Goal: Task Accomplishment & Management: Manage account settings

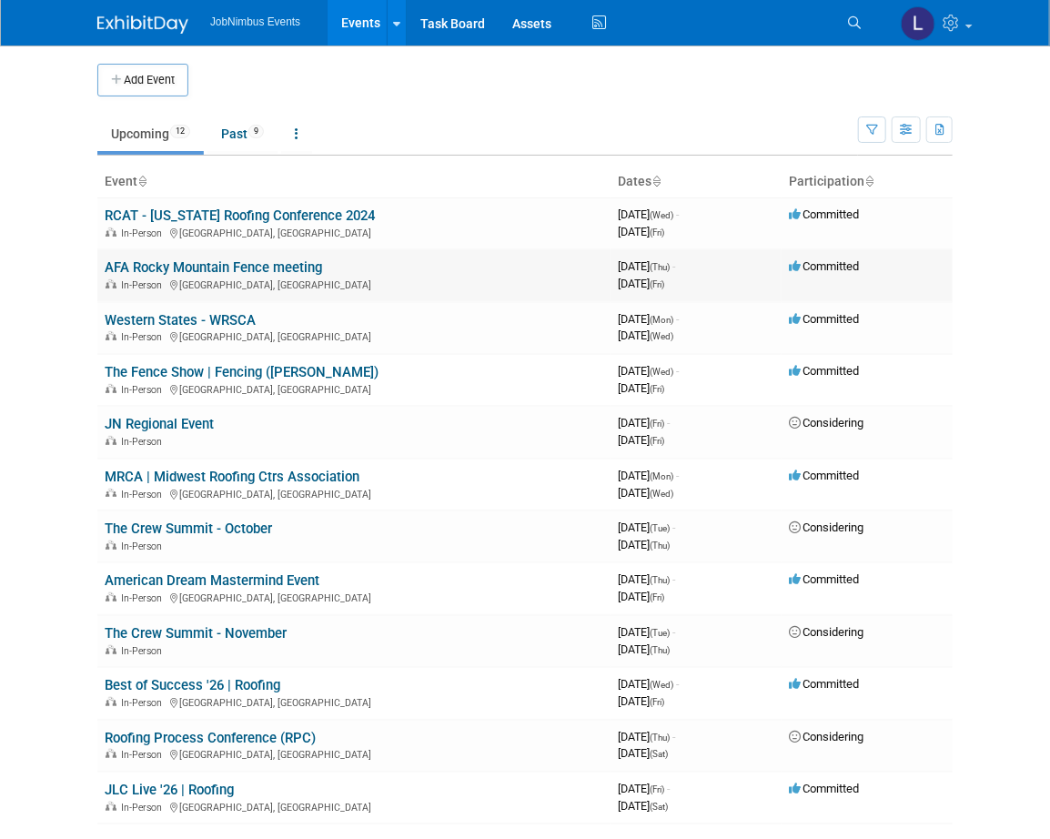
click at [233, 262] on link "AFA Rocky Mountain Fence meeting" at bounding box center [213, 267] width 217 height 16
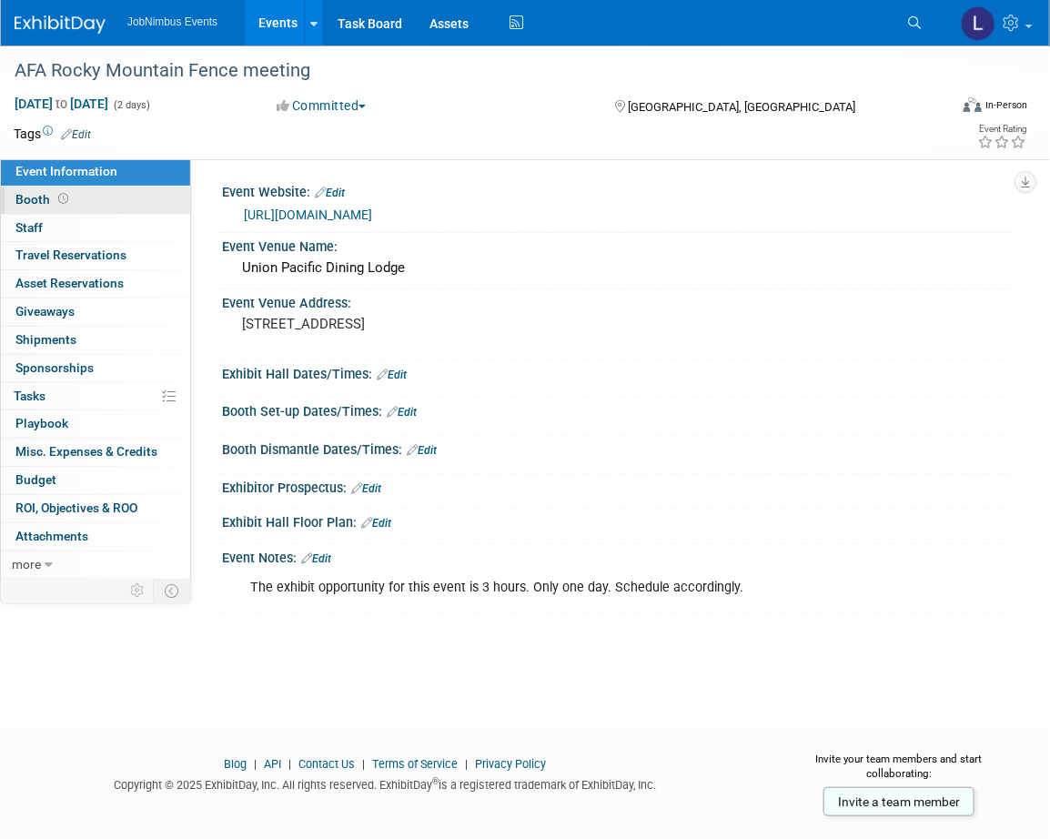
click at [106, 208] on link "Booth" at bounding box center [95, 200] width 189 height 27
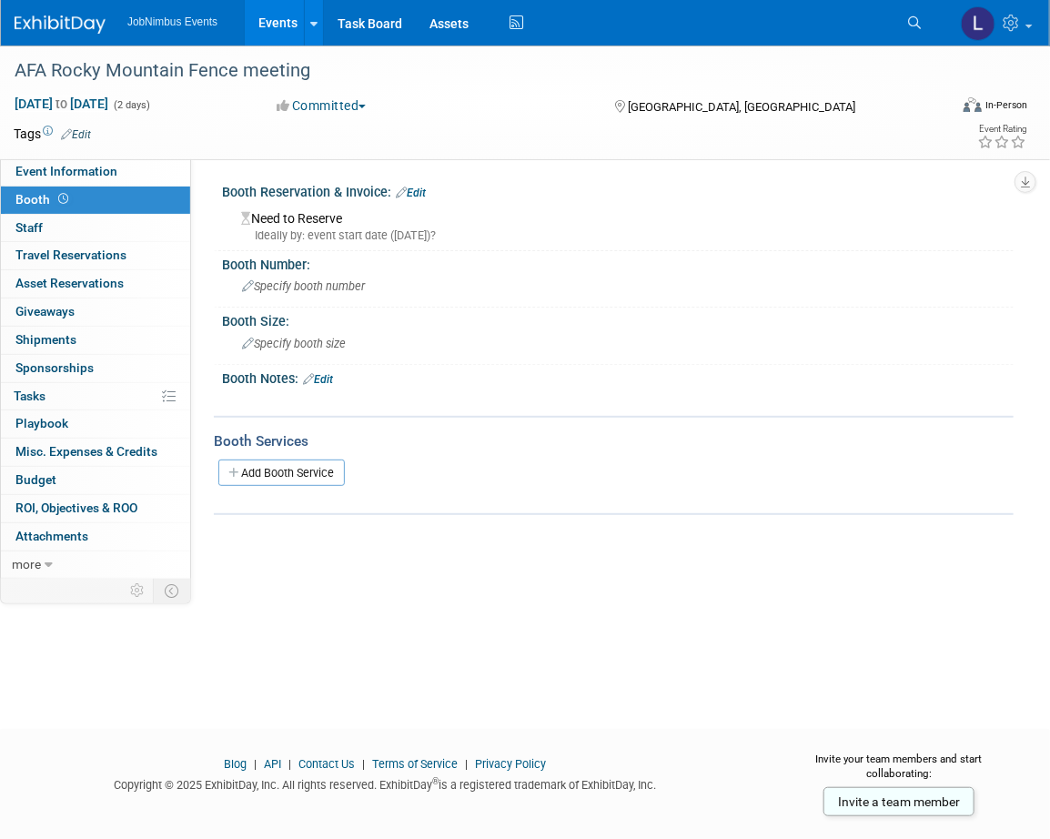
click at [284, 24] on link "Events" at bounding box center [278, 22] width 66 height 45
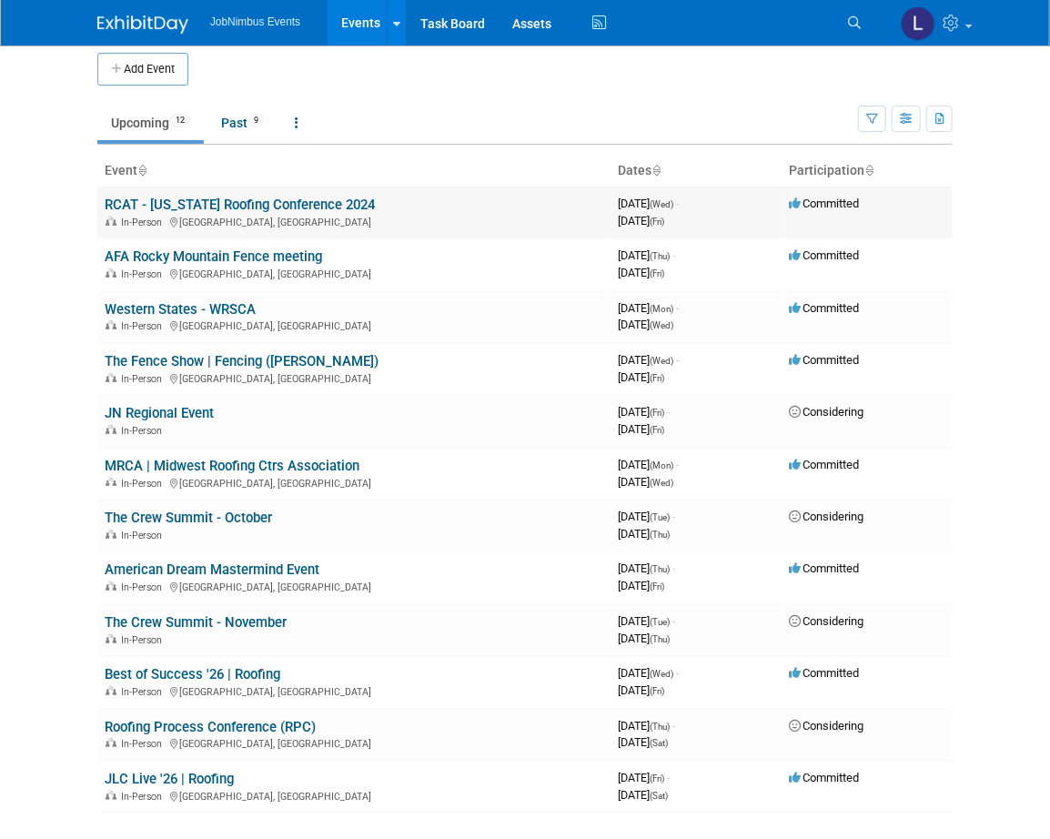
scroll to position [17, 0]
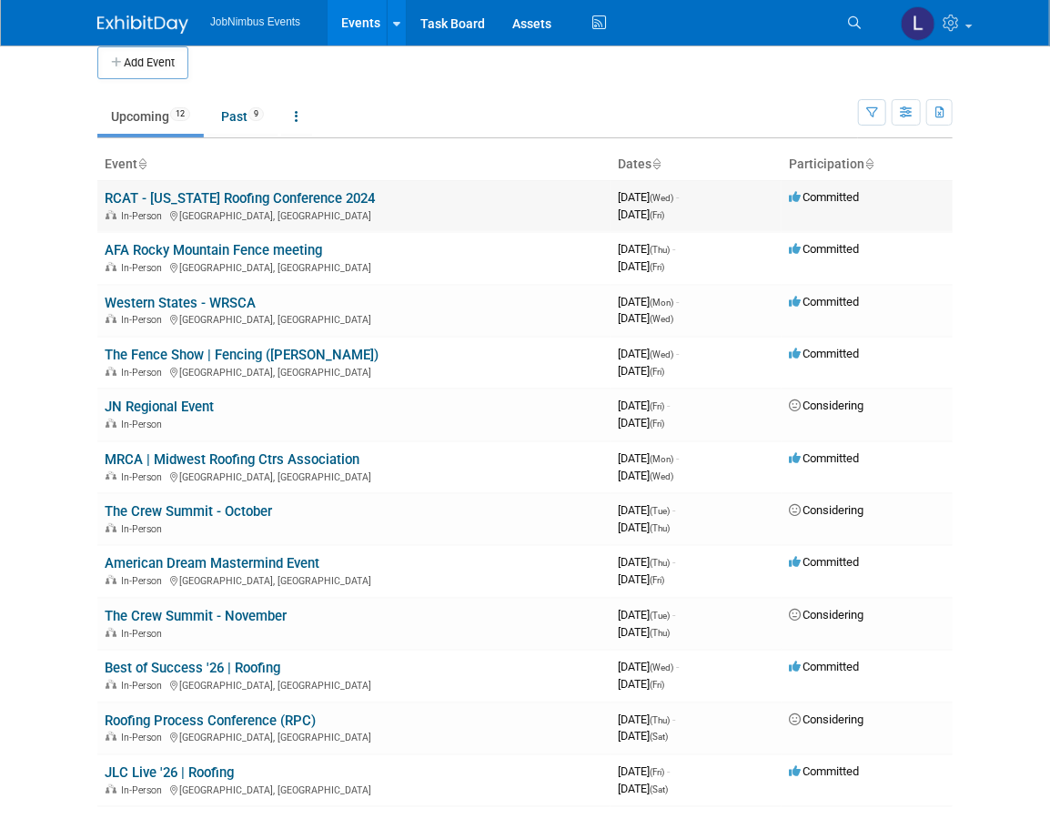
click at [216, 194] on link "RCAT - [US_STATE] Roofing Conference 2024" at bounding box center [240, 198] width 270 height 16
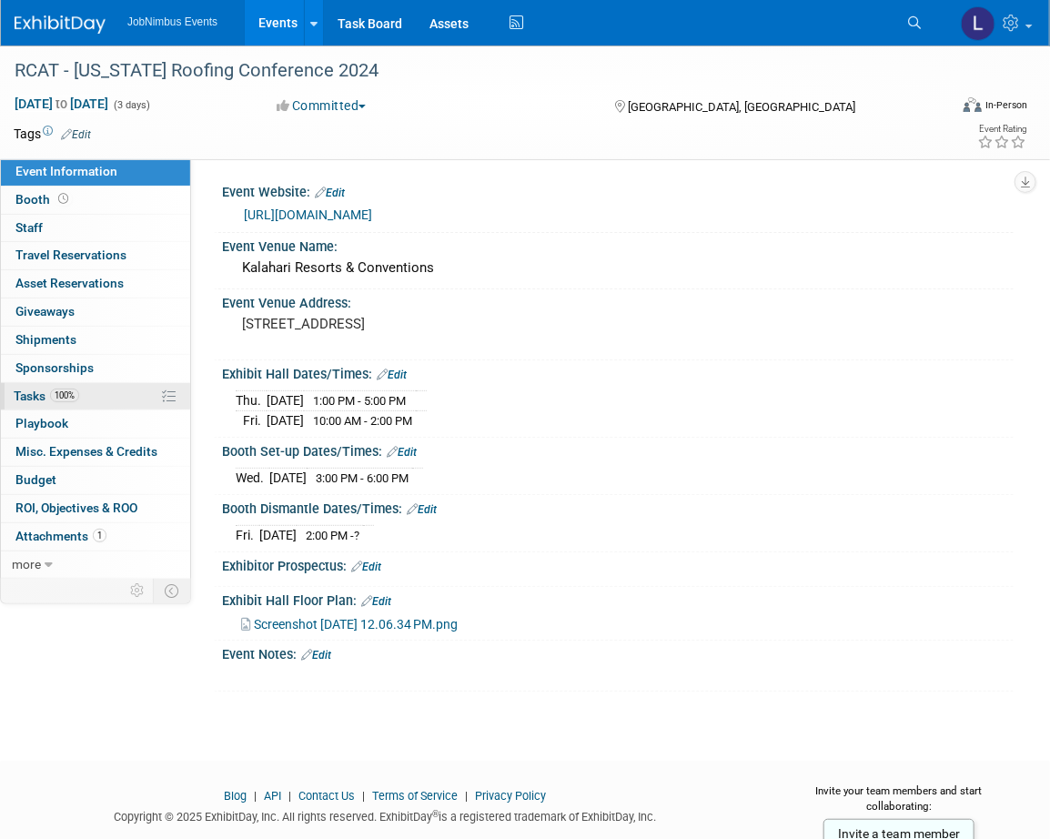
click at [123, 392] on link "100% Tasks 100%" at bounding box center [95, 396] width 189 height 27
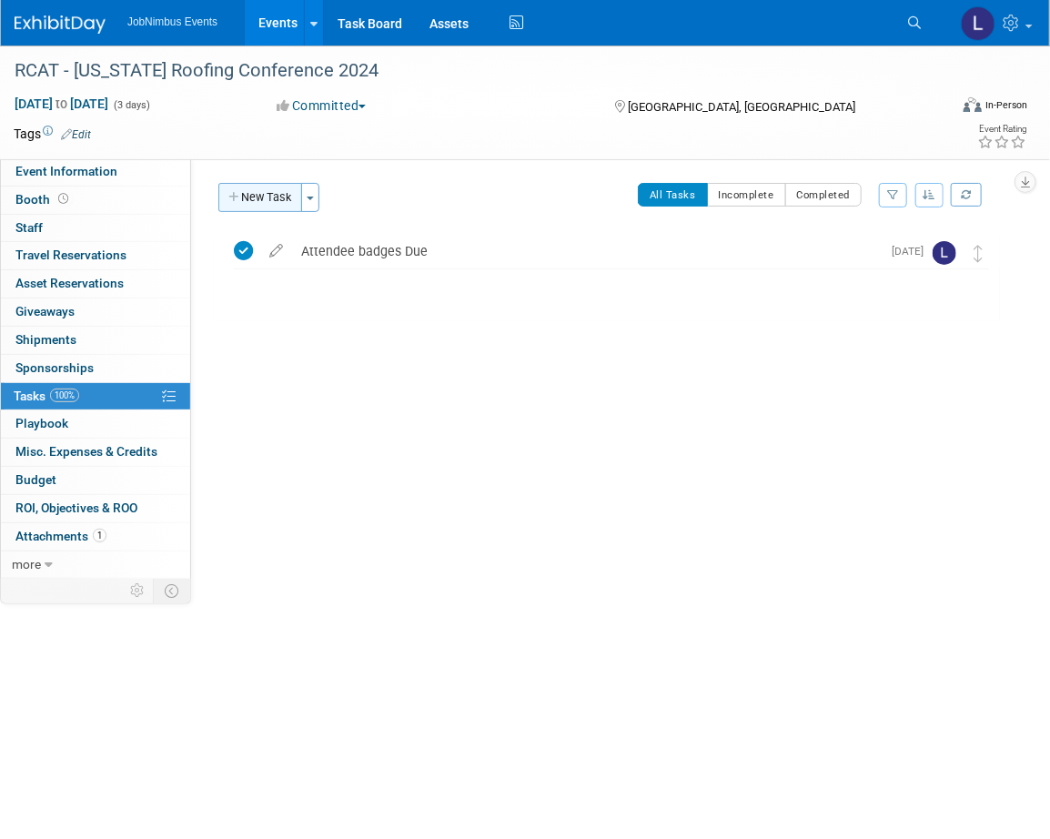
click at [232, 197] on icon "button" at bounding box center [234, 198] width 13 height 12
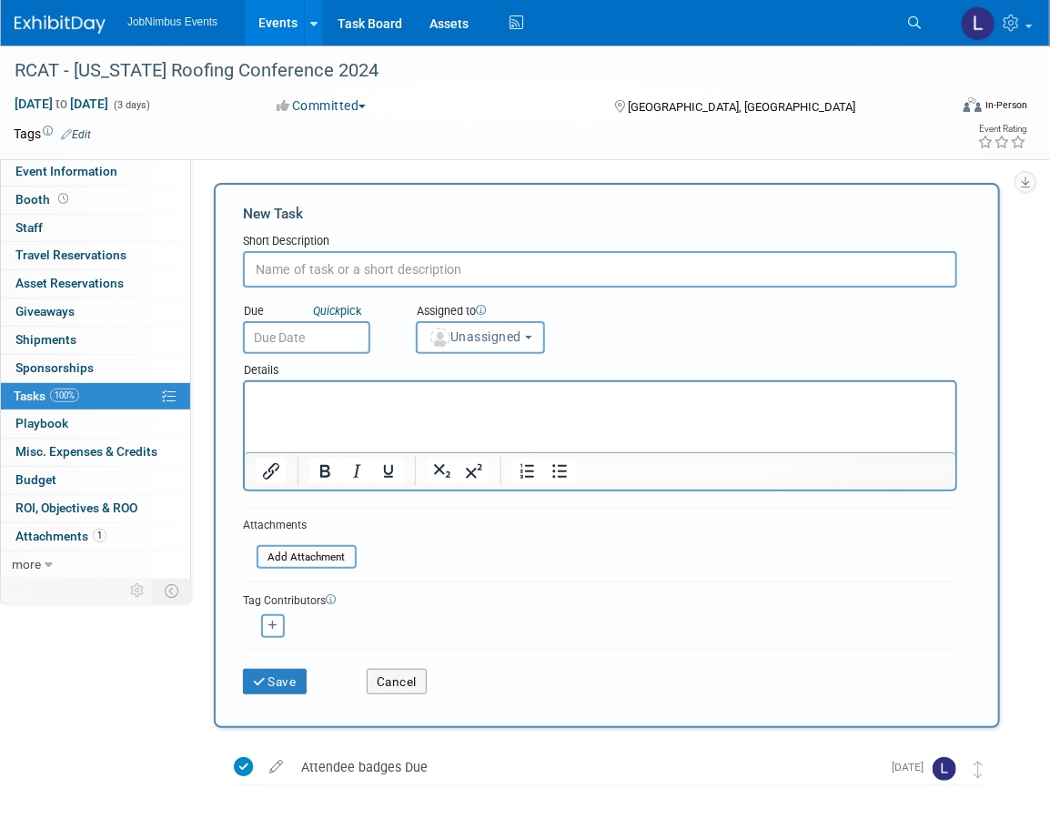
click at [388, 268] on input "text" at bounding box center [600, 269] width 714 height 36
type input "Confirm Attending Team"
click at [327, 337] on input "text" at bounding box center [306, 337] width 127 height 33
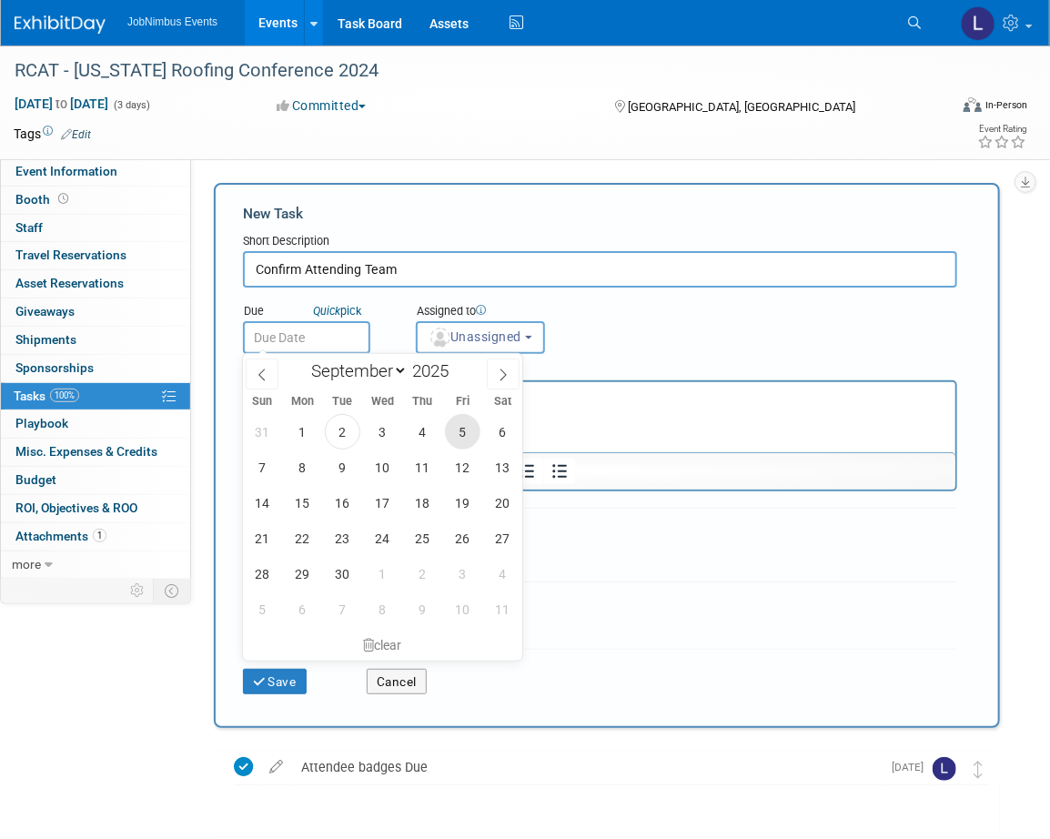
click at [472, 435] on span "5" at bounding box center [462, 431] width 35 height 35
type input "Sep 5, 2025"
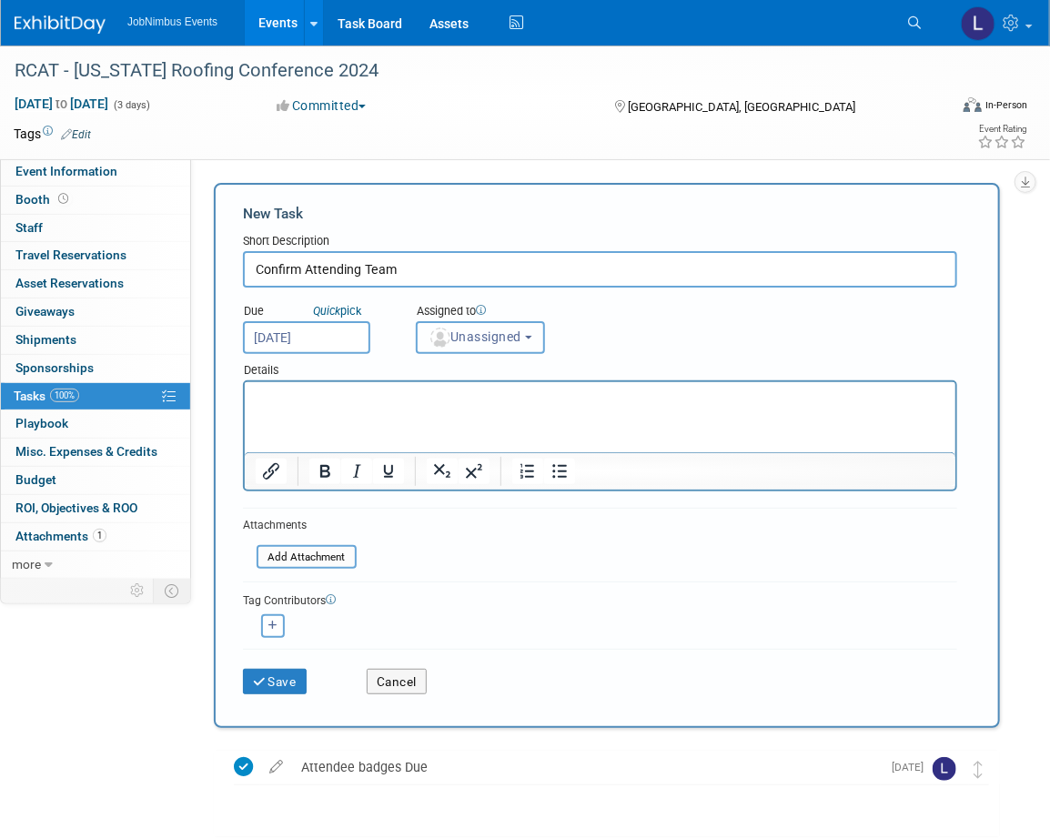
click at [513, 343] on button "Unassigned" at bounding box center [480, 337] width 129 height 33
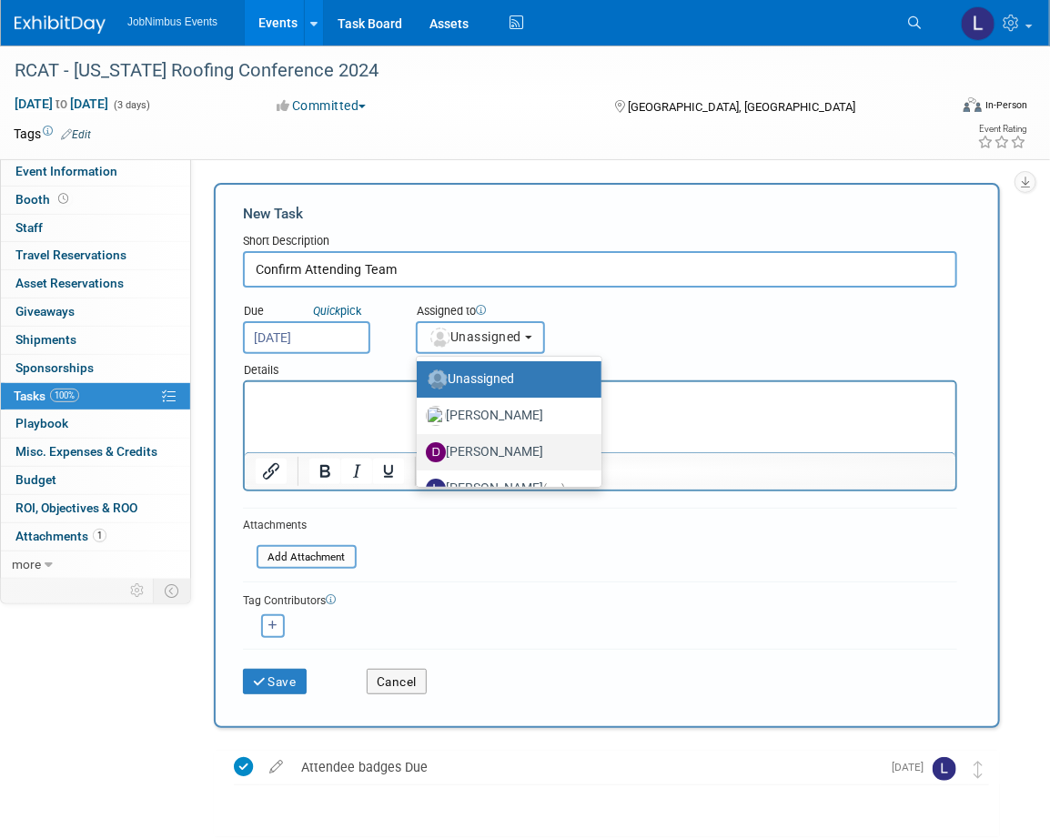
scroll to position [24, 0]
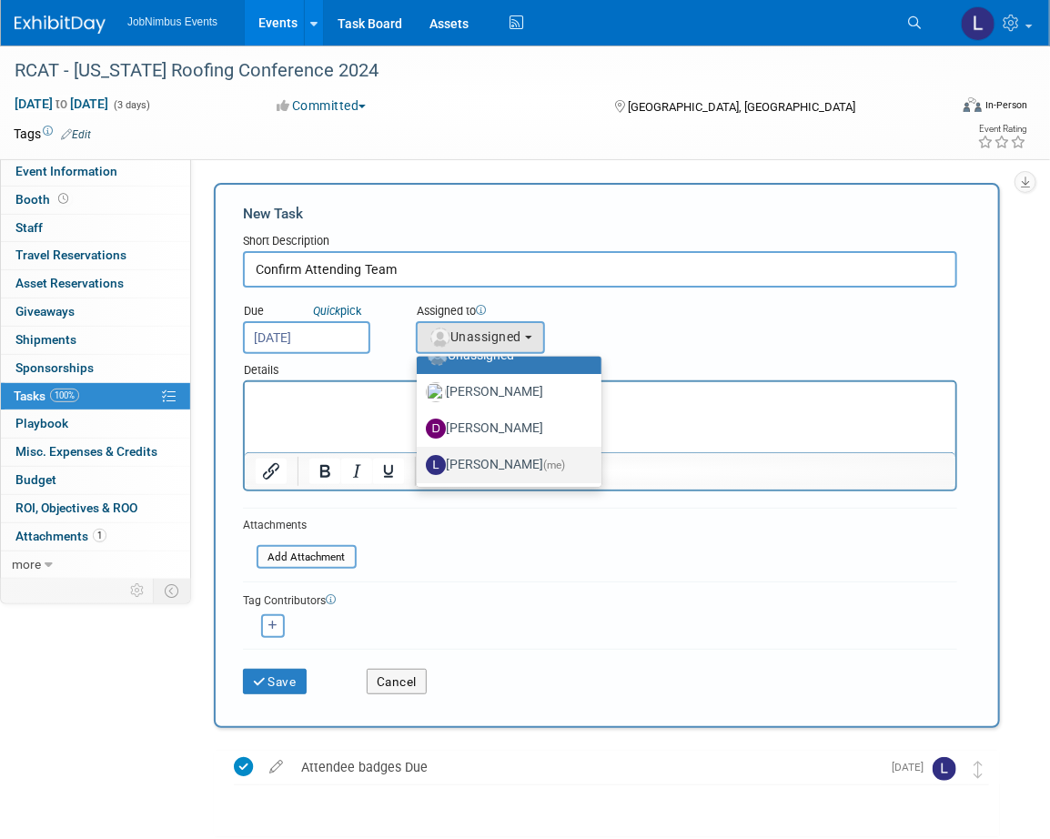
click at [487, 469] on label "Laly Matos (me)" at bounding box center [504, 464] width 157 height 29
click at [419, 469] on input "Laly Matos (me)" at bounding box center [414, 463] width 12 height 12
select select "fca2b710-a78b-45c1-a641-6fbd0912a1f3"
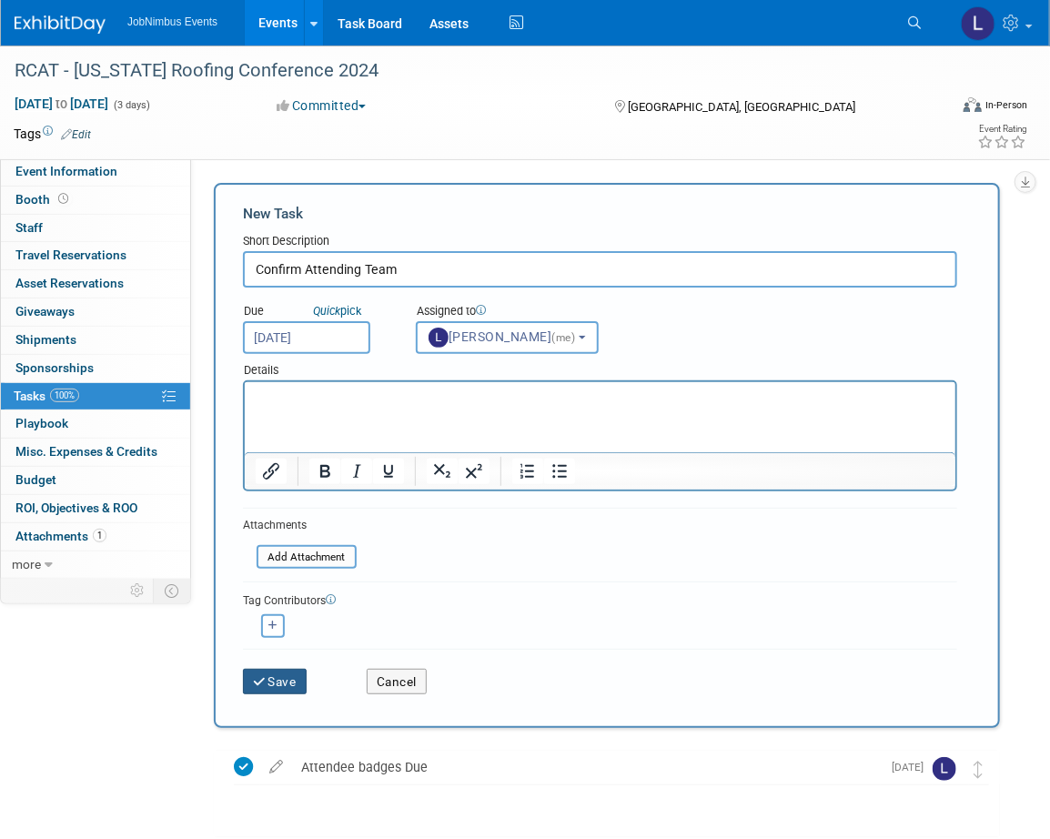
click at [271, 678] on button "Save" at bounding box center [275, 681] width 64 height 25
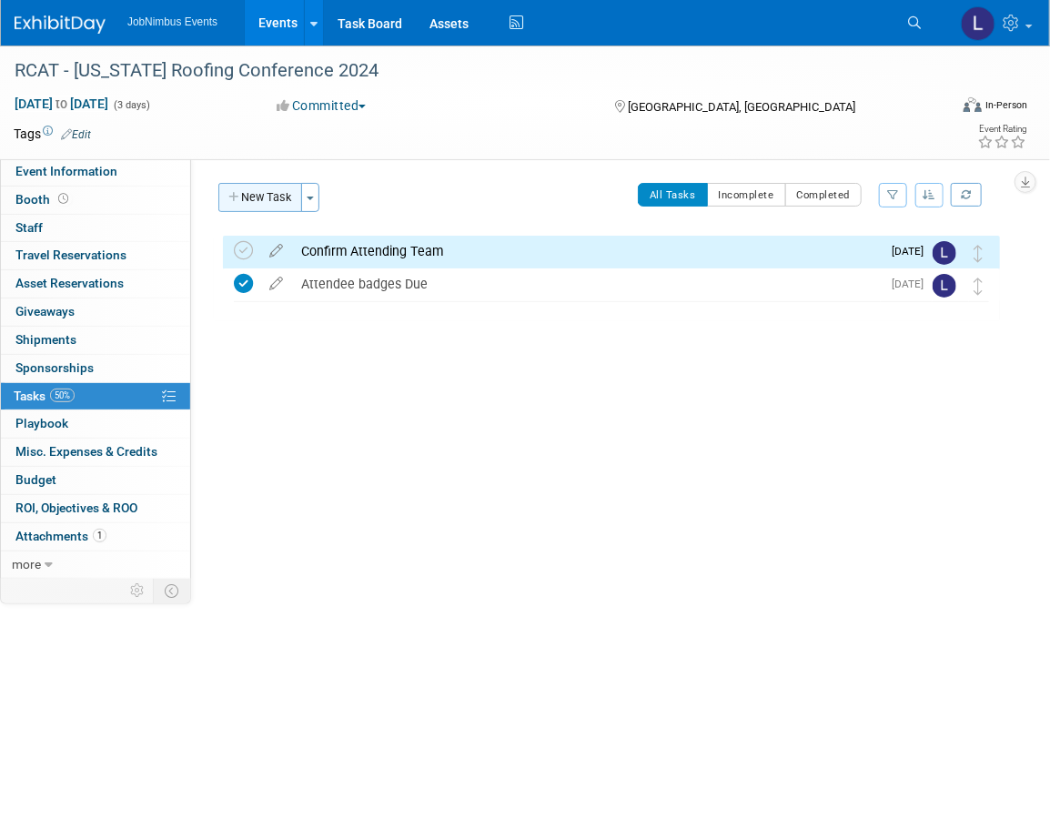
click at [263, 199] on button "New Task" at bounding box center [260, 197] width 84 height 29
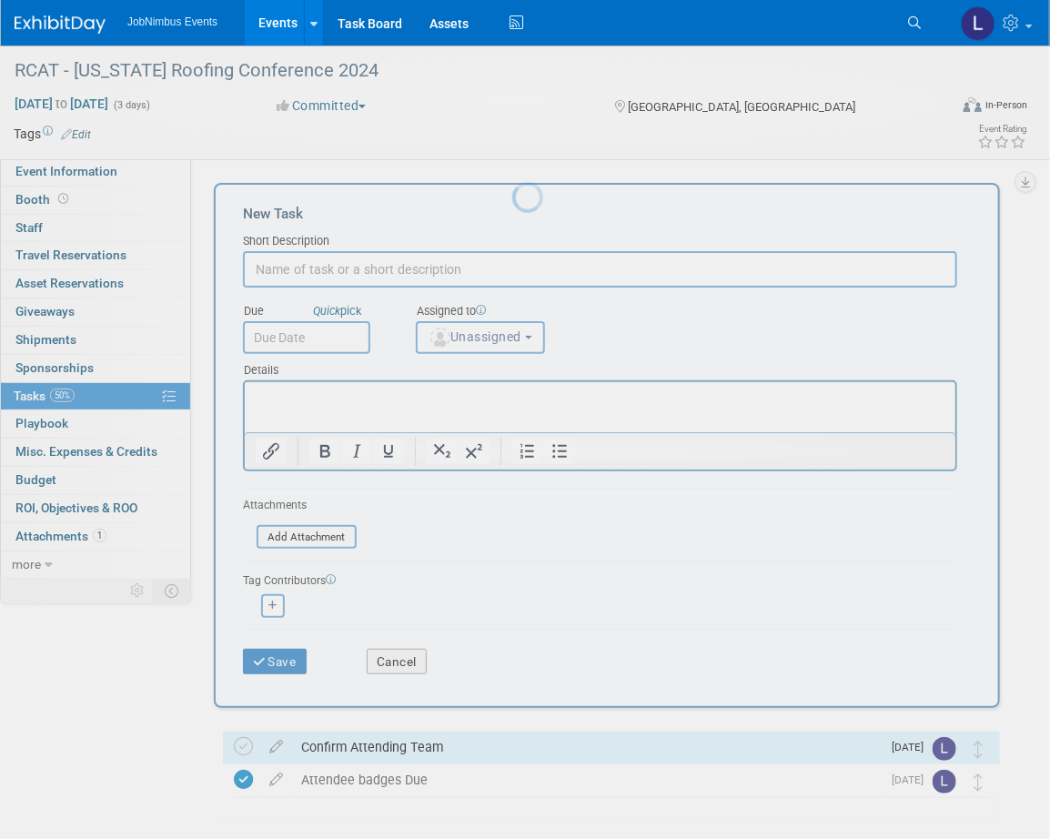
scroll to position [0, 0]
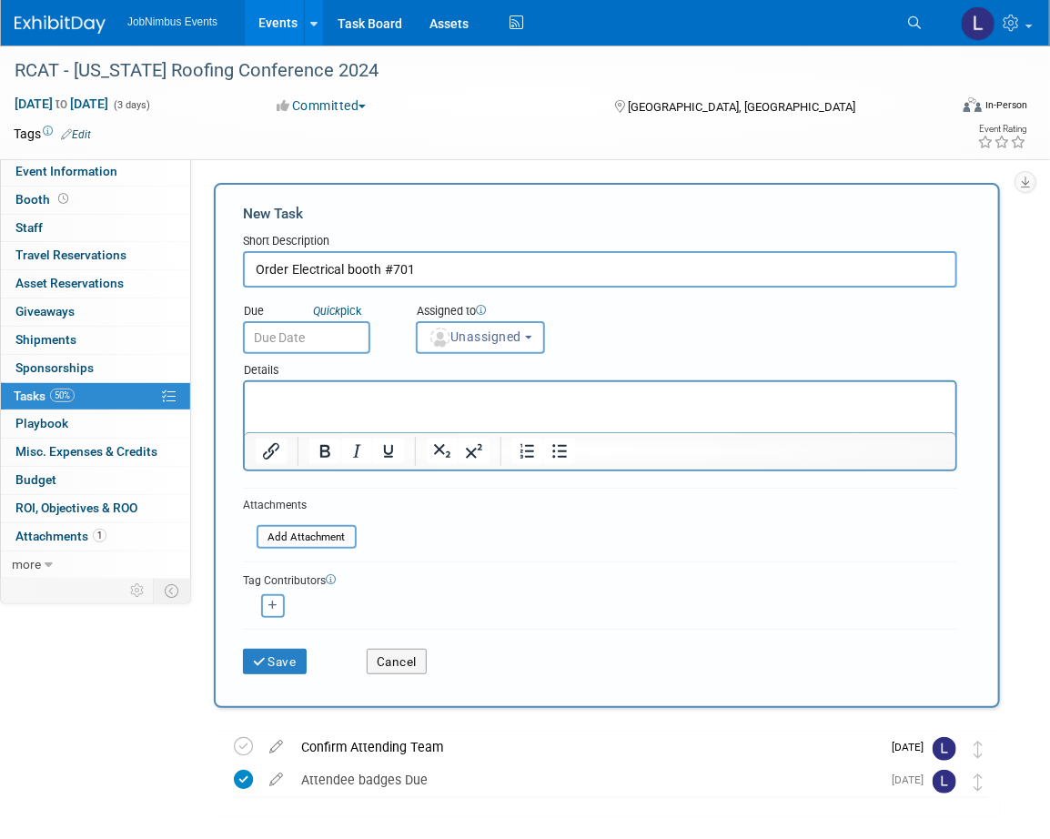
type input "Order Electrical booth #701"
click at [303, 332] on input "text" at bounding box center [306, 337] width 127 height 33
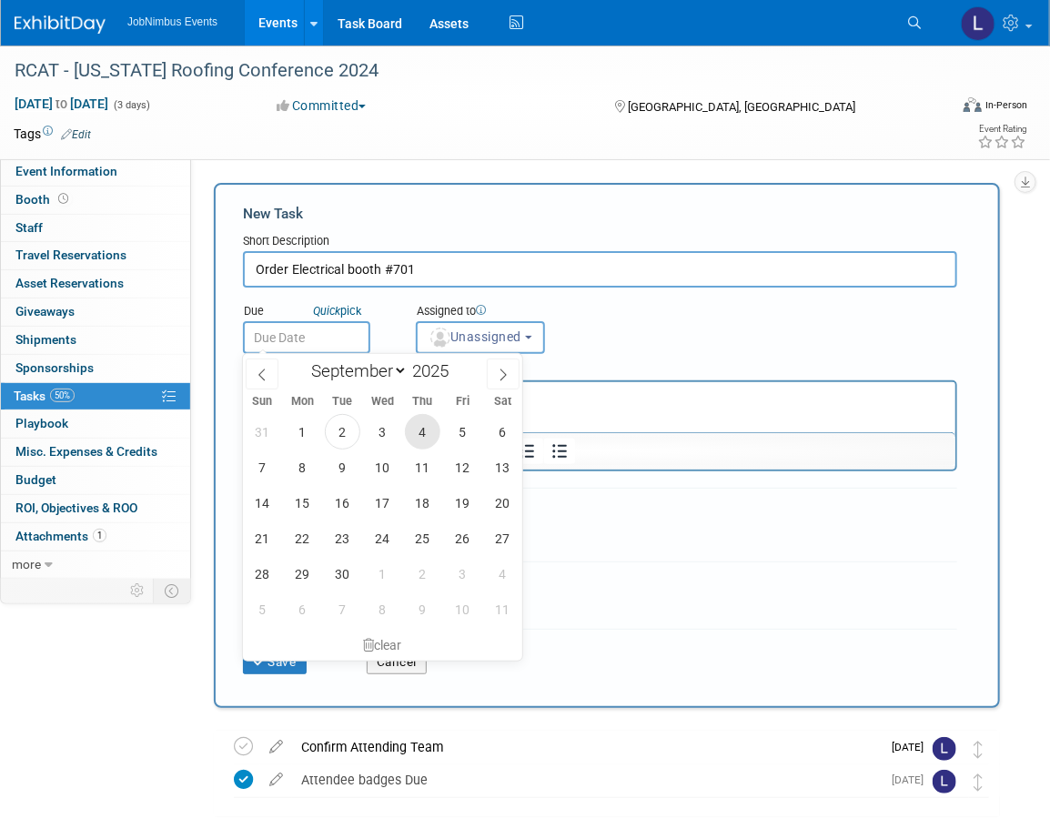
click at [429, 433] on span "4" at bounding box center [422, 431] width 35 height 35
type input "Sep 4, 2025"
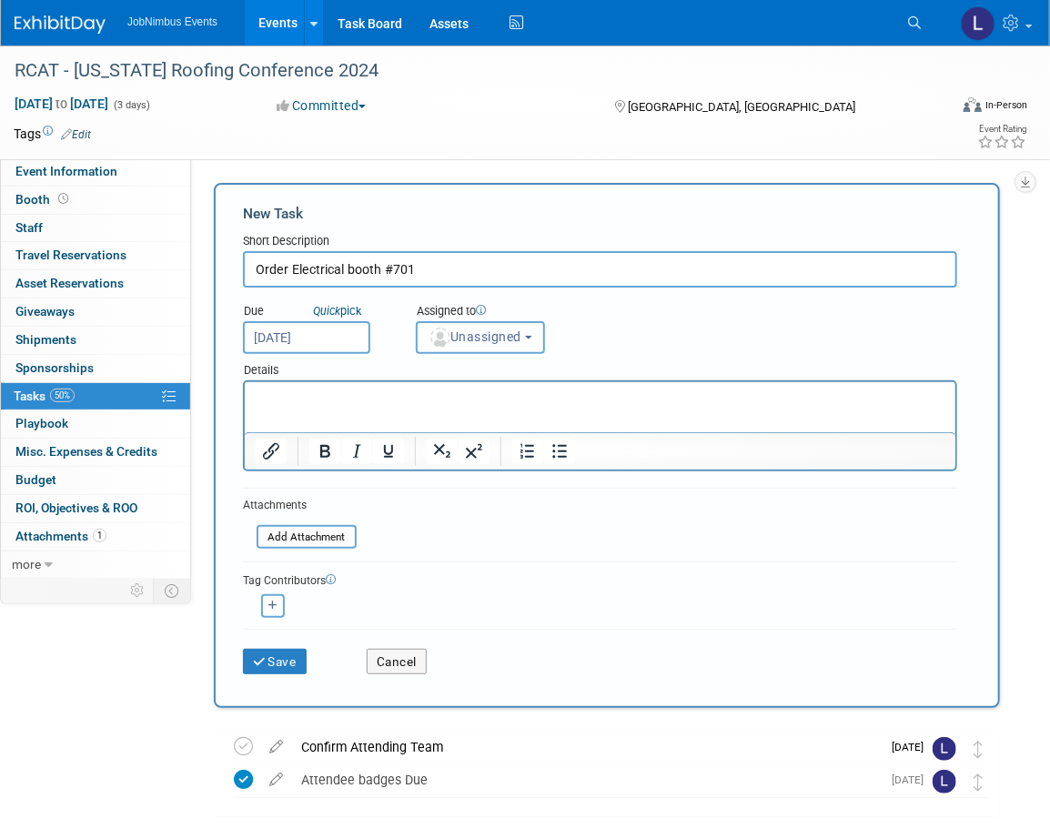
click at [482, 339] on span "Unassigned" at bounding box center [475, 336] width 93 height 15
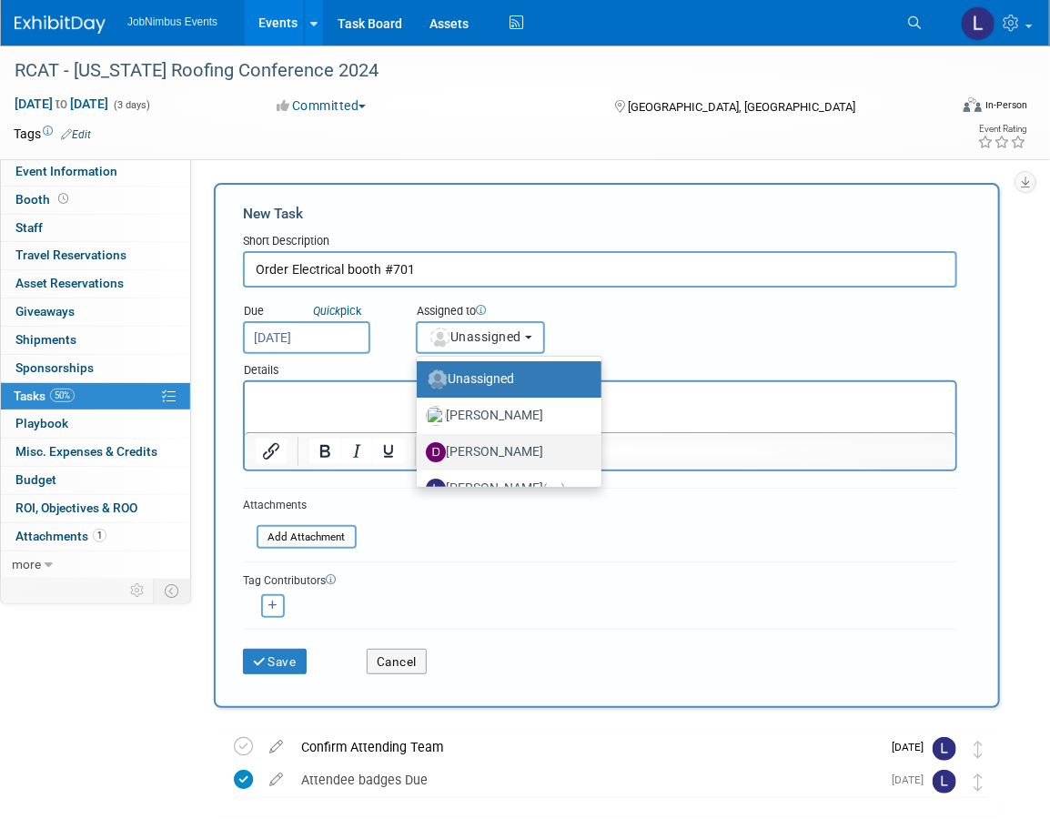
scroll to position [24, 0]
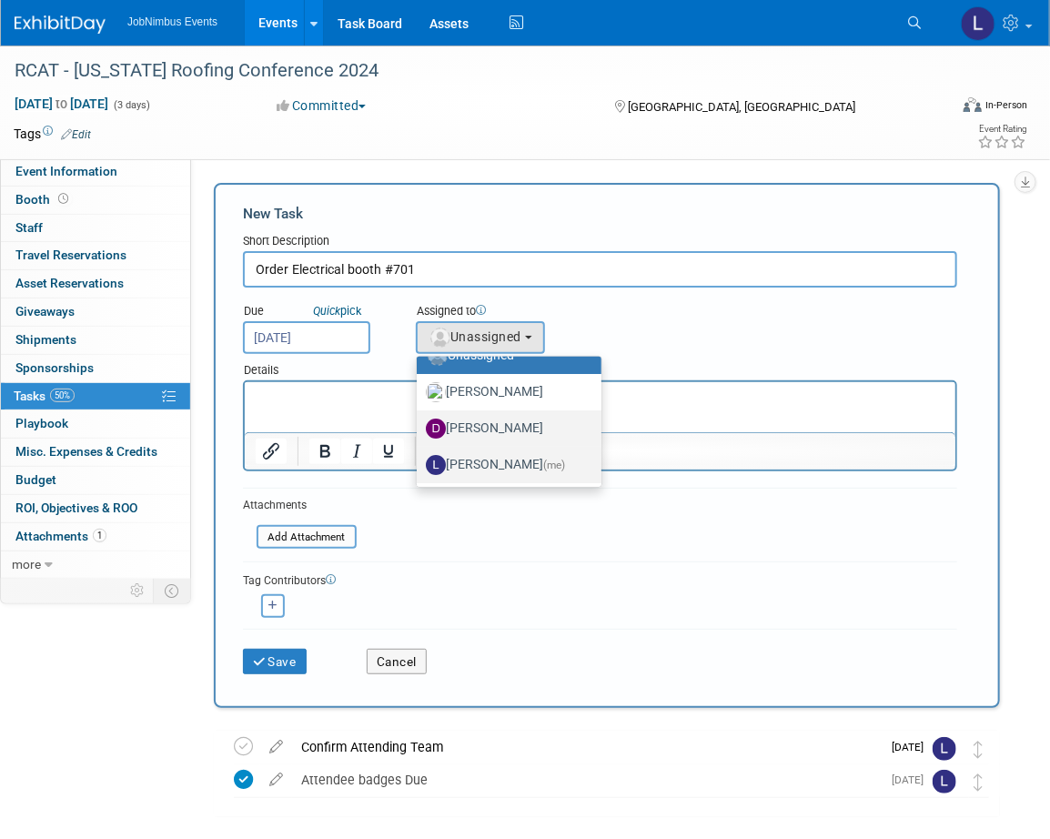
click at [482, 450] on label "Laly Matos (me)" at bounding box center [504, 464] width 157 height 29
click at [419, 457] on input "Laly Matos (me)" at bounding box center [414, 463] width 12 height 12
select select "fca2b710-a78b-45c1-a641-6fbd0912a1f3"
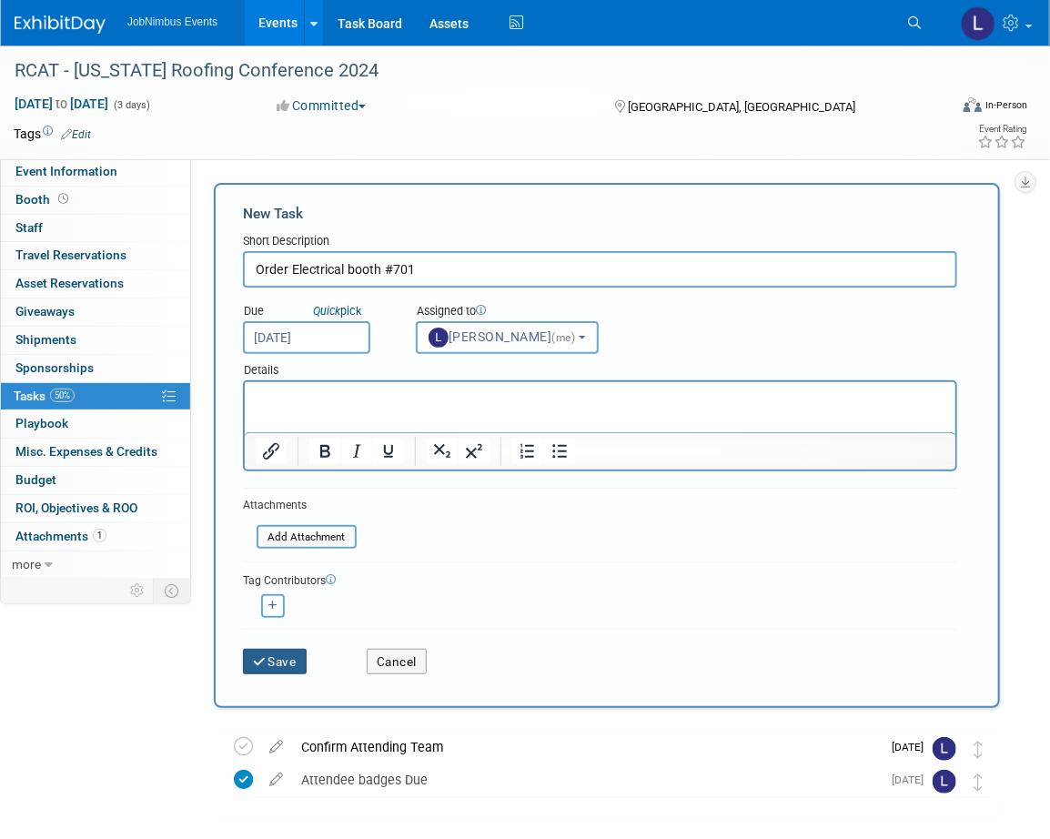
click at [269, 662] on button "Save" at bounding box center [275, 661] width 64 height 25
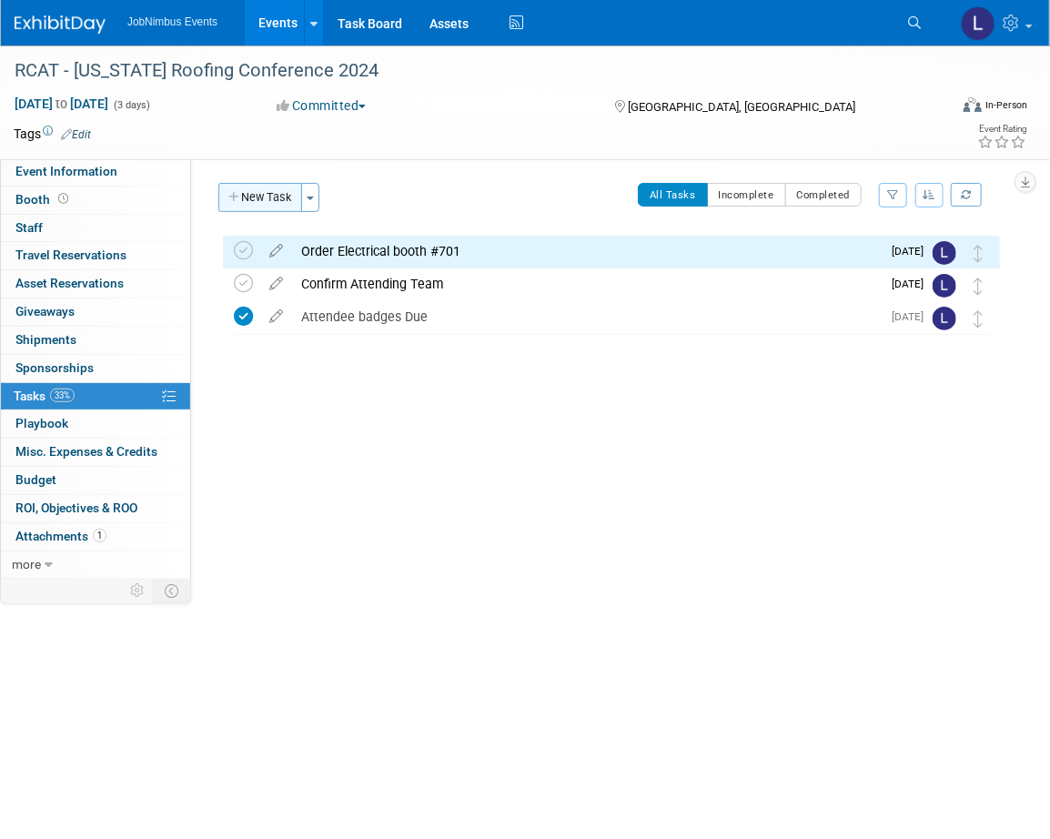
click at [279, 195] on button "New Task" at bounding box center [260, 197] width 84 height 29
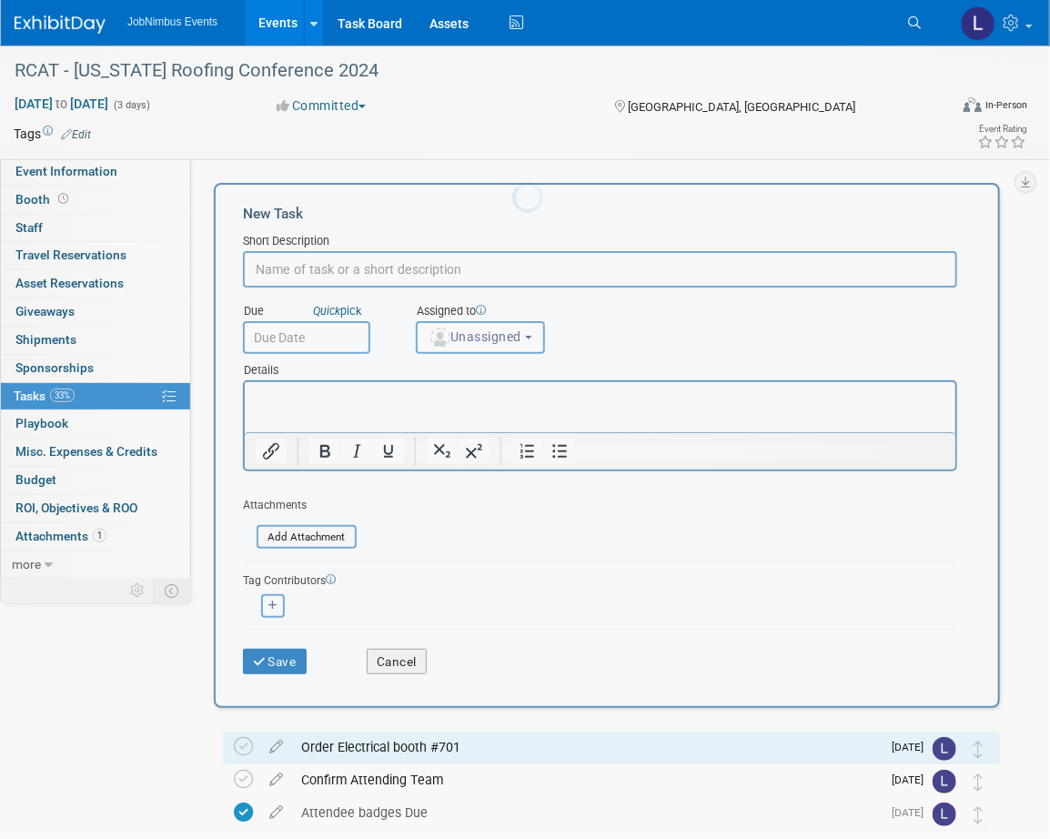
scroll to position [0, 0]
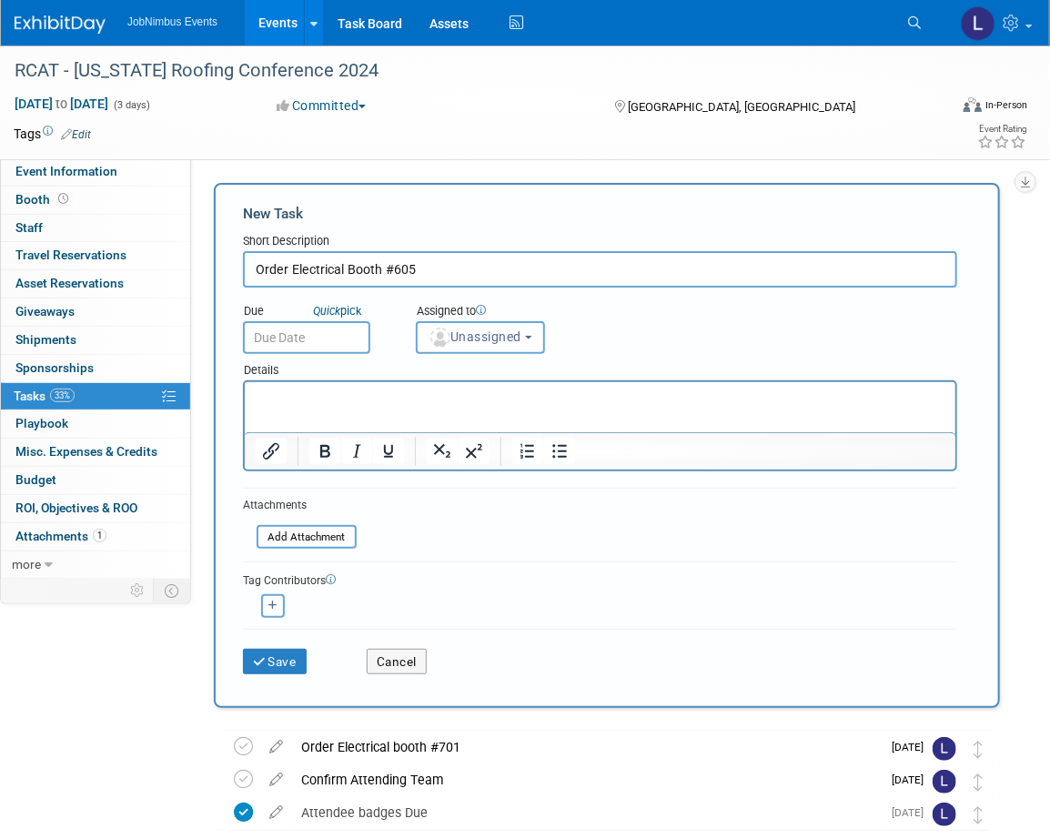
type input "Order Electrical Booth #605"
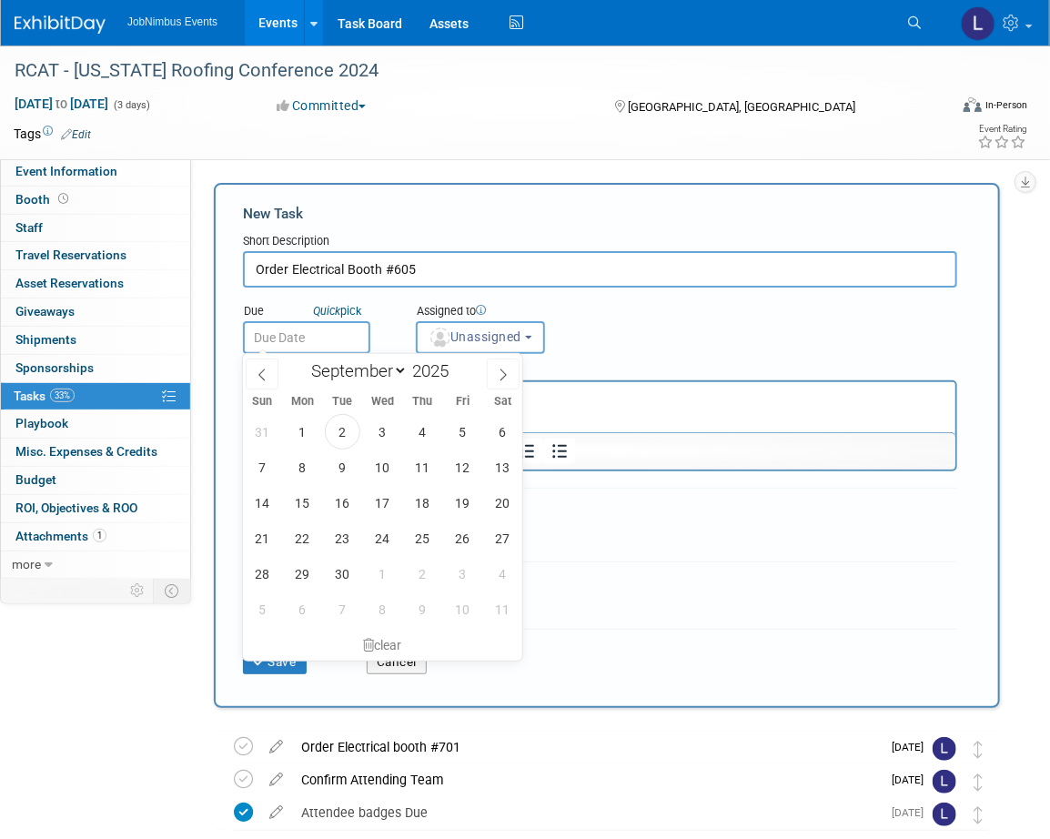
click at [287, 334] on input "text" at bounding box center [306, 337] width 127 height 33
click at [415, 431] on span "4" at bounding box center [422, 431] width 35 height 35
type input "Sep 4, 2025"
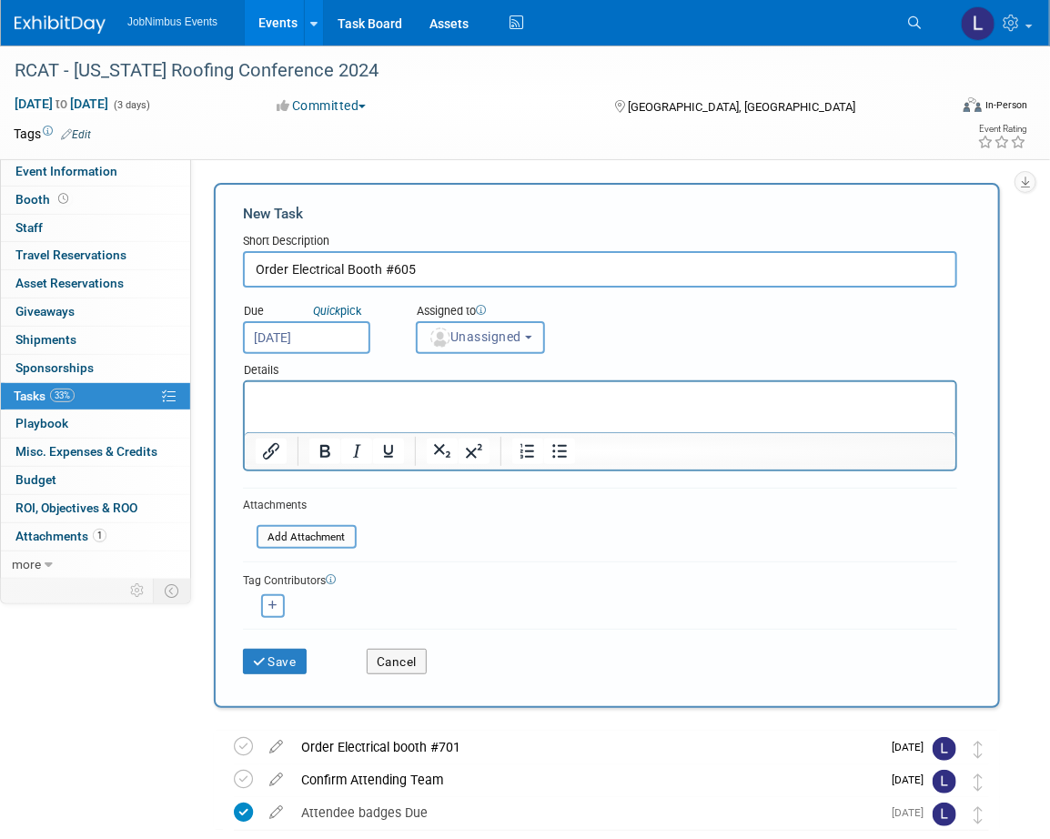
click at [497, 330] on span "Unassigned" at bounding box center [475, 336] width 93 height 15
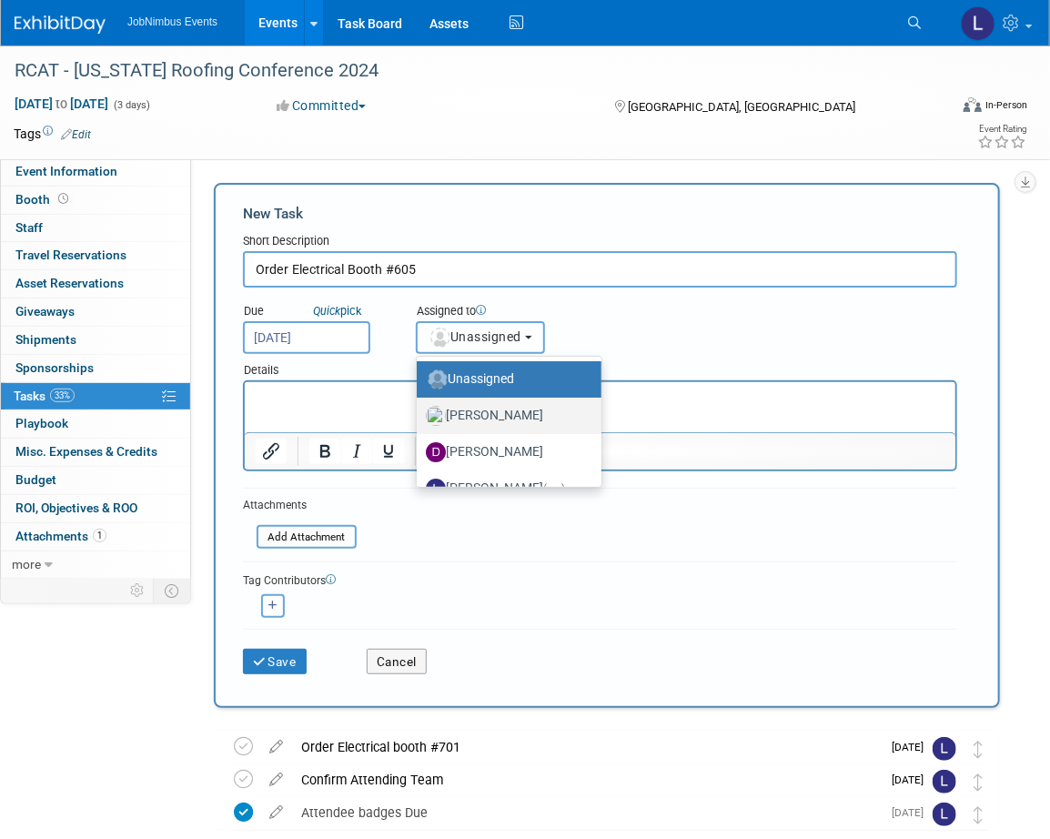
scroll to position [24, 0]
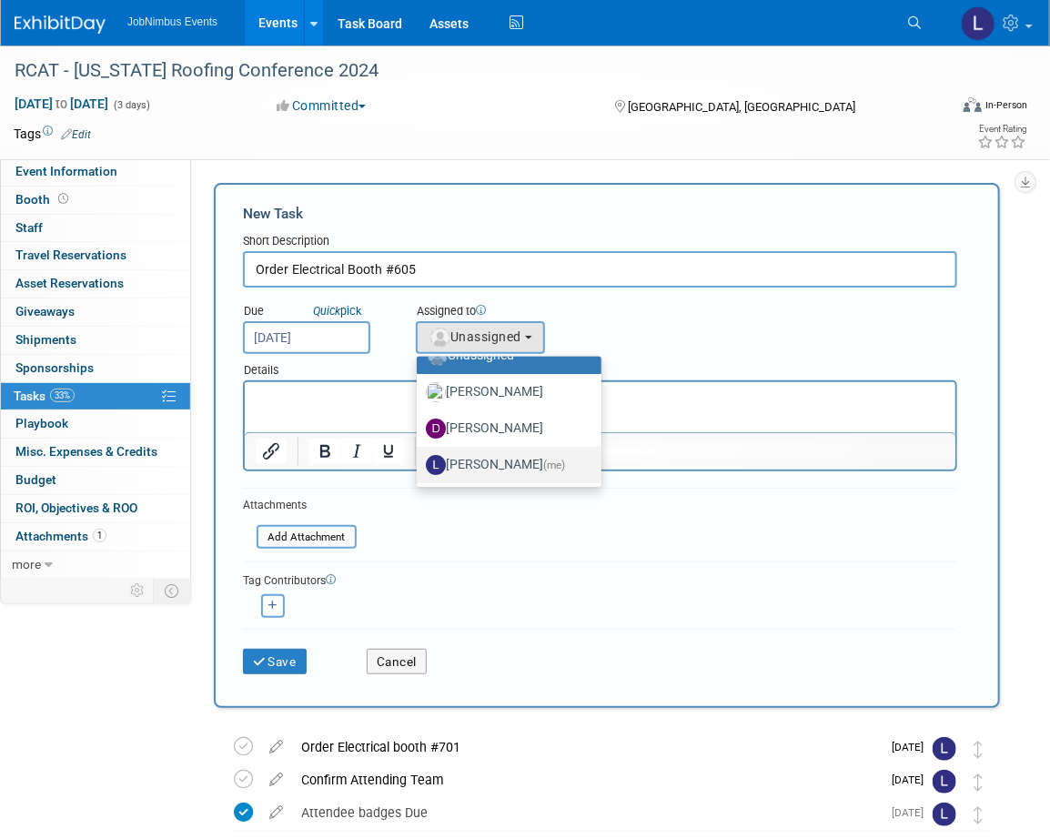
click at [481, 458] on label "Laly Matos (me)" at bounding box center [504, 464] width 157 height 29
click at [419, 458] on input "Laly Matos (me)" at bounding box center [414, 463] width 12 height 12
select select "fca2b710-a78b-45c1-a641-6fbd0912a1f3"
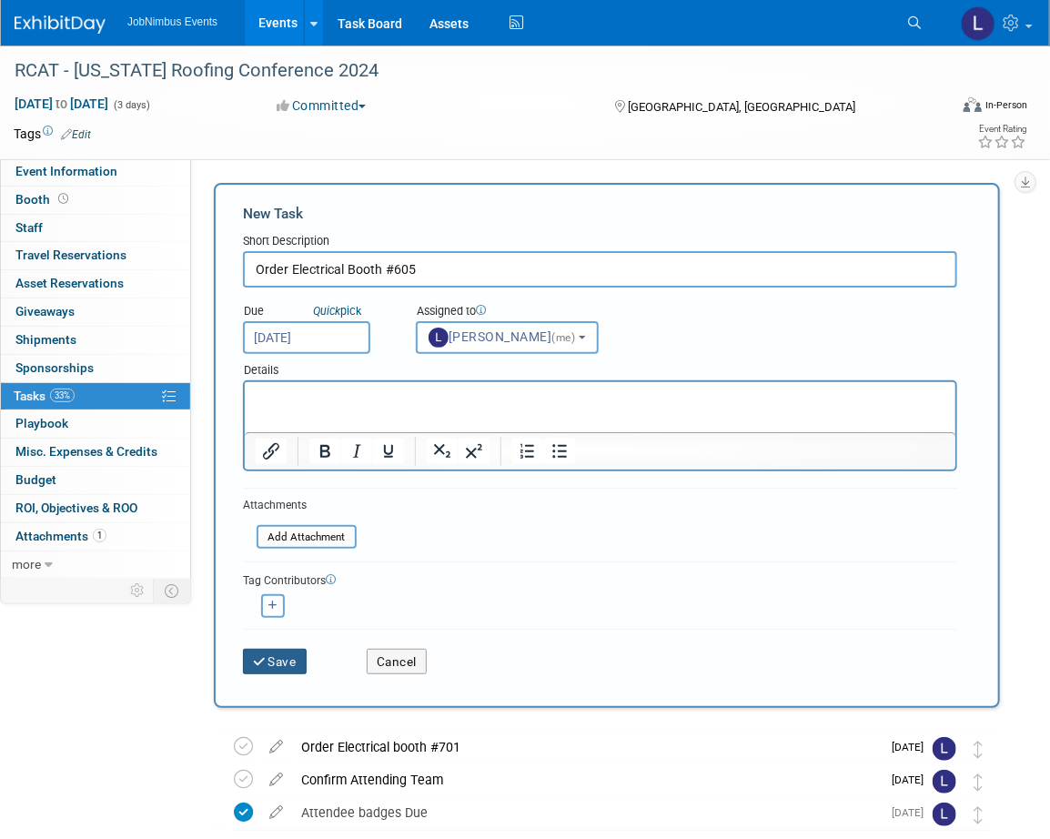
click at [281, 649] on button "Save" at bounding box center [275, 661] width 64 height 25
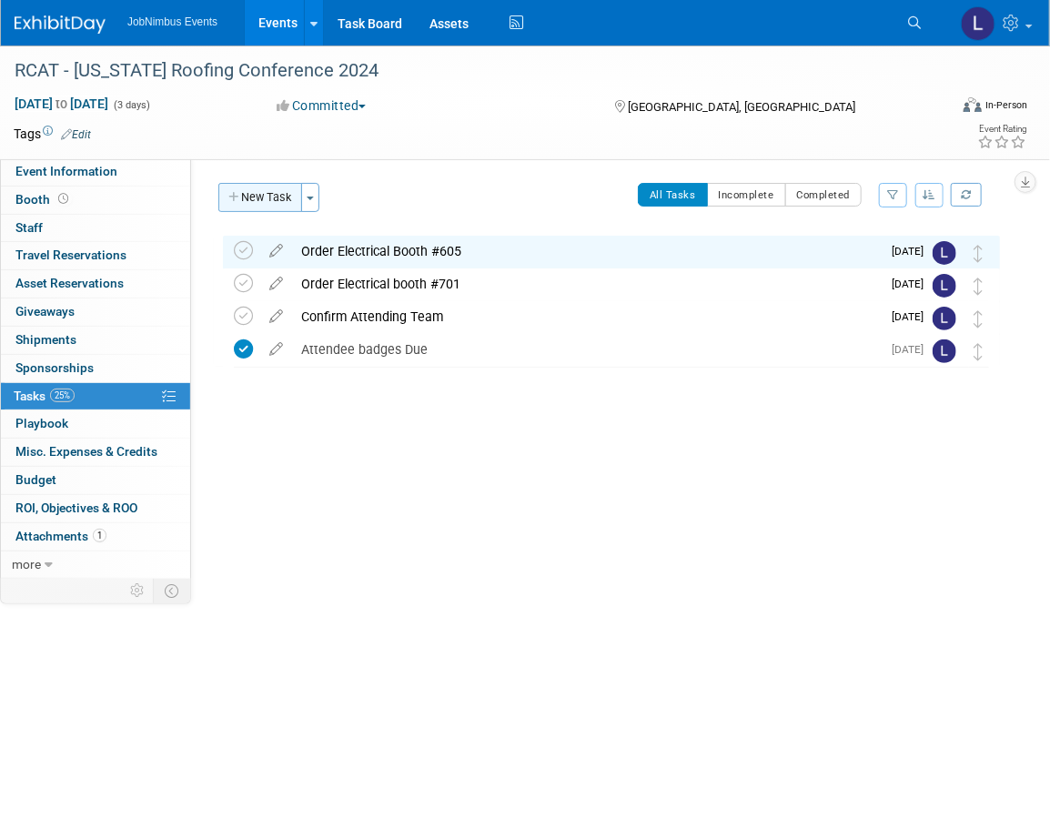
click at [285, 203] on button "New Task" at bounding box center [260, 197] width 84 height 29
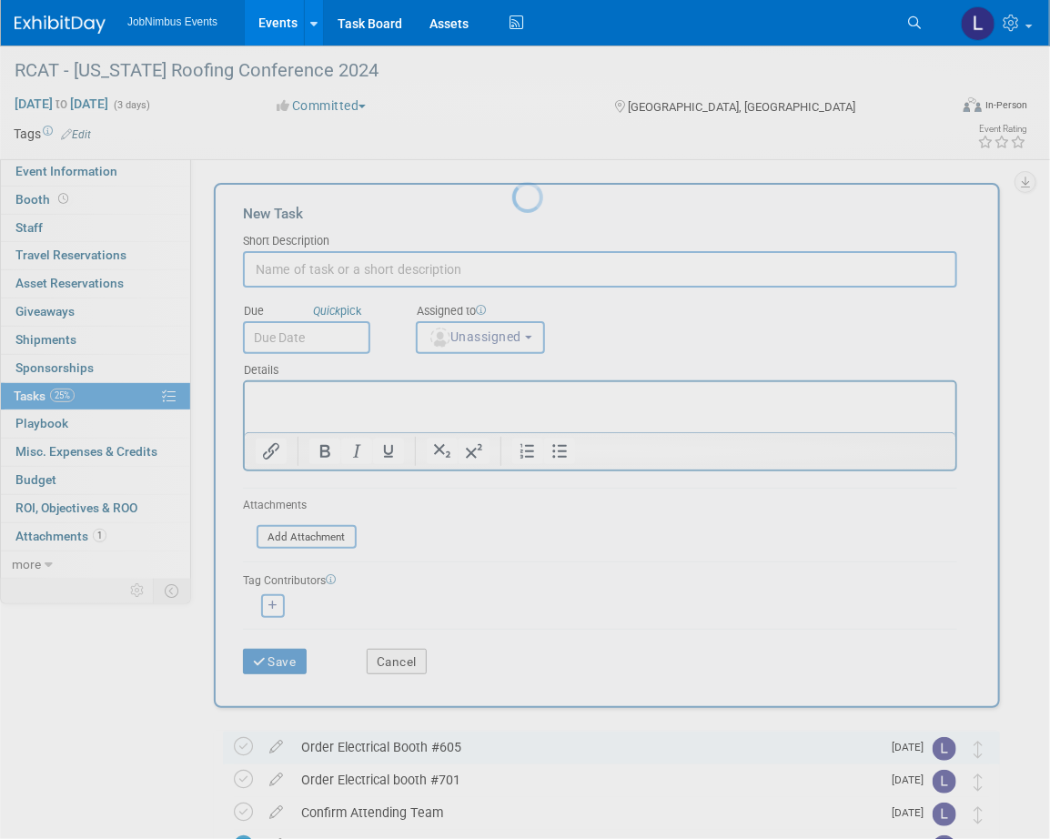
scroll to position [0, 0]
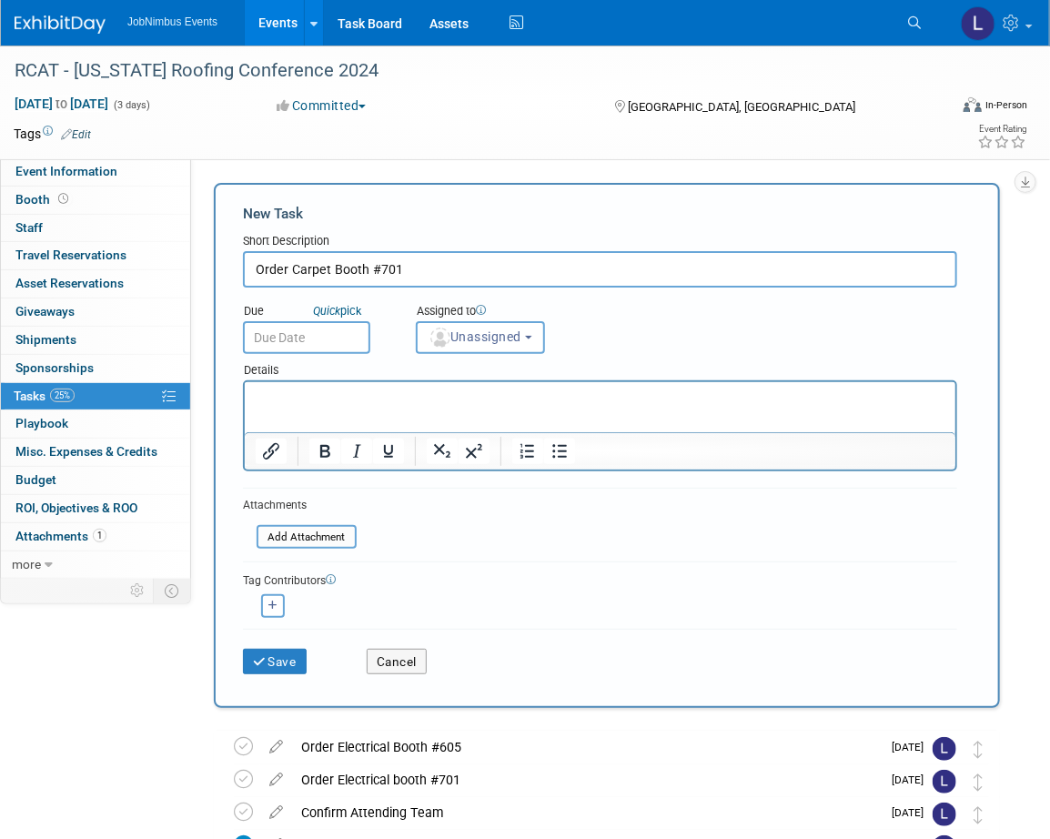
type input "Order Carpet Booth #701"
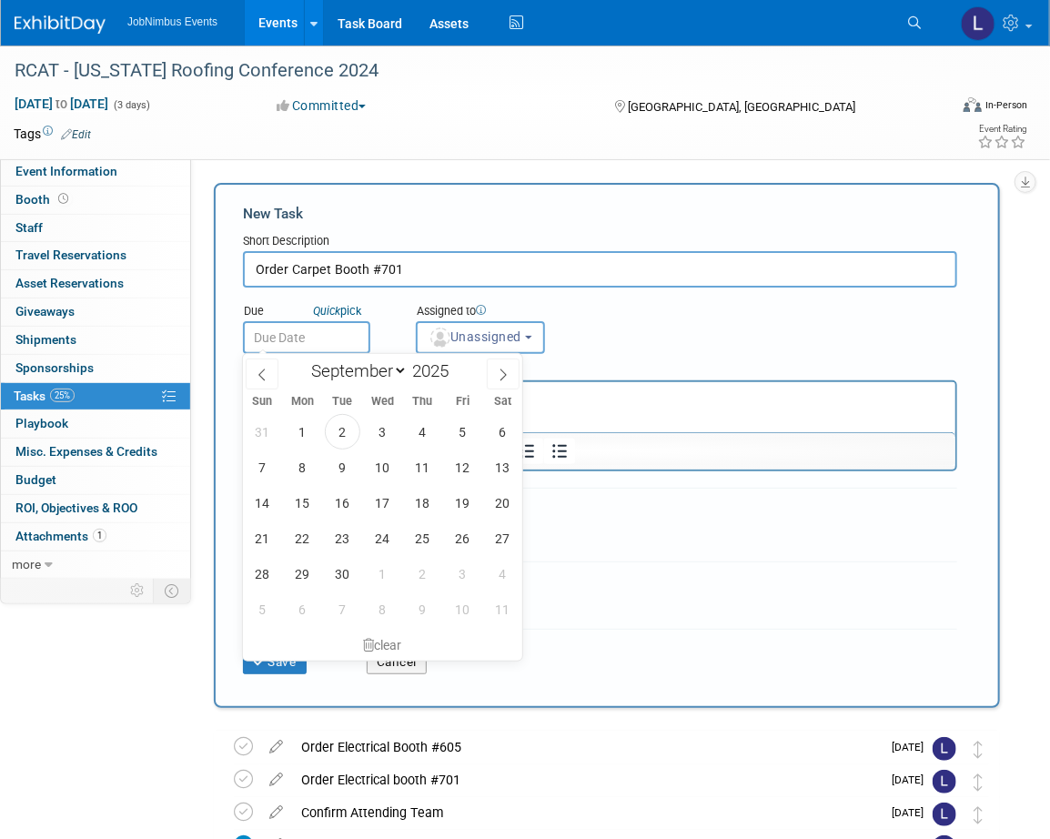
click at [334, 327] on input "text" at bounding box center [306, 337] width 127 height 33
click at [429, 429] on span "4" at bounding box center [422, 431] width 35 height 35
type input "Sep 4, 2025"
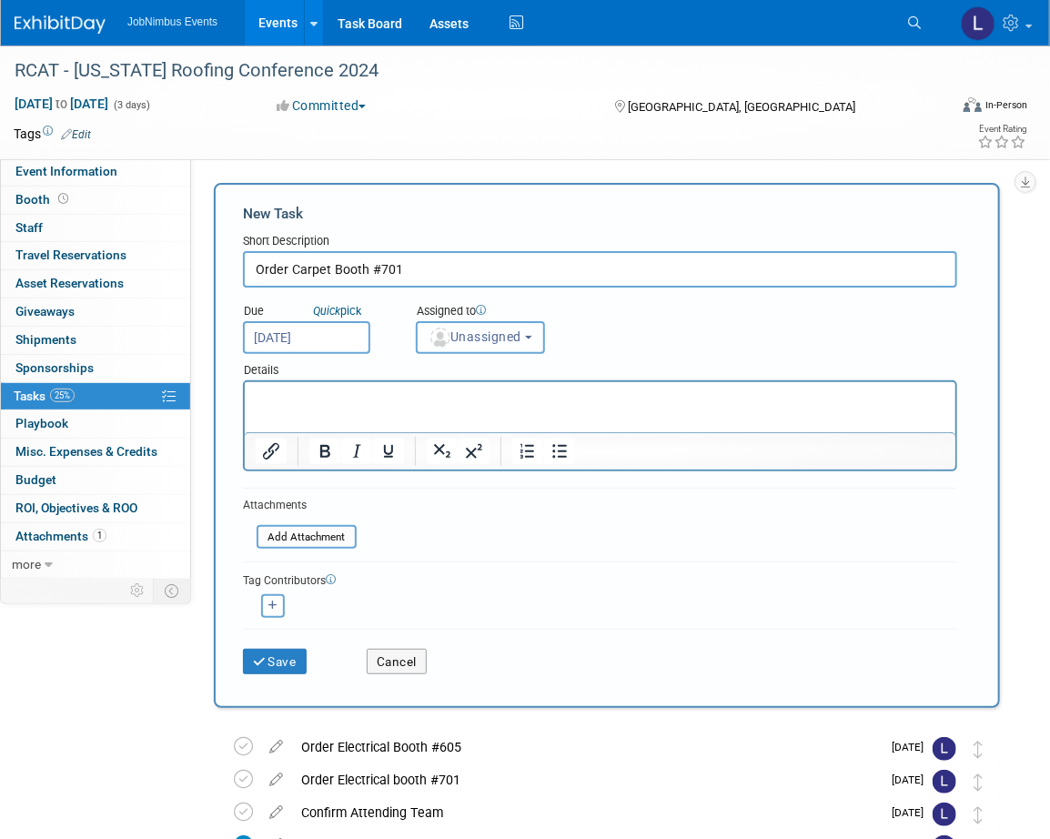
click at [500, 342] on span "Unassigned" at bounding box center [475, 336] width 93 height 15
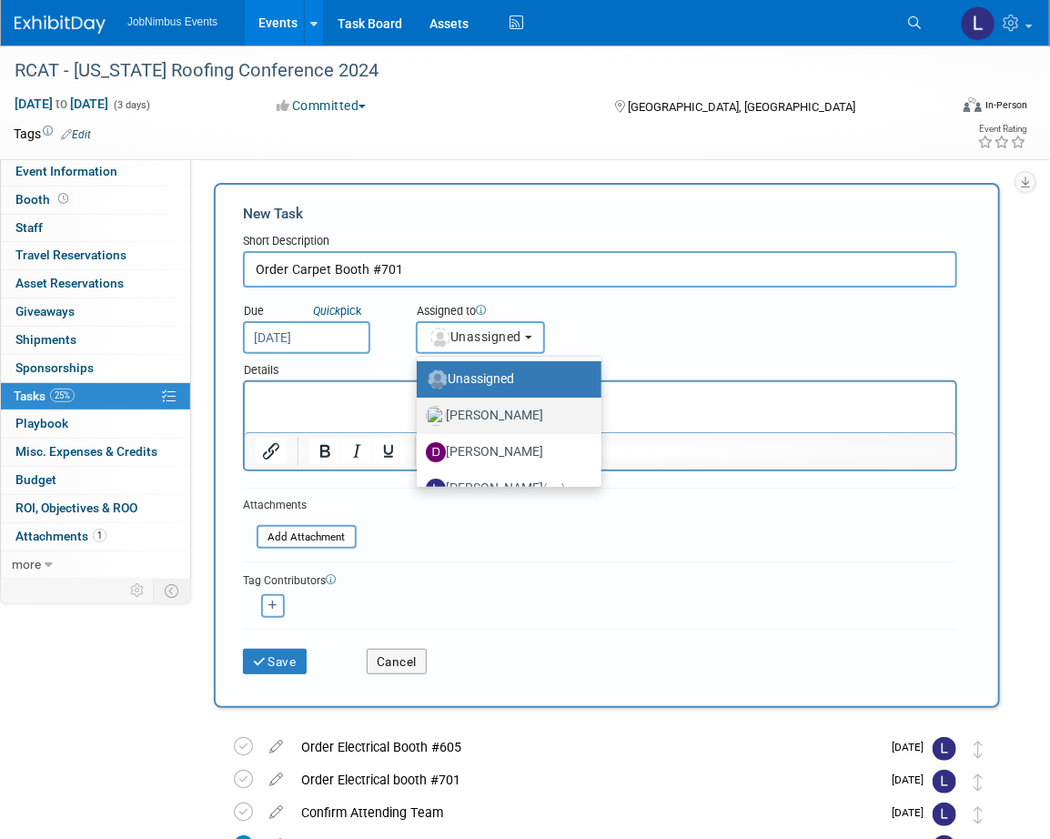
scroll to position [24, 0]
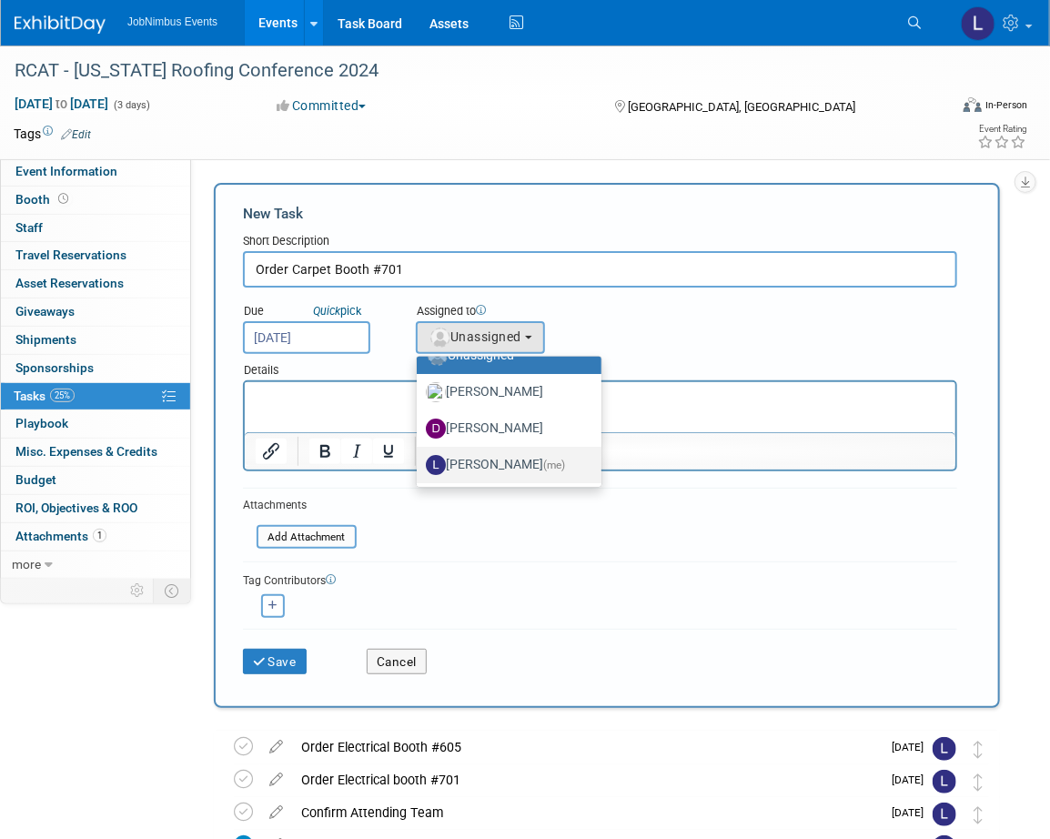
click at [500, 457] on label "Laly Matos (me)" at bounding box center [504, 464] width 157 height 29
click at [419, 457] on input "Laly Matos (me)" at bounding box center [414, 463] width 12 height 12
select select "fca2b710-a78b-45c1-a641-6fbd0912a1f3"
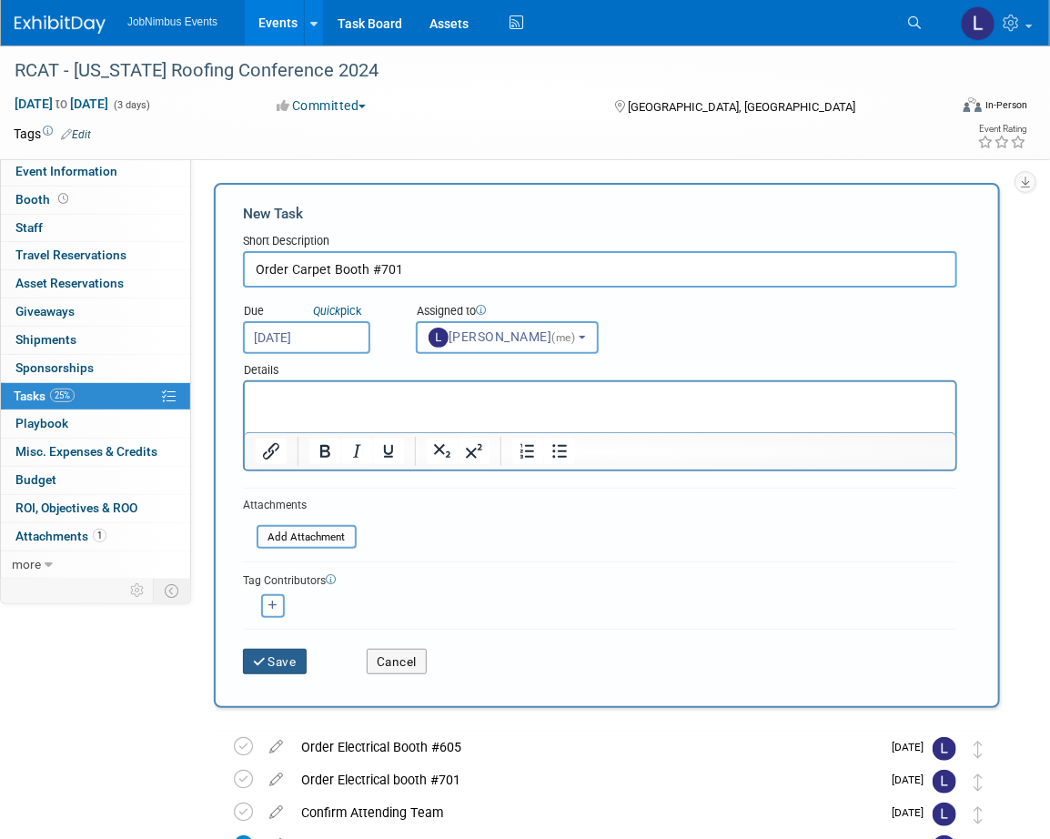
click at [273, 659] on button "Save" at bounding box center [275, 661] width 64 height 25
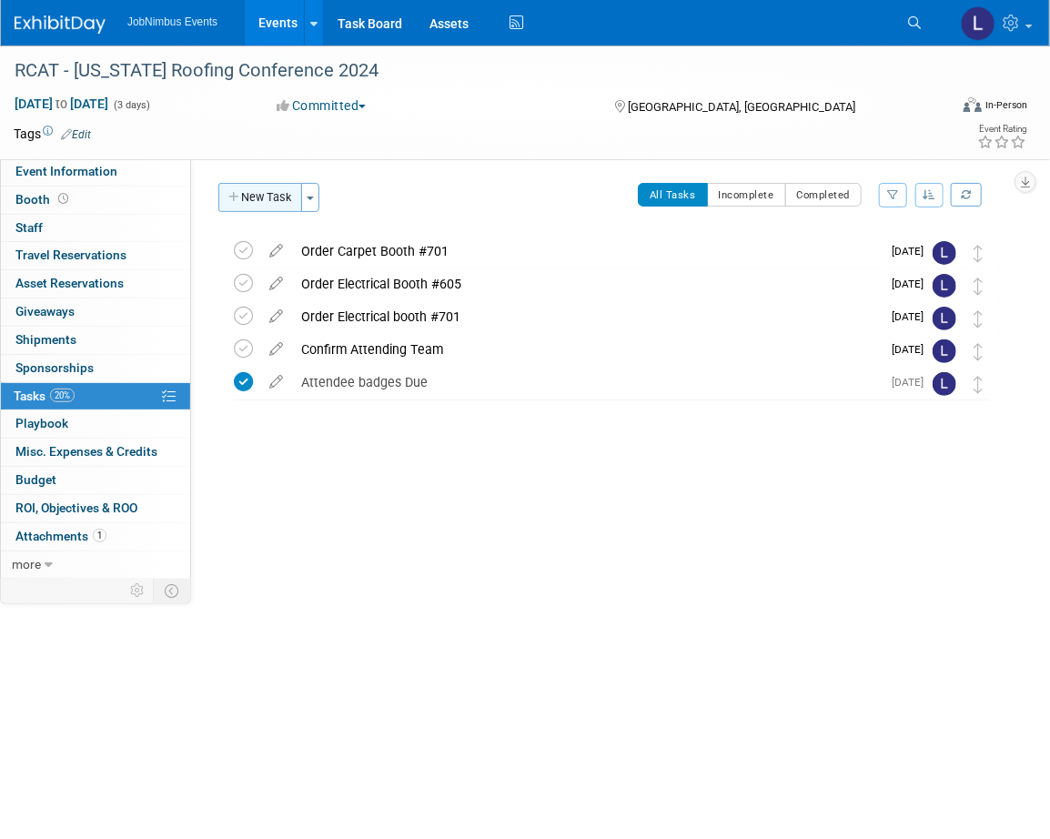
click at [250, 197] on button "New Task" at bounding box center [260, 197] width 84 height 29
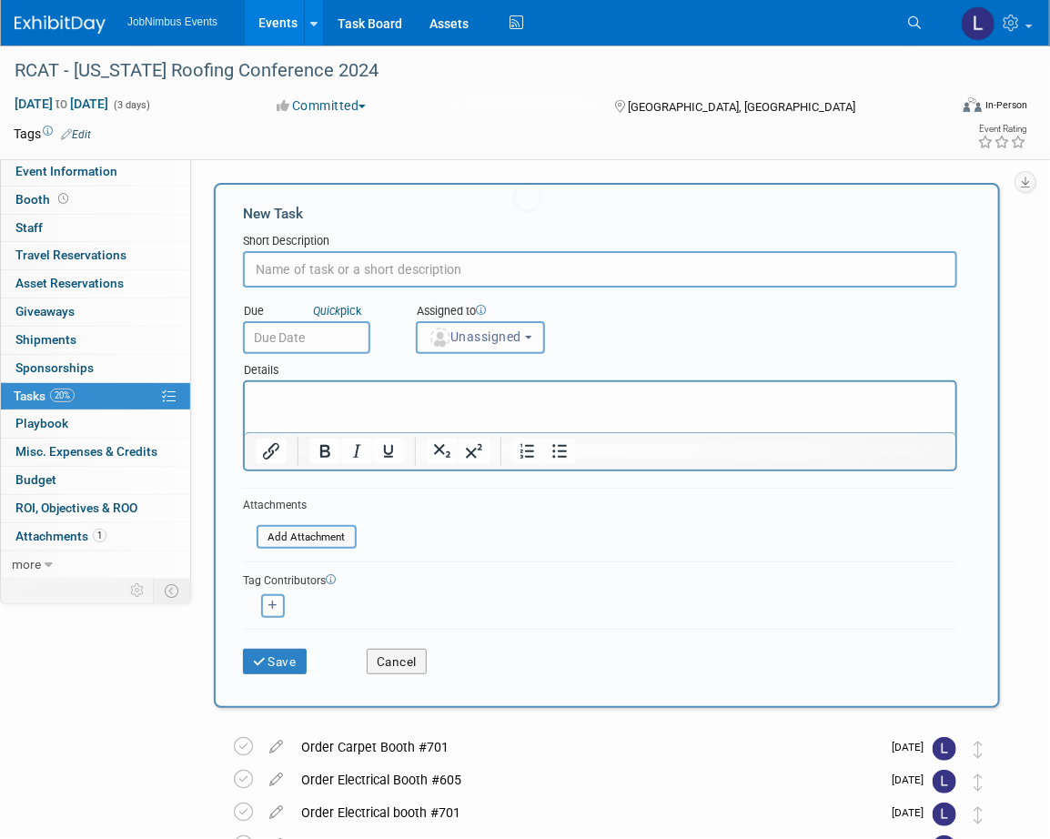
scroll to position [0, 0]
type input "Order Carpet Booth #605"
click at [317, 338] on input "text" at bounding box center [306, 337] width 127 height 33
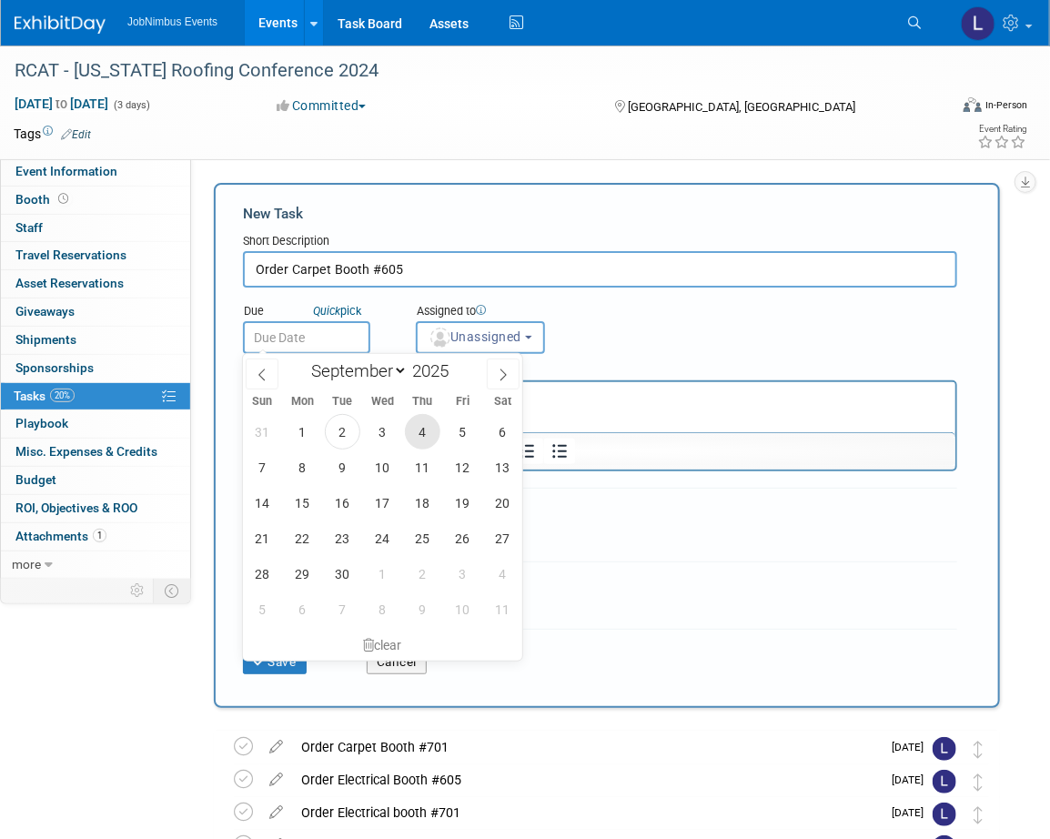
click at [428, 433] on span "4" at bounding box center [422, 431] width 35 height 35
type input "Sep 4, 2025"
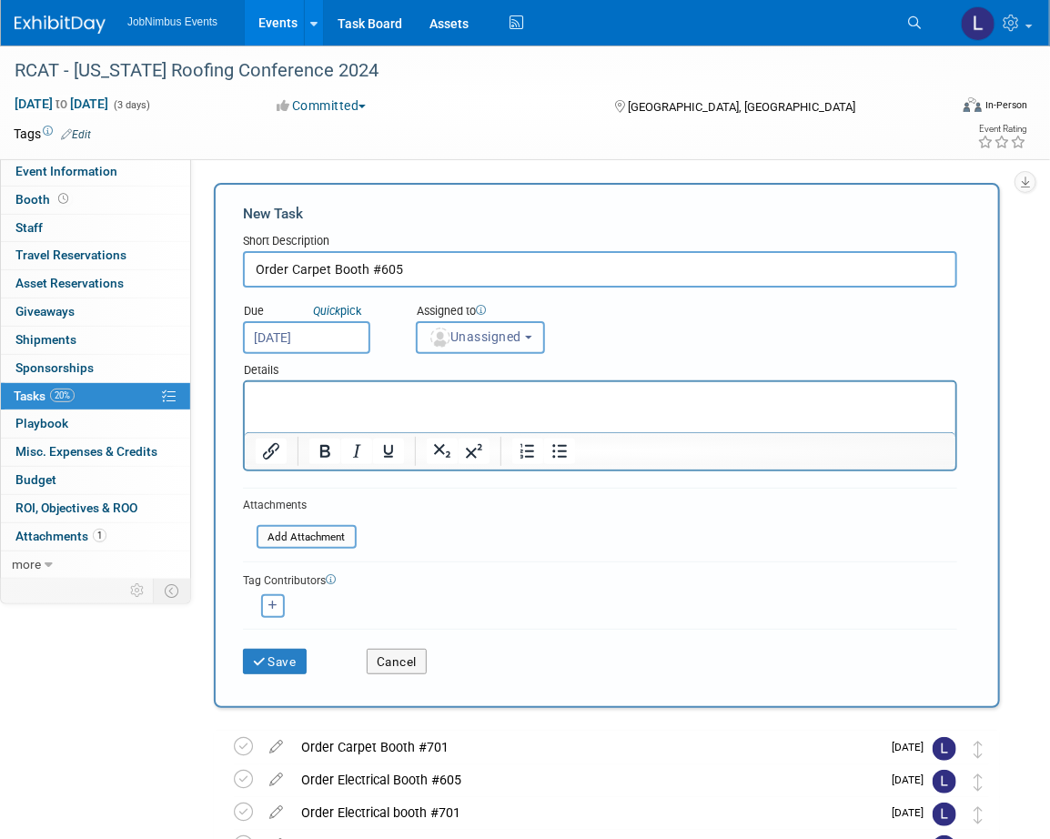
click at [504, 346] on button "Unassigned" at bounding box center [480, 337] width 129 height 33
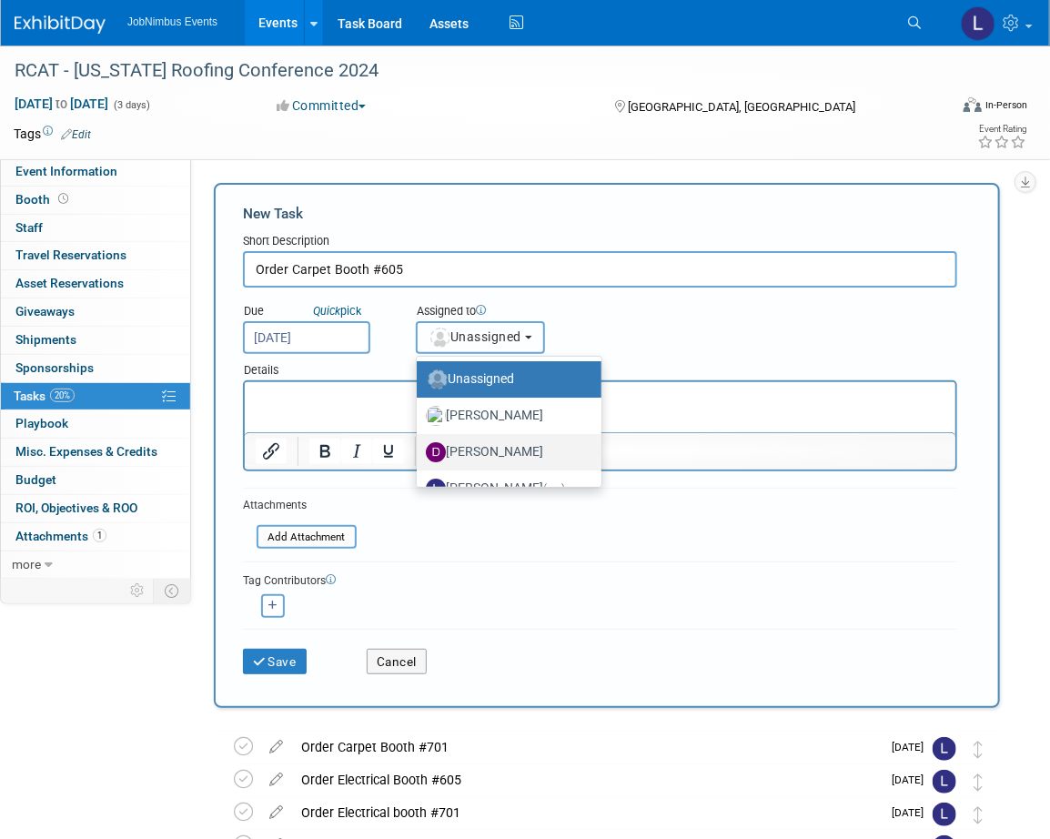
scroll to position [24, 0]
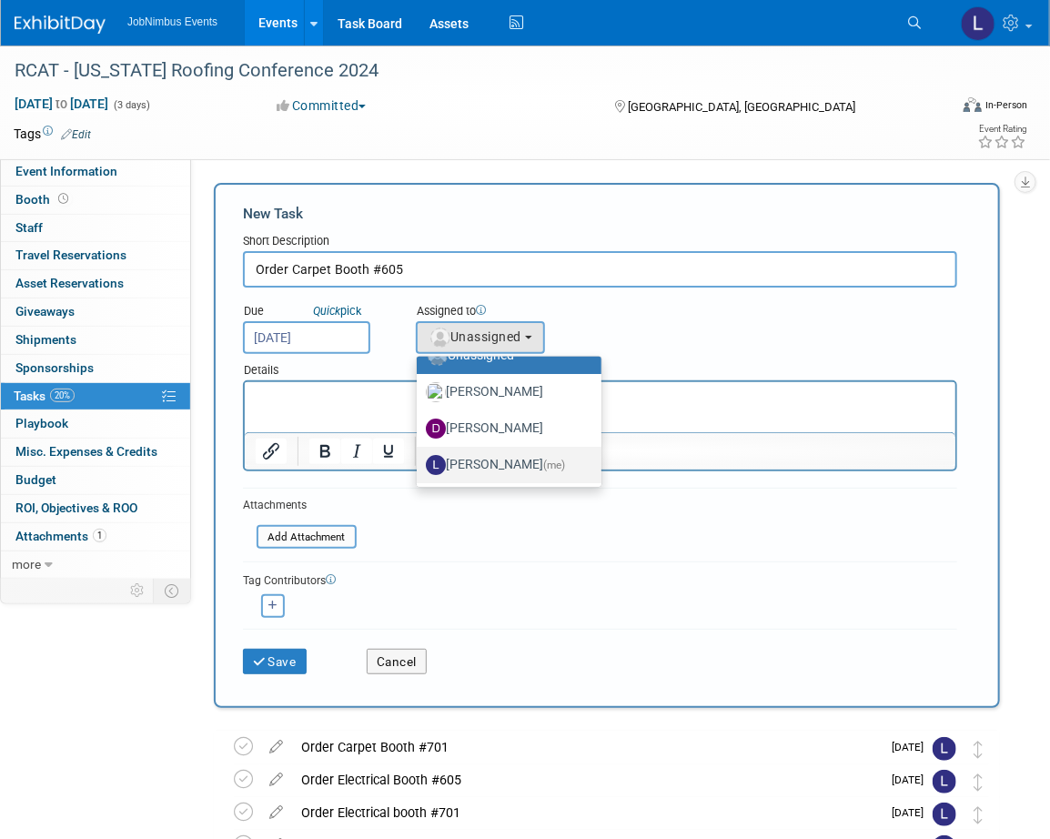
click at [479, 450] on label "Laly Matos (me)" at bounding box center [504, 464] width 157 height 29
click at [419, 457] on input "Laly Matos (me)" at bounding box center [414, 463] width 12 height 12
select select "fca2b710-a78b-45c1-a641-6fbd0912a1f3"
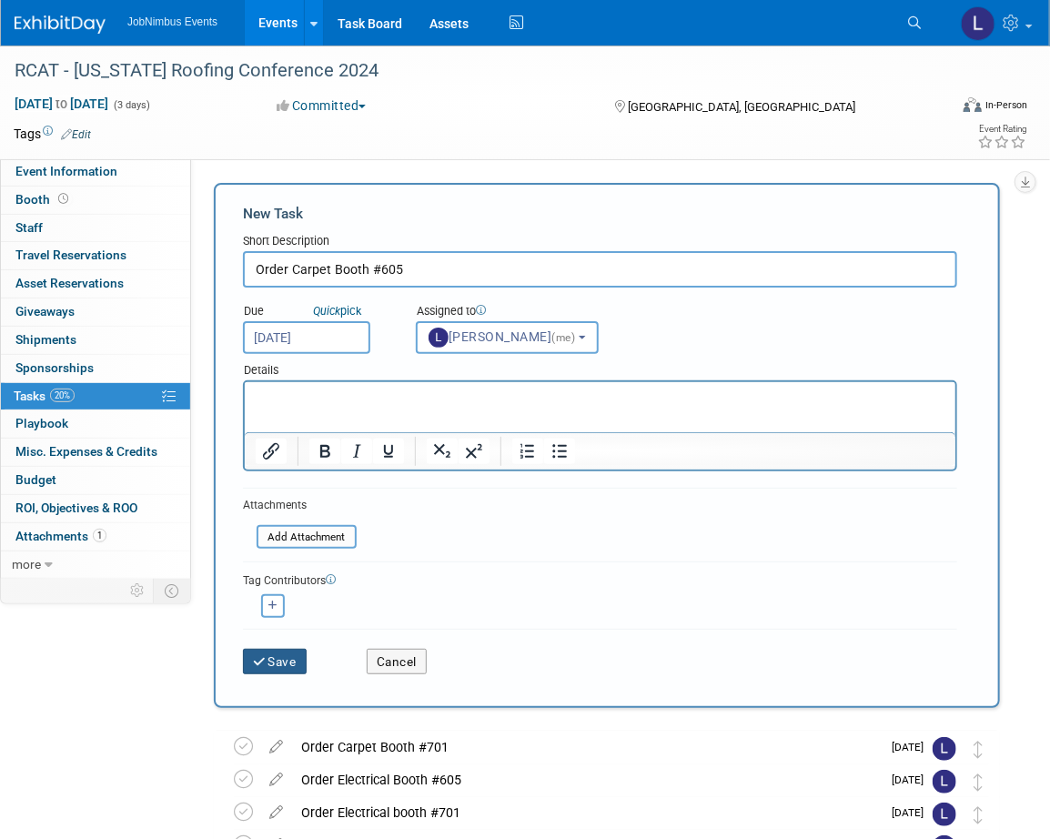
click at [287, 652] on button "Save" at bounding box center [275, 661] width 64 height 25
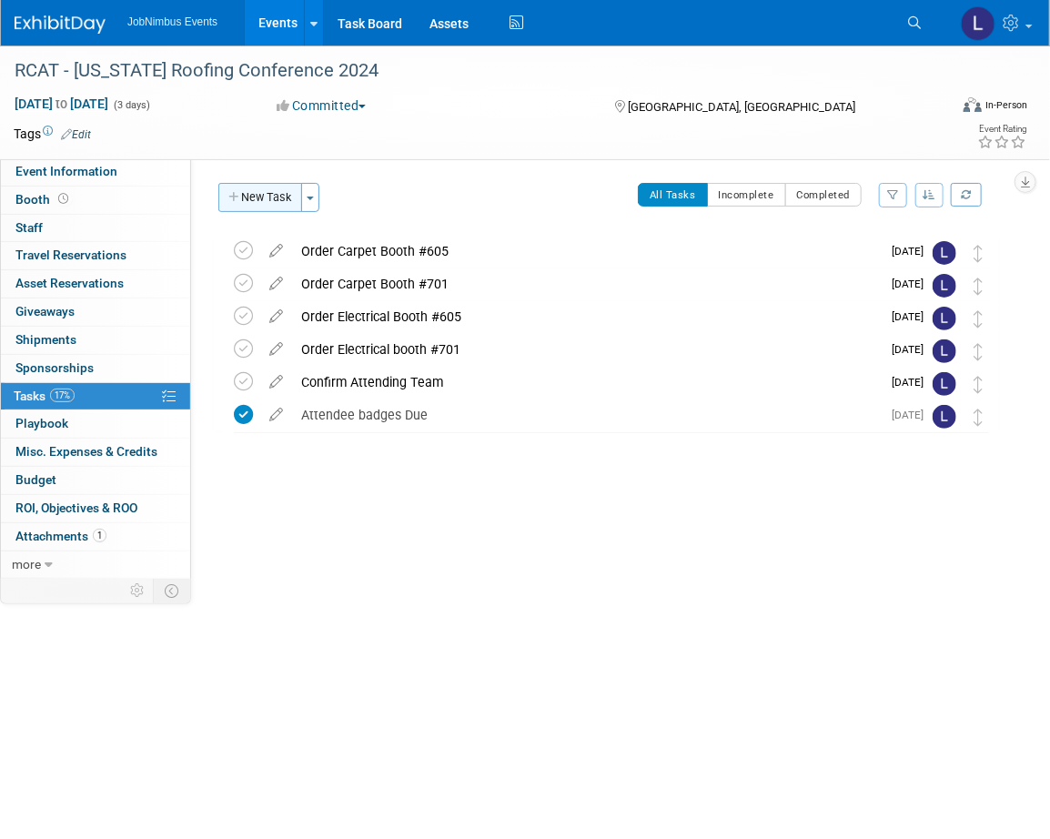
click at [273, 206] on button "New Task" at bounding box center [260, 197] width 84 height 29
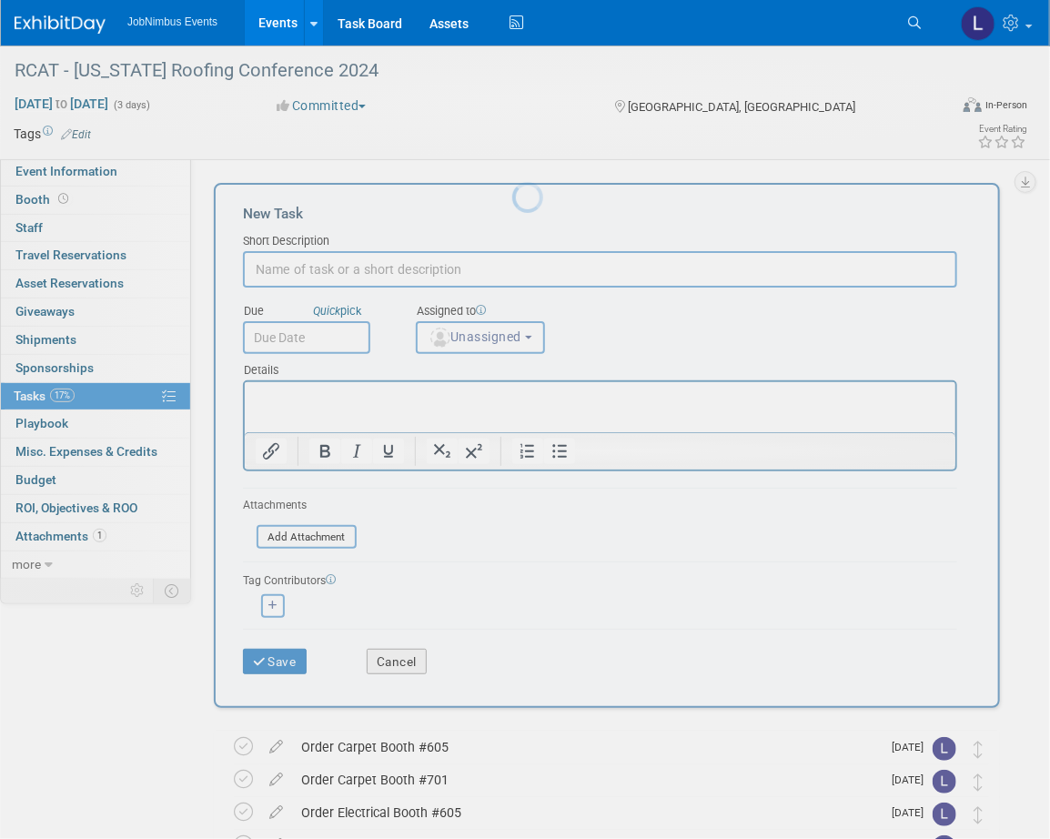
scroll to position [0, 0]
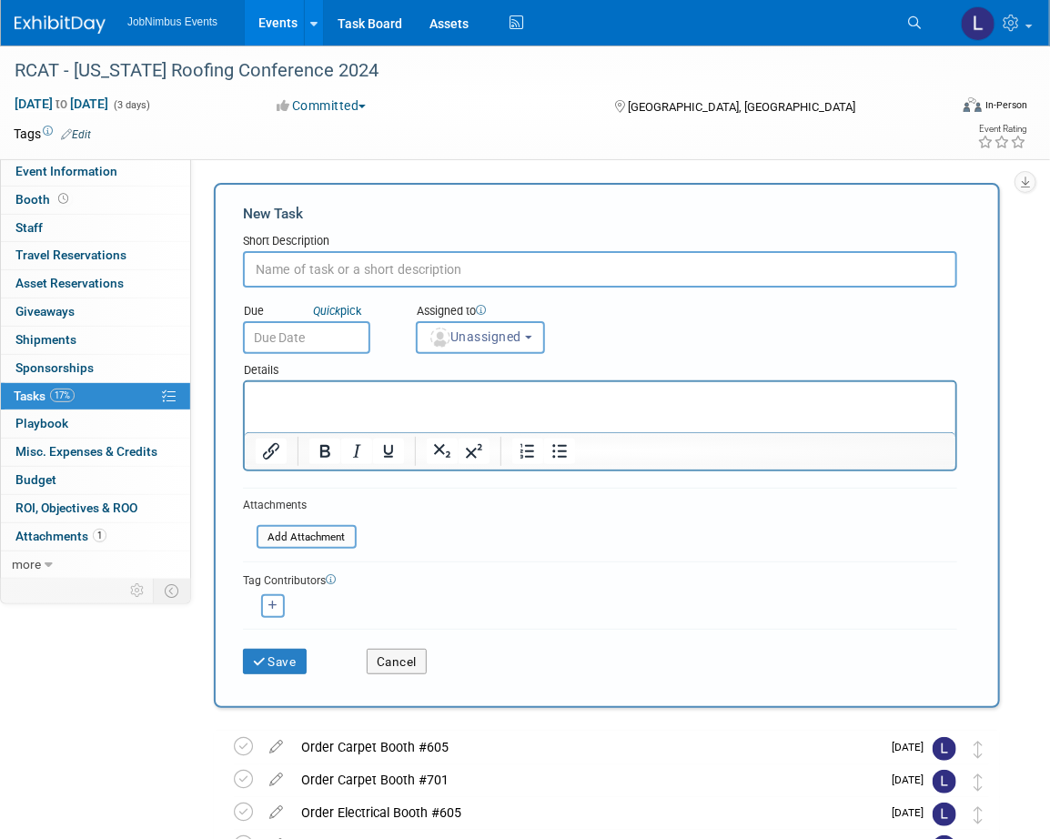
click at [415, 278] on input "text" at bounding box center [600, 269] width 714 height 36
type input "Book Flights"
click at [351, 342] on input "text" at bounding box center [306, 337] width 127 height 33
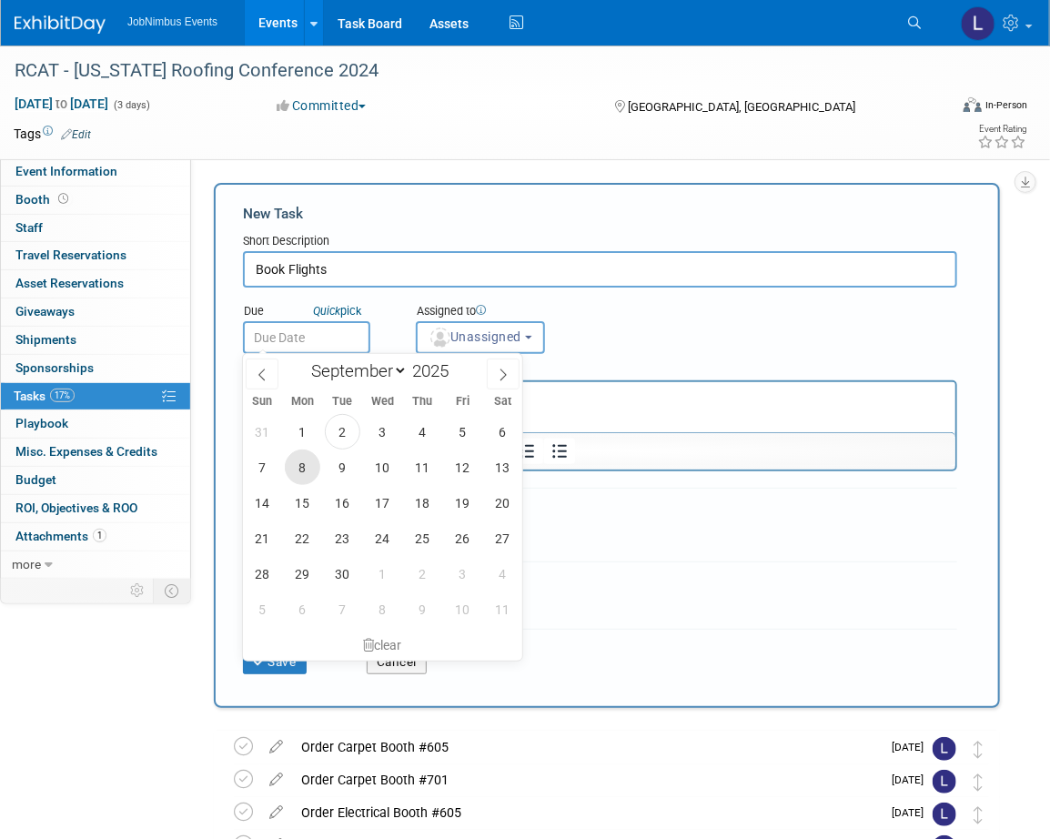
click at [309, 468] on span "8" at bounding box center [302, 467] width 35 height 35
type input "Sep 8, 2025"
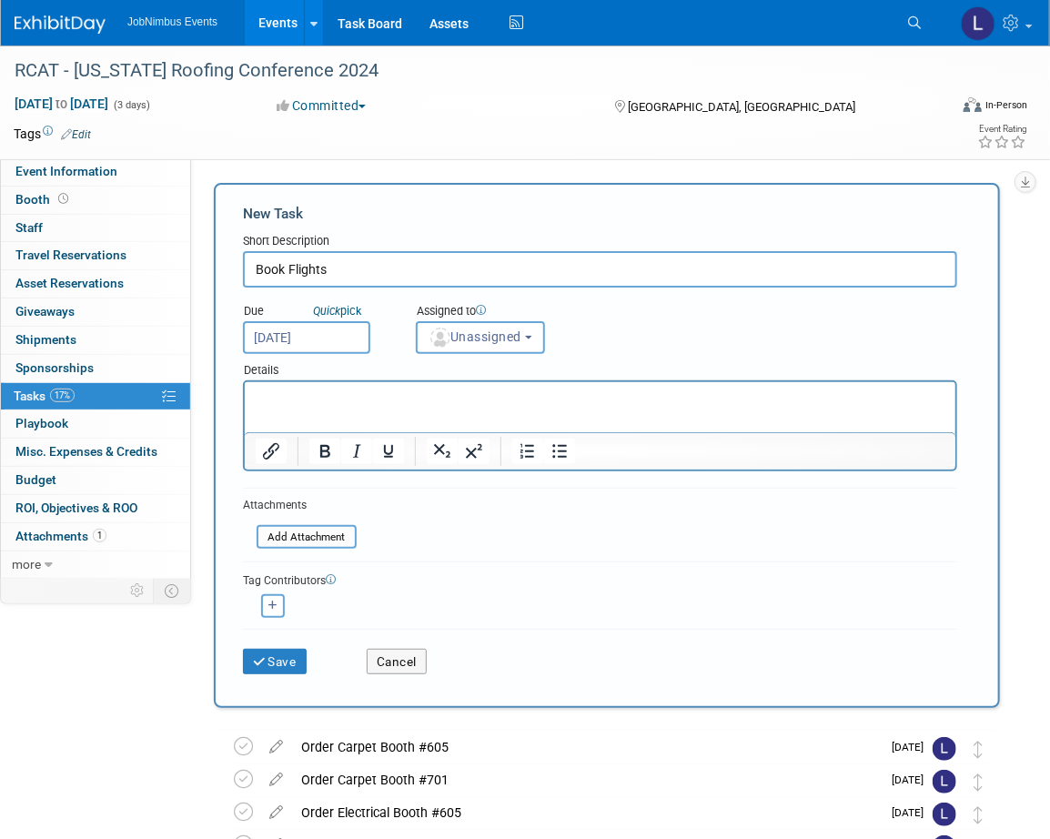
scroll to position [3, 0]
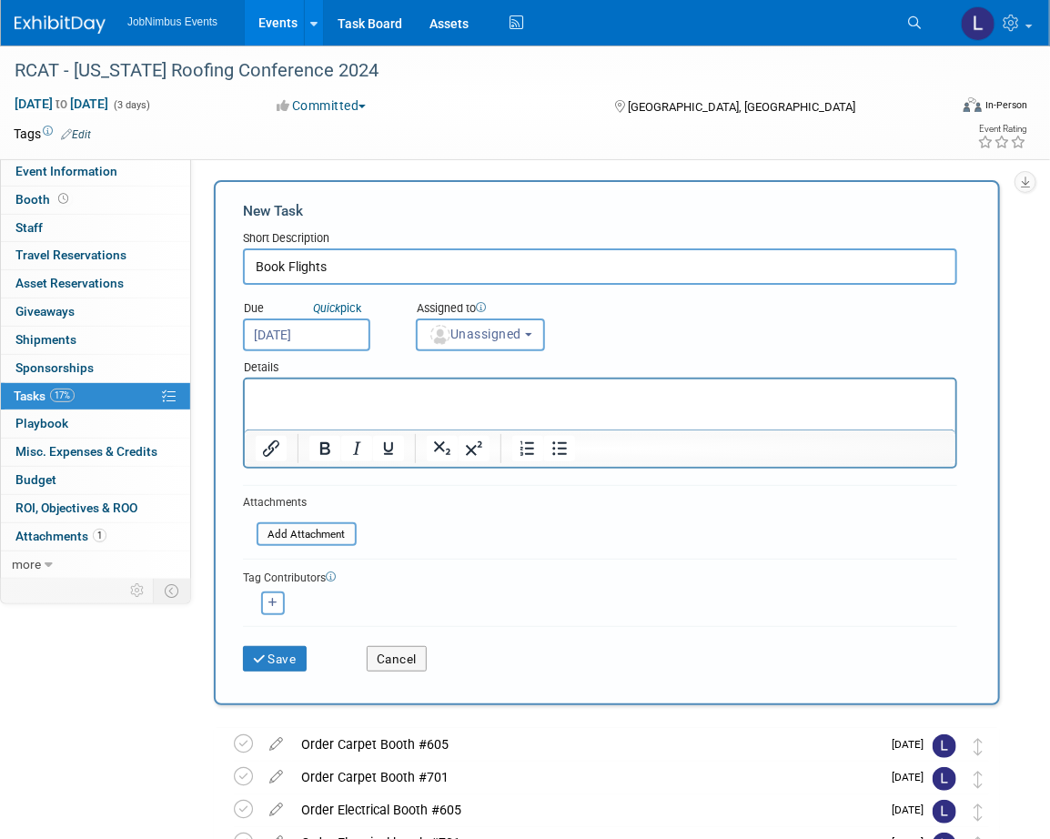
drag, startPoint x: 335, startPoint y: 267, endPoint x: 190, endPoint y: 260, distance: 144.8
click at [190, 260] on div "Event Information Event Info Booth Booth 0 Staff 0 Staff 0 Travel Reservations …" at bounding box center [525, 521] width 1050 height 957
type input "Submit Travel Requests"
click at [472, 336] on span "Unassigned" at bounding box center [475, 334] width 93 height 15
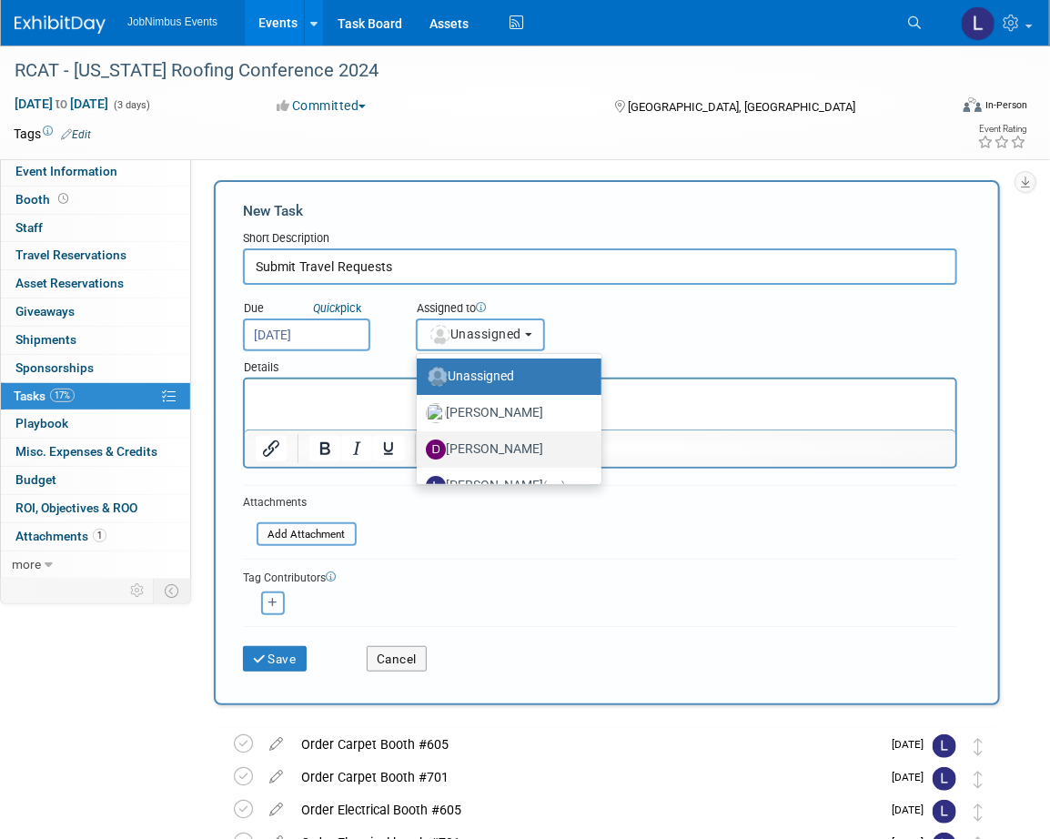
scroll to position [24, 0]
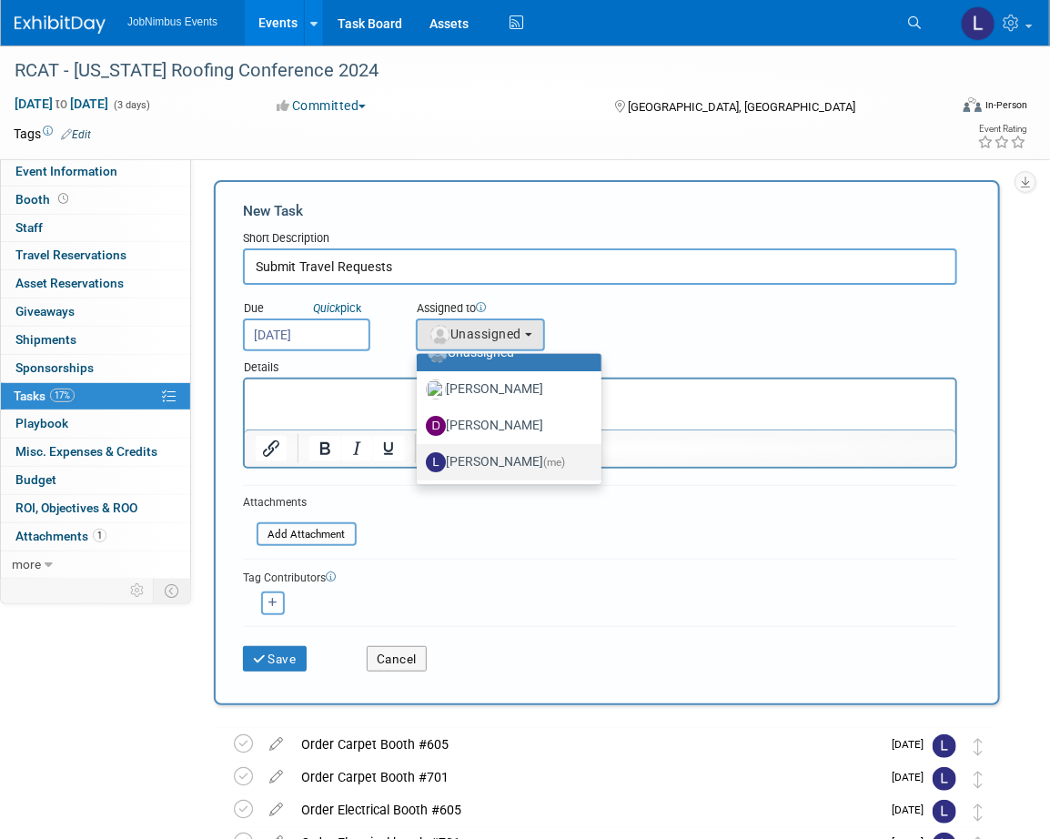
click at [481, 463] on label "Laly Matos (me)" at bounding box center [504, 462] width 157 height 29
click at [419, 463] on input "Laly Matos (me)" at bounding box center [414, 460] width 12 height 12
select select "fca2b710-a78b-45c1-a641-6fbd0912a1f3"
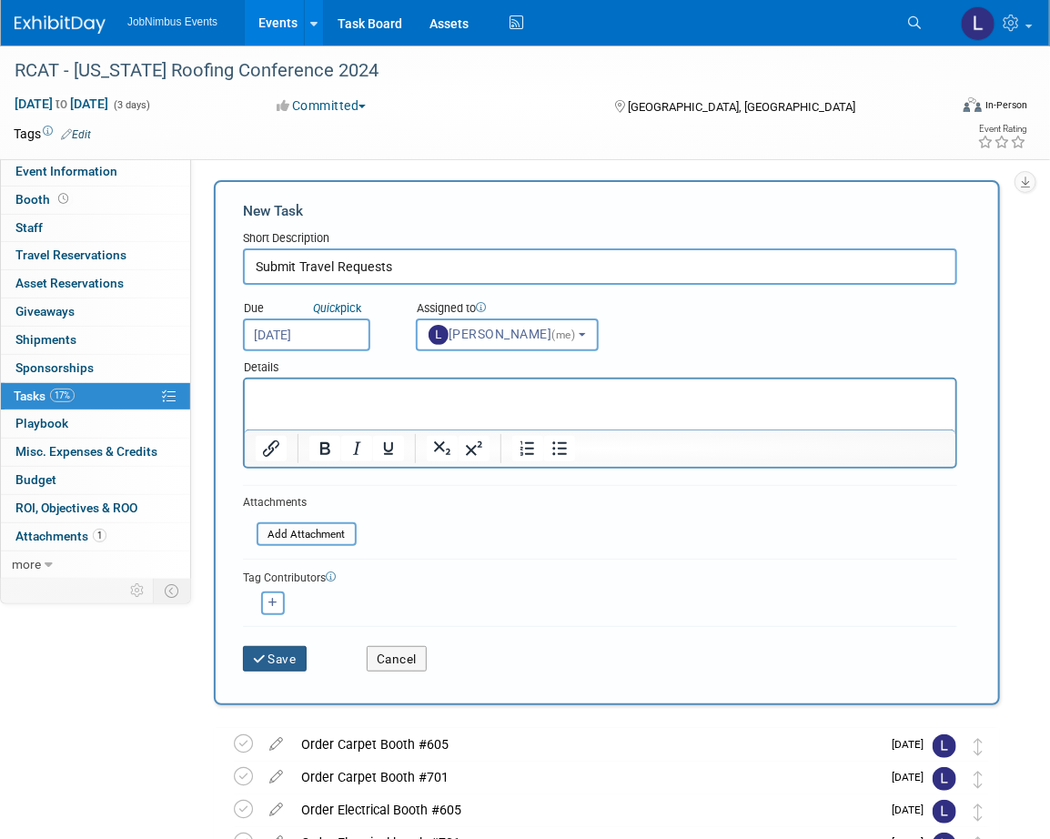
click at [278, 653] on button "Save" at bounding box center [275, 658] width 64 height 25
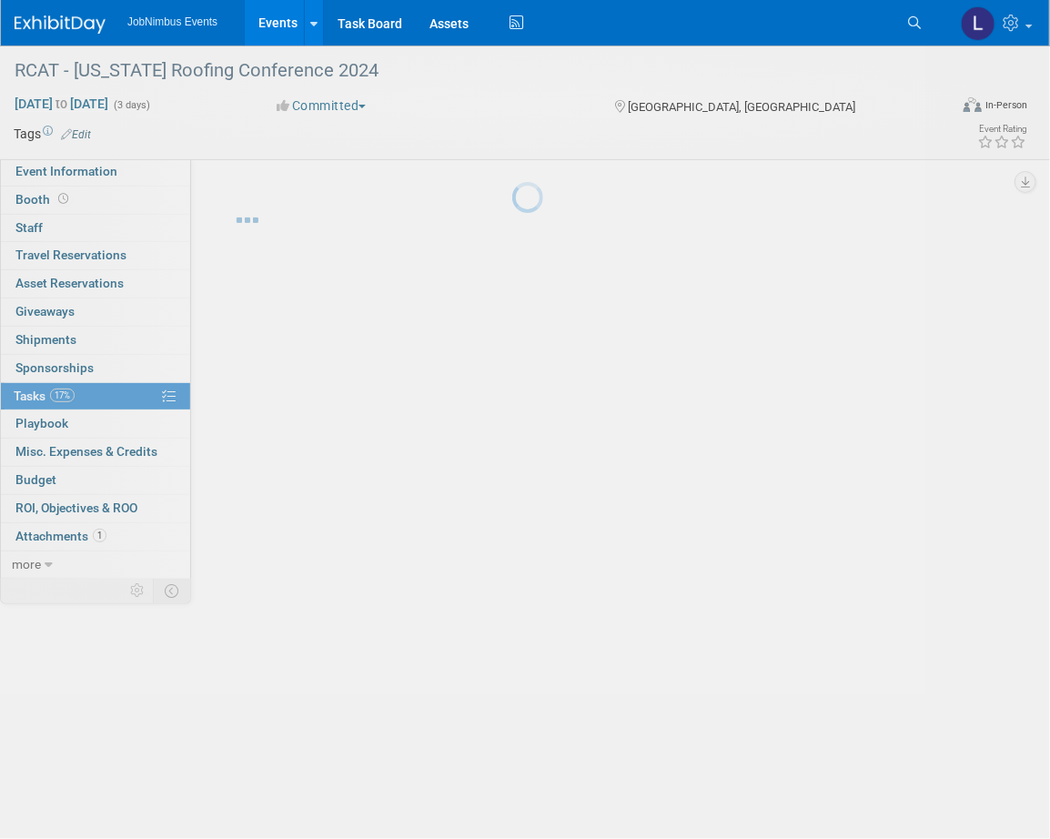
scroll to position [0, 0]
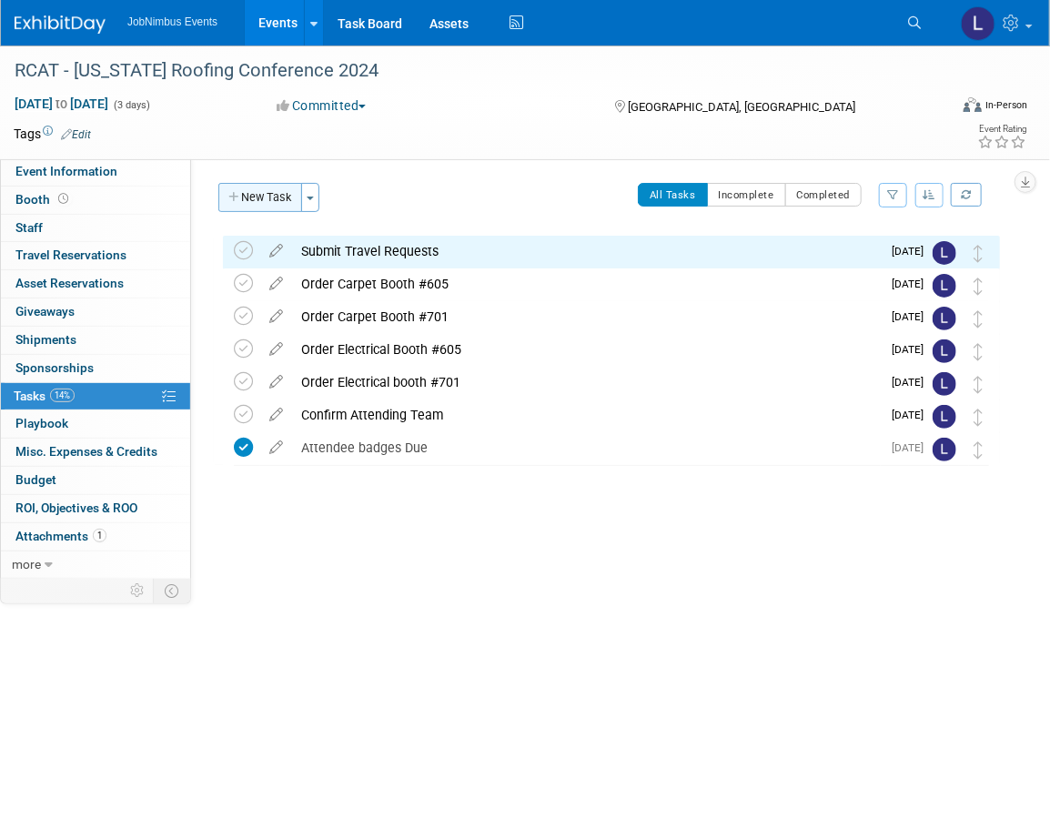
click at [282, 198] on button "New Task" at bounding box center [260, 197] width 84 height 29
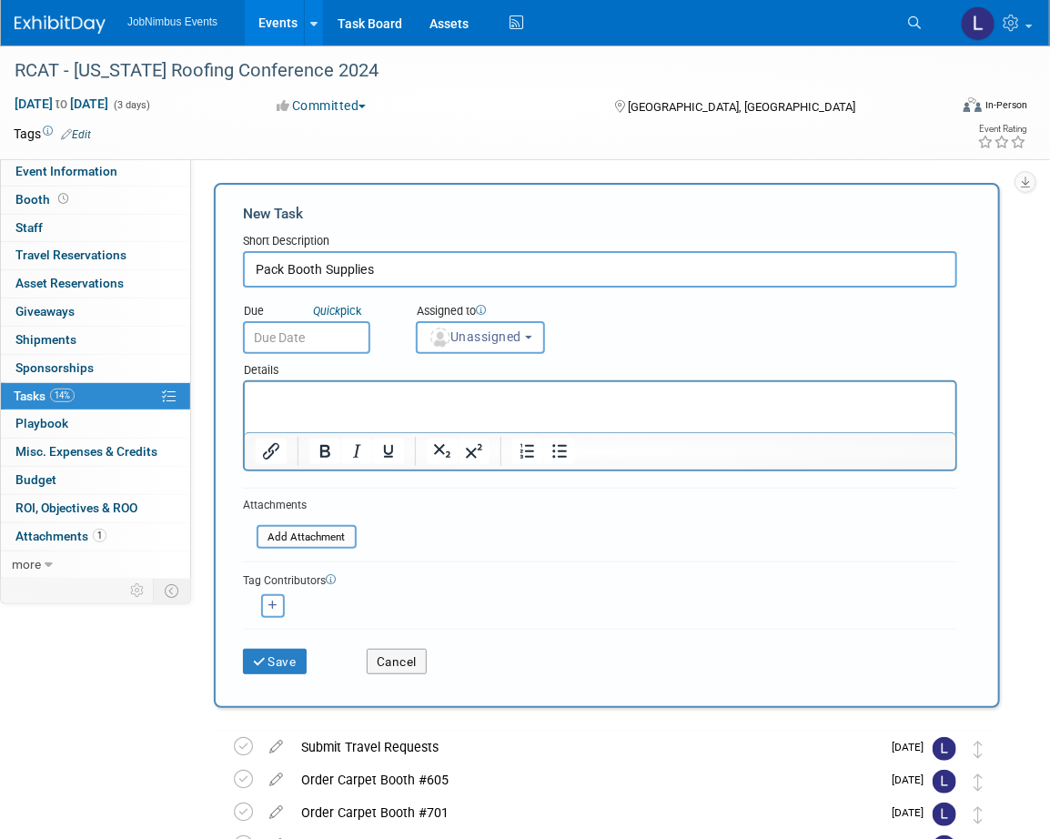
type input "Pack Booth Supplies"
click at [305, 328] on input "text" at bounding box center [306, 337] width 127 height 33
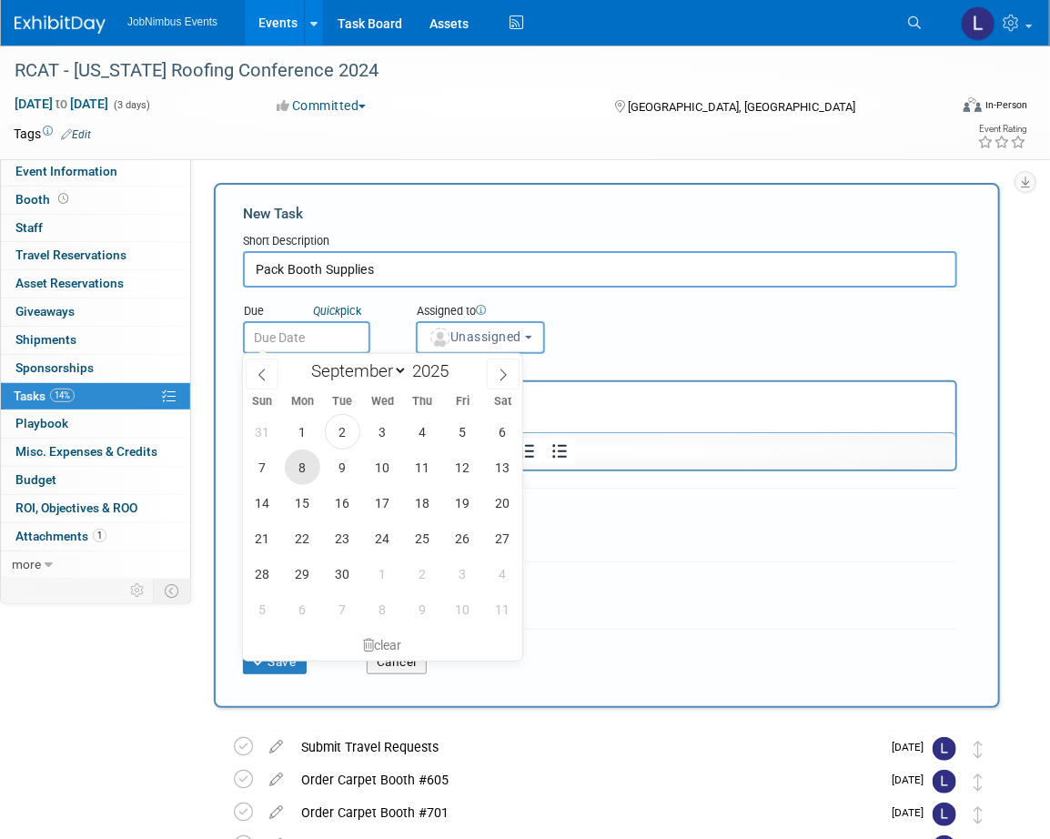
click at [308, 460] on span "8" at bounding box center [302, 467] width 35 height 35
type input "Sep 8, 2025"
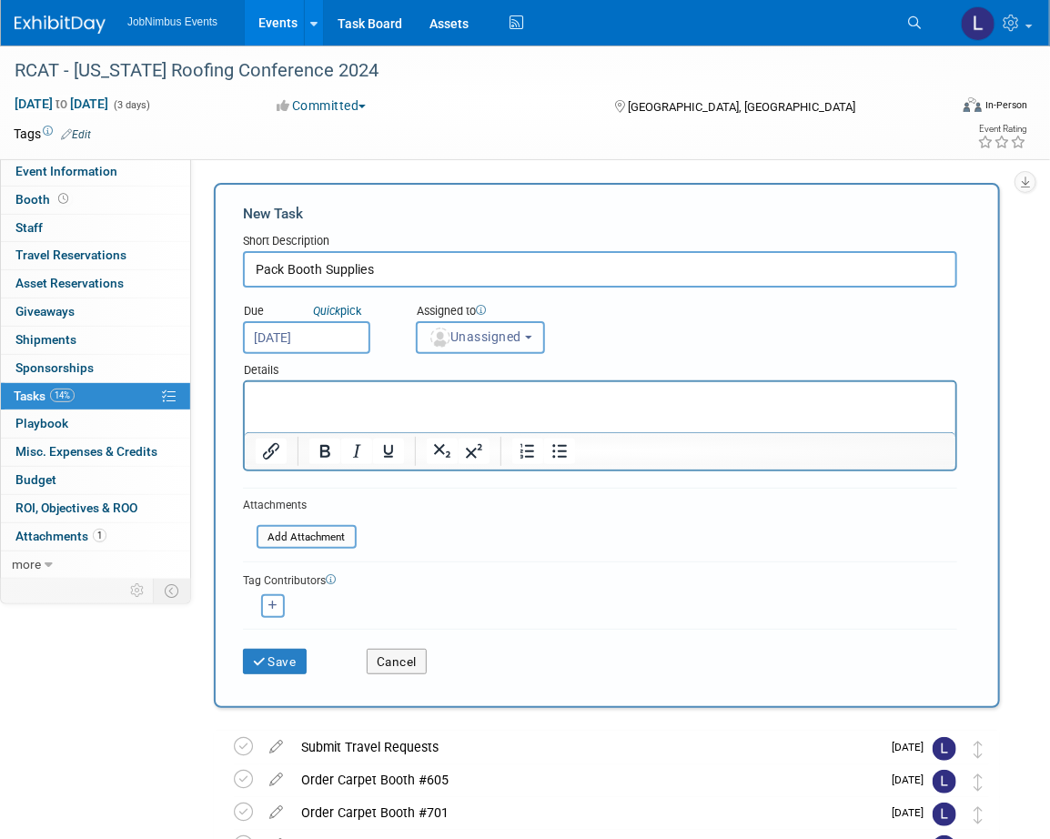
drag, startPoint x: 520, startPoint y: 328, endPoint x: 514, endPoint y: 352, distance: 25.2
click at [520, 329] on span "Unassigned" at bounding box center [475, 336] width 93 height 15
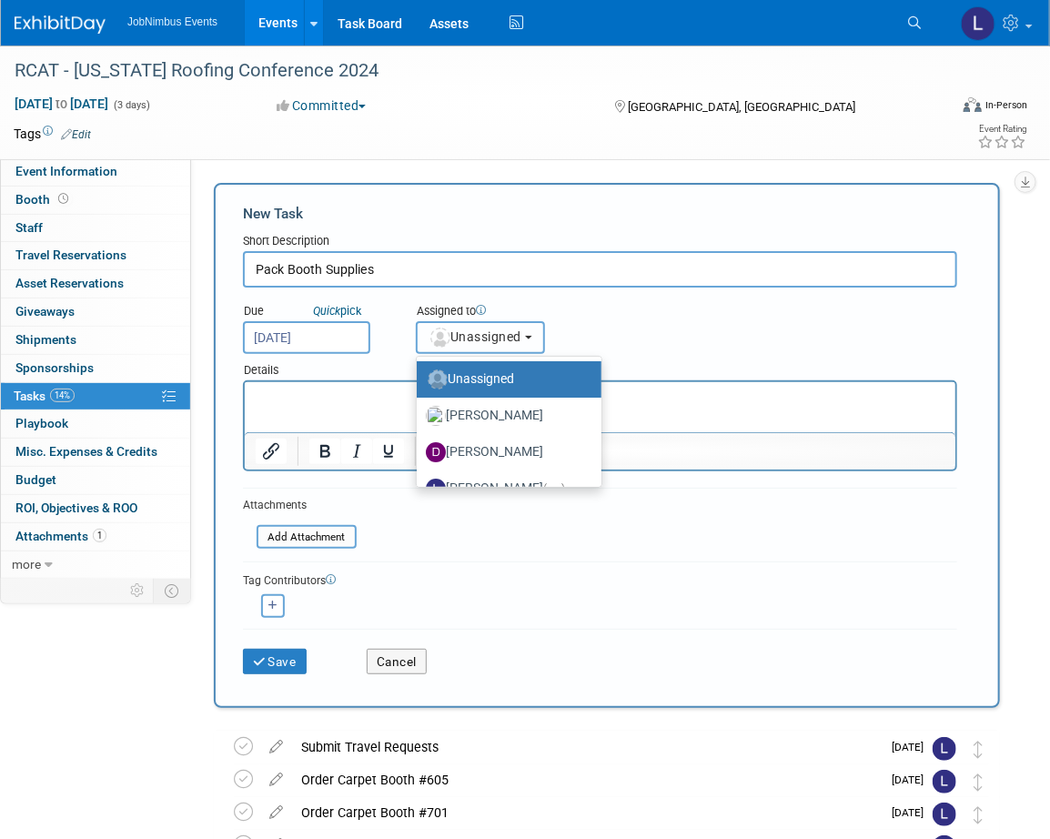
scroll to position [24, 0]
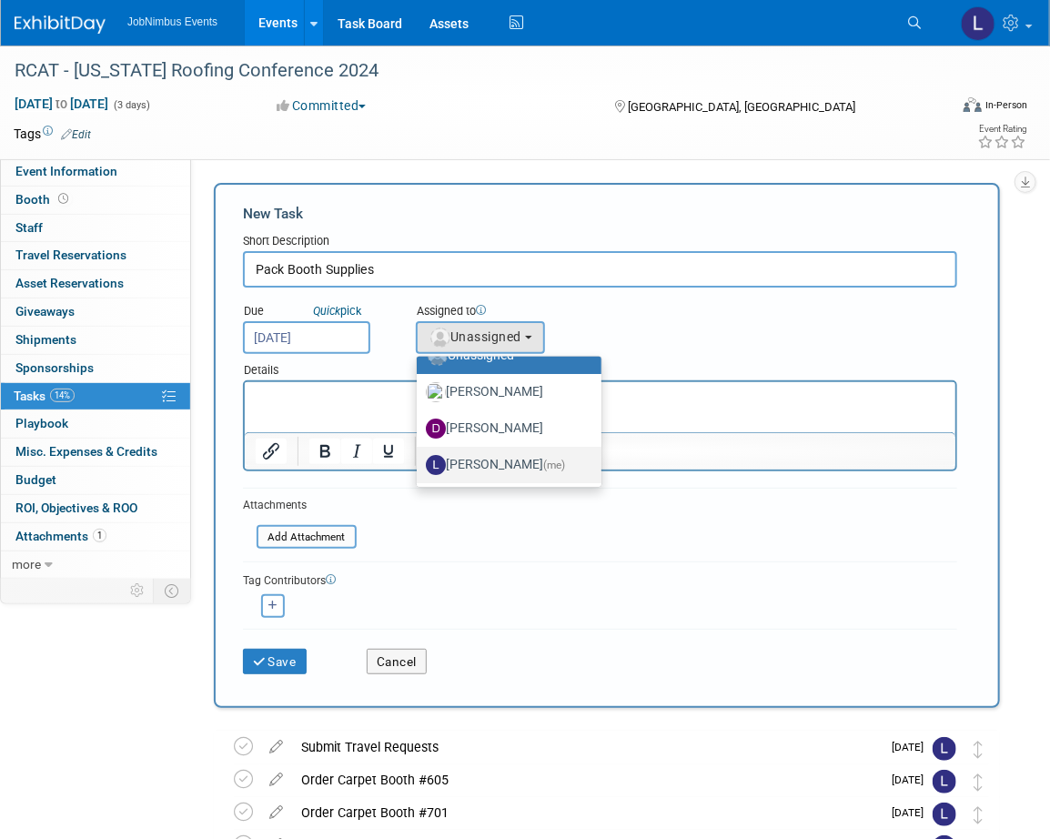
click at [490, 454] on label "Laly Matos (me)" at bounding box center [504, 464] width 157 height 29
click at [419, 457] on input "Laly Matos (me)" at bounding box center [414, 463] width 12 height 12
select select "fca2b710-a78b-45c1-a641-6fbd0912a1f3"
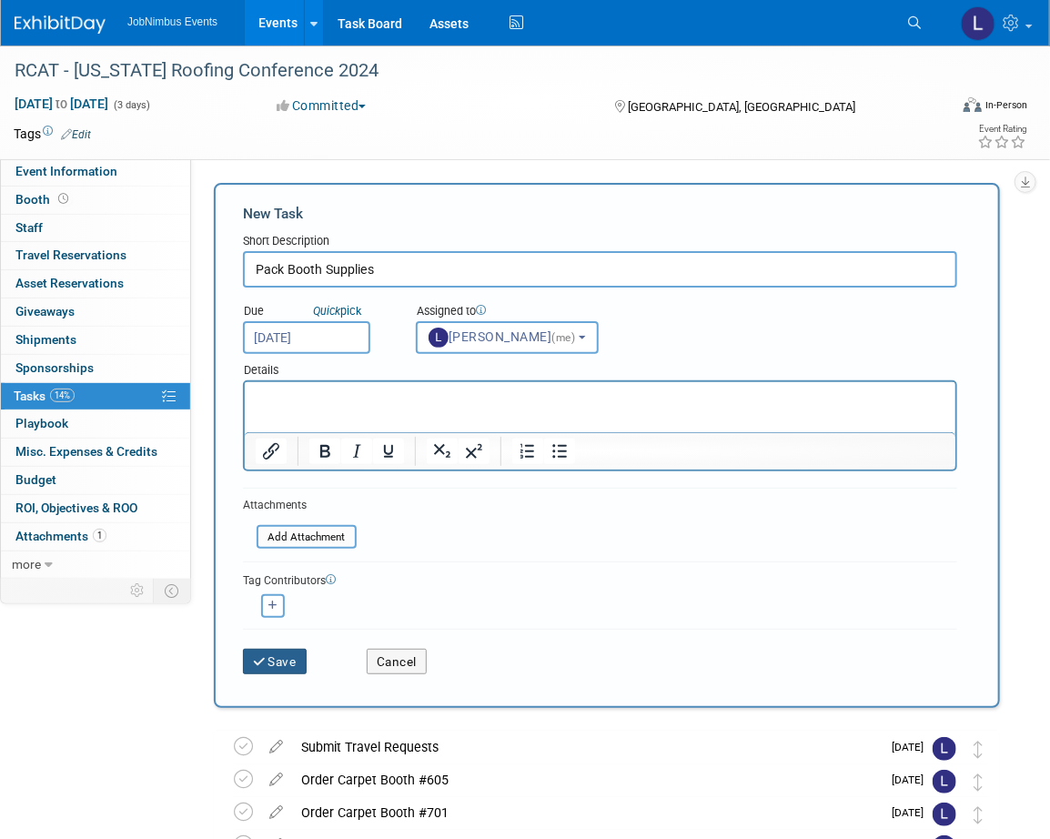
click at [270, 664] on button "Save" at bounding box center [275, 661] width 64 height 25
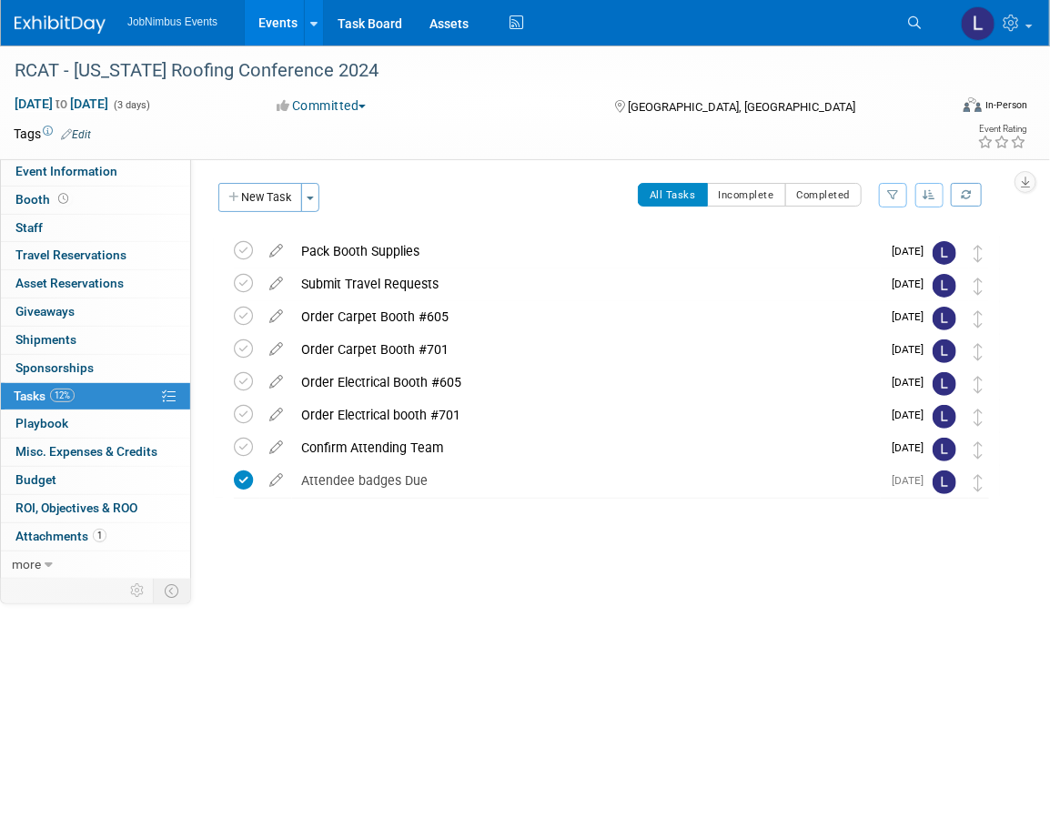
click at [455, 251] on div "Pack Booth Supplies" at bounding box center [586, 251] width 589 height 31
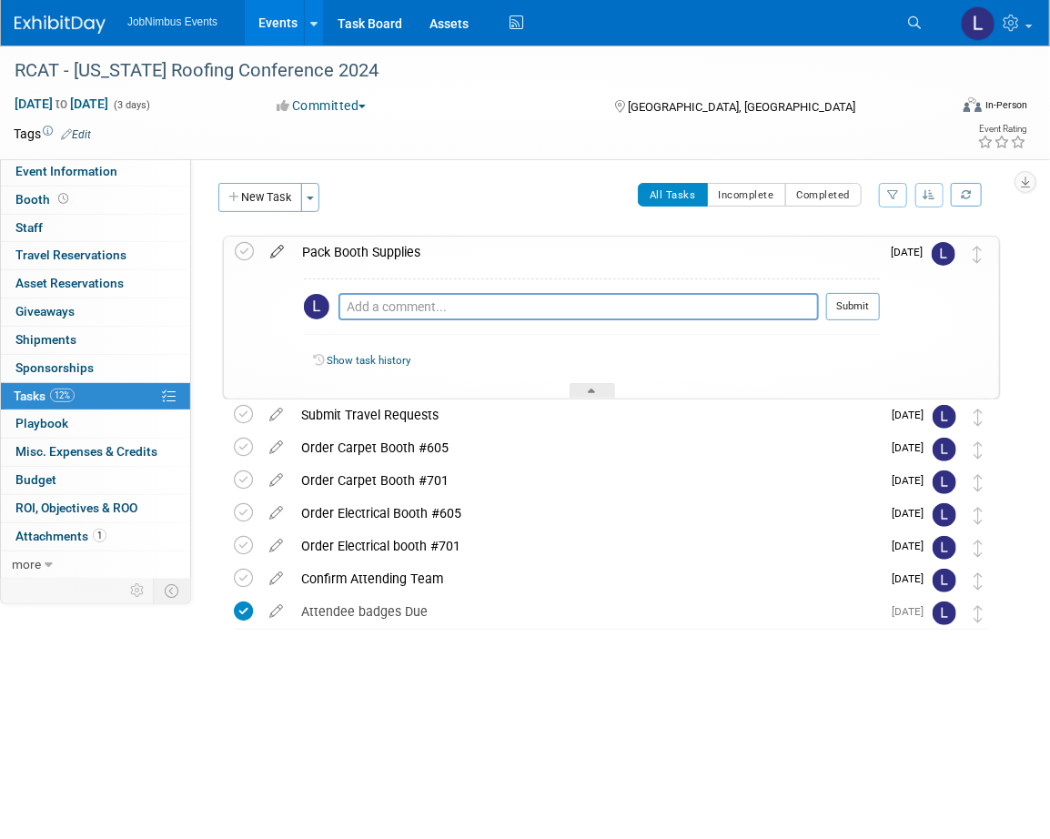
click at [264, 246] on icon at bounding box center [277, 248] width 32 height 23
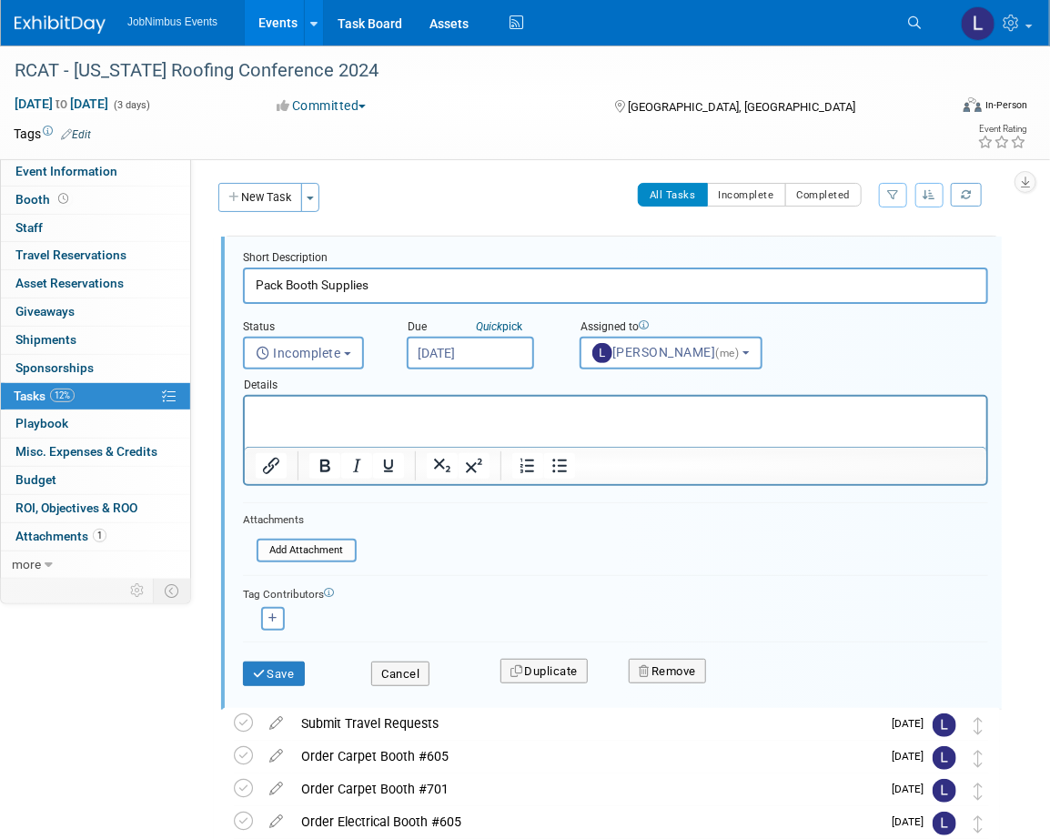
scroll to position [0, 0]
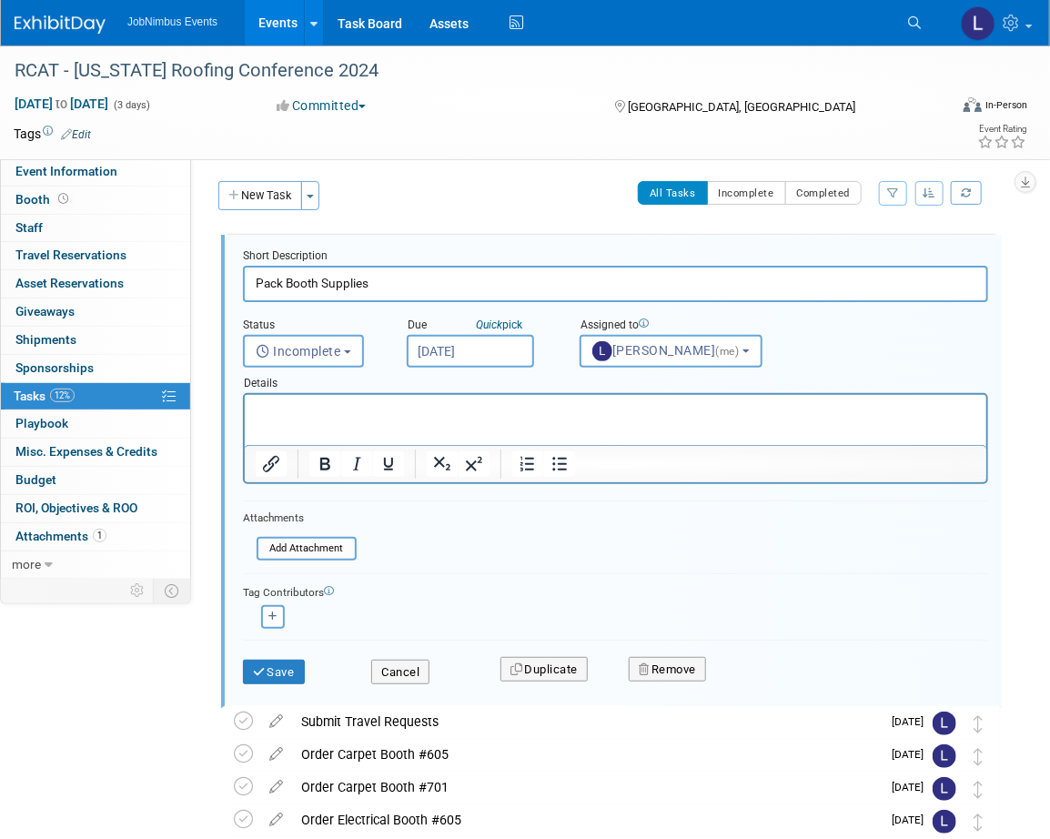
click at [334, 419] on html at bounding box center [615, 407] width 742 height 25
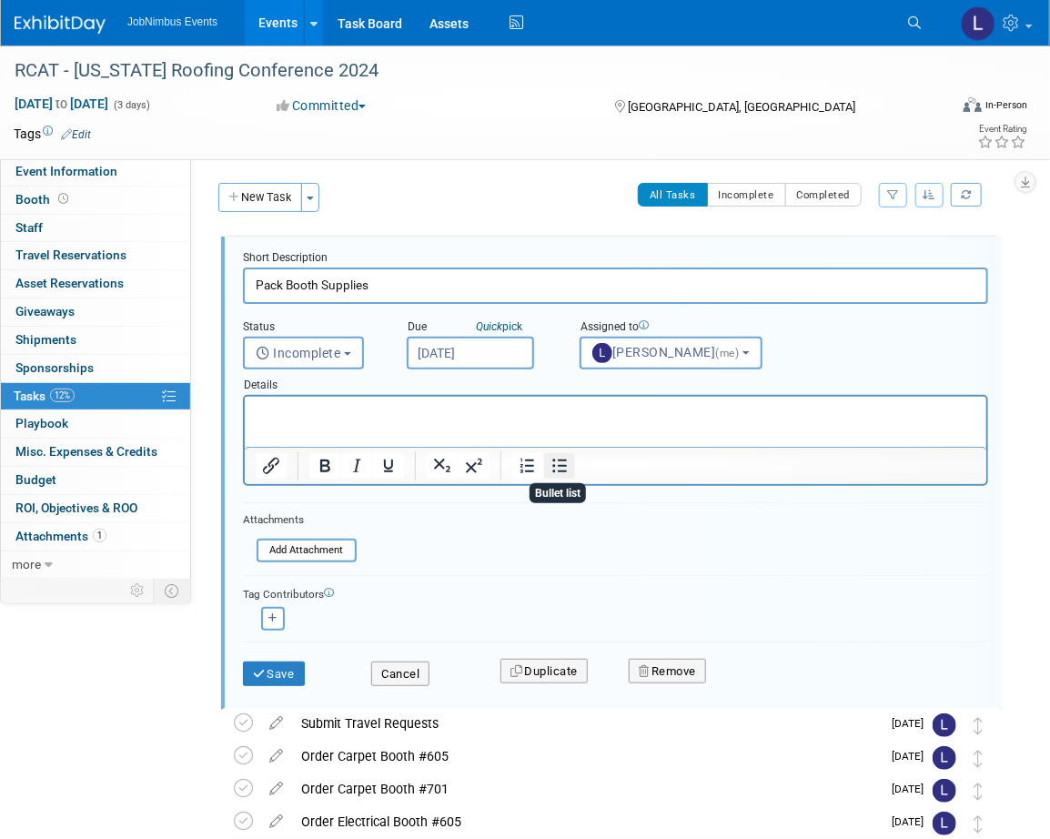
click at [559, 466] on icon "Bullet list" at bounding box center [560, 466] width 22 height 22
click at [271, 663] on button "Save" at bounding box center [274, 674] width 62 height 25
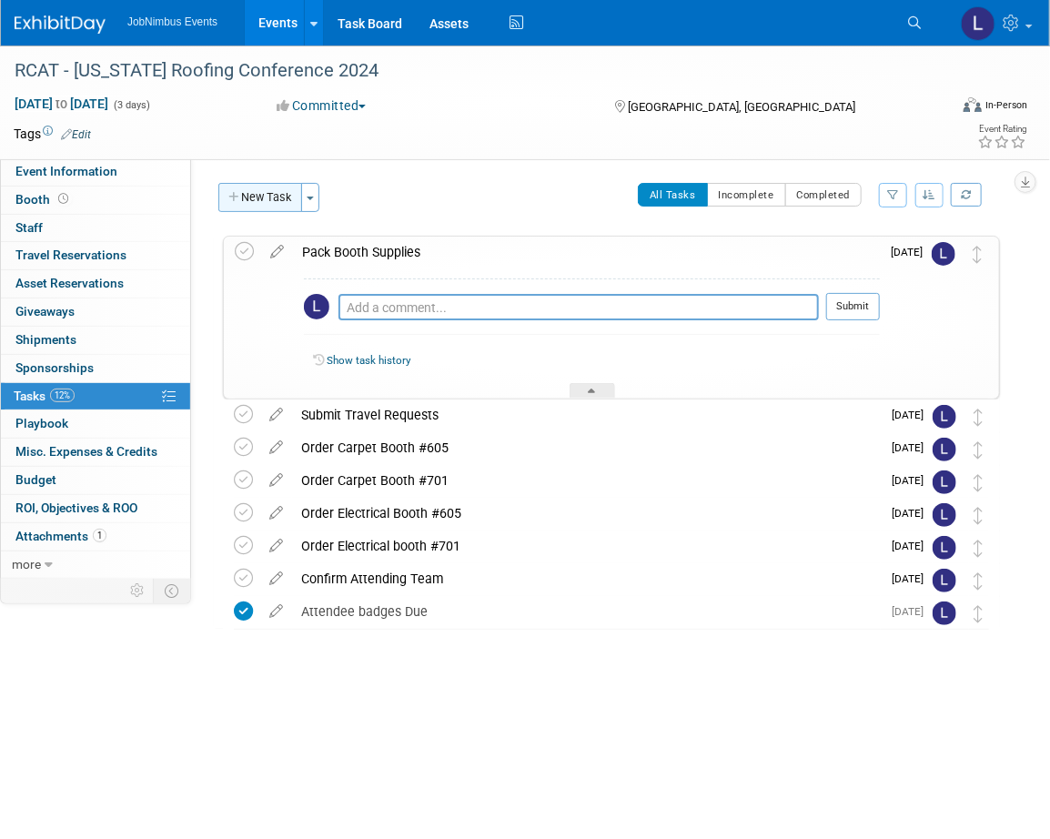
click at [256, 200] on button "New Task" at bounding box center [260, 197] width 84 height 29
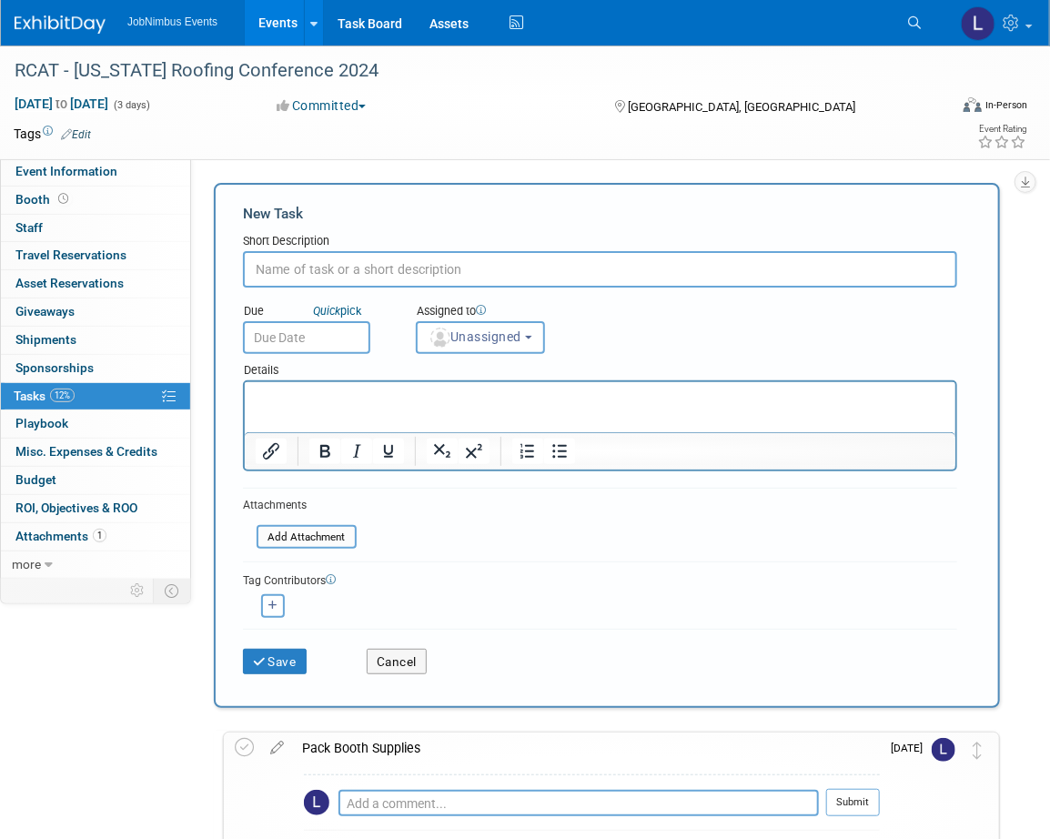
click at [322, 264] on input "text" at bounding box center [600, 269] width 714 height 36
type input "Confirm Uniforms"
click at [311, 328] on input "text" at bounding box center [306, 337] width 127 height 33
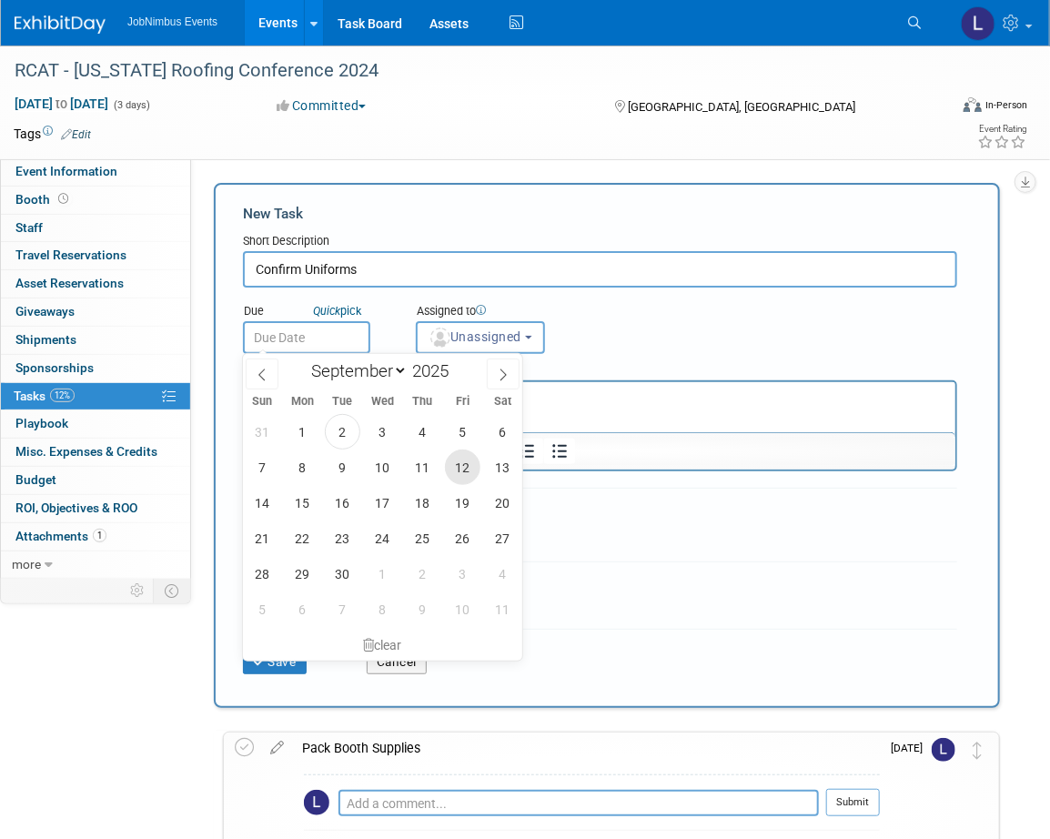
click at [457, 472] on span "12" at bounding box center [462, 467] width 35 height 35
type input "Sep 12, 2025"
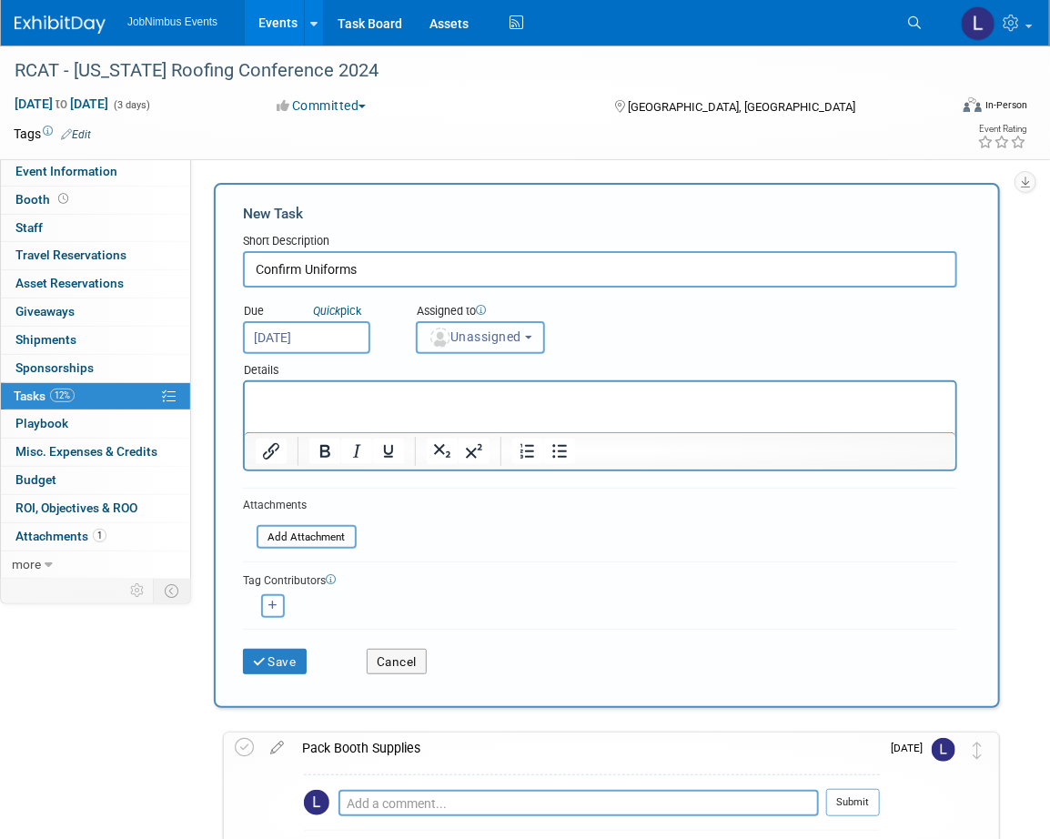
click at [483, 337] on span "Unassigned" at bounding box center [475, 336] width 93 height 15
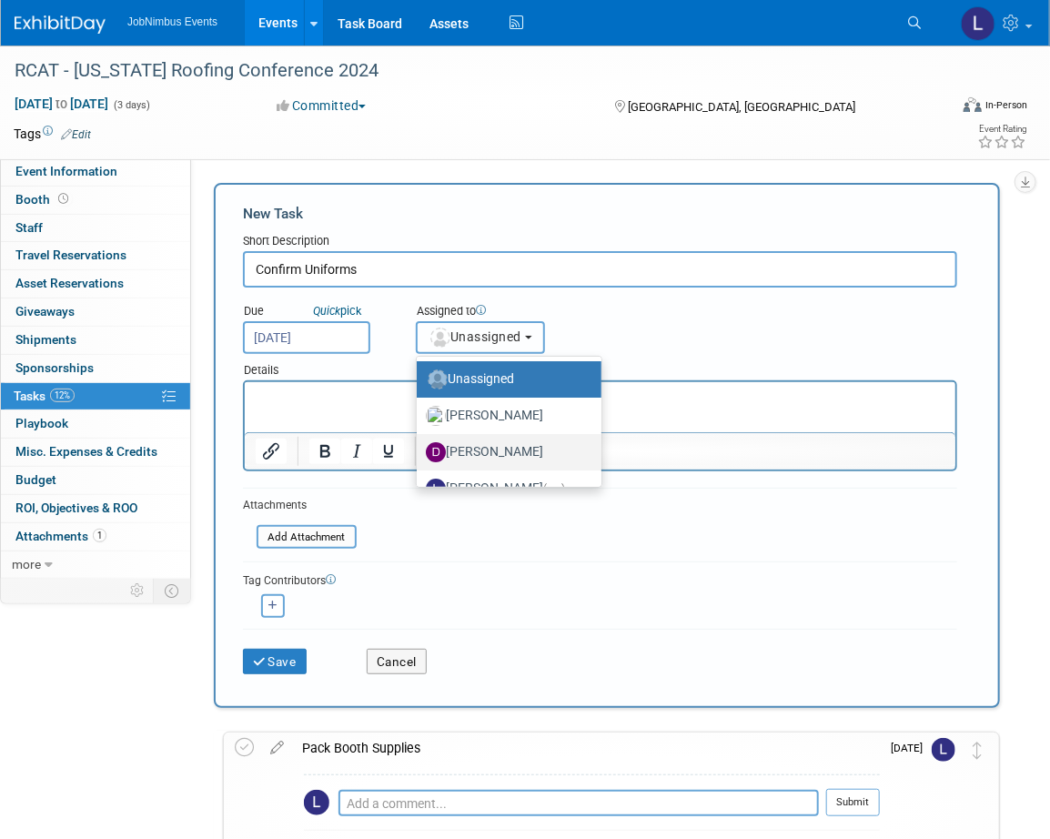
scroll to position [24, 0]
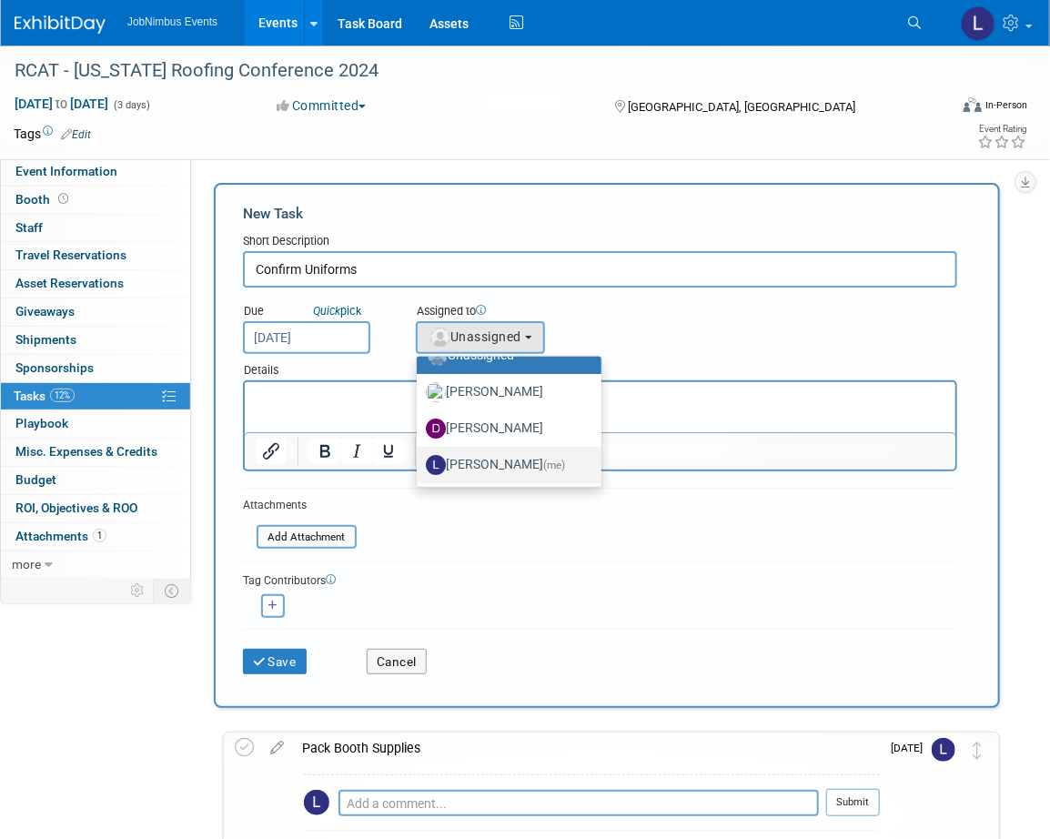
click at [481, 455] on label "Laly Matos (me)" at bounding box center [504, 464] width 157 height 29
click at [419, 457] on input "Laly Matos (me)" at bounding box center [414, 463] width 12 height 12
select select "fca2b710-a78b-45c1-a641-6fbd0912a1f3"
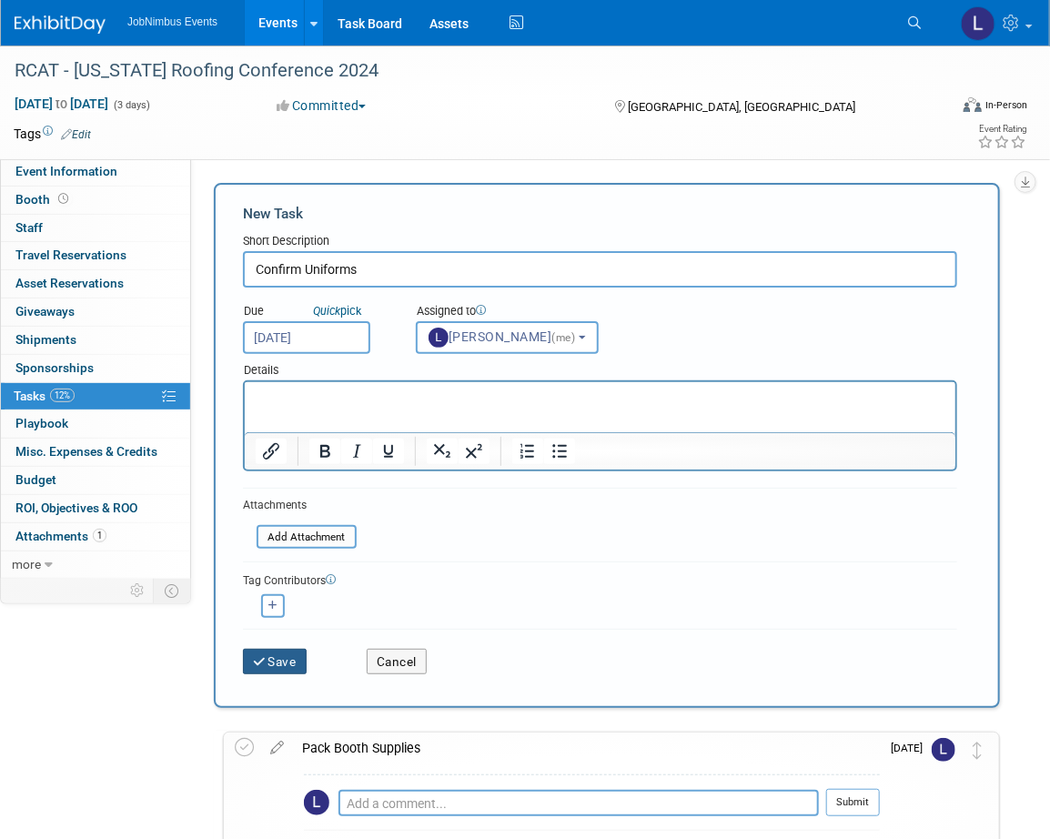
click at [273, 662] on button "Save" at bounding box center [275, 661] width 64 height 25
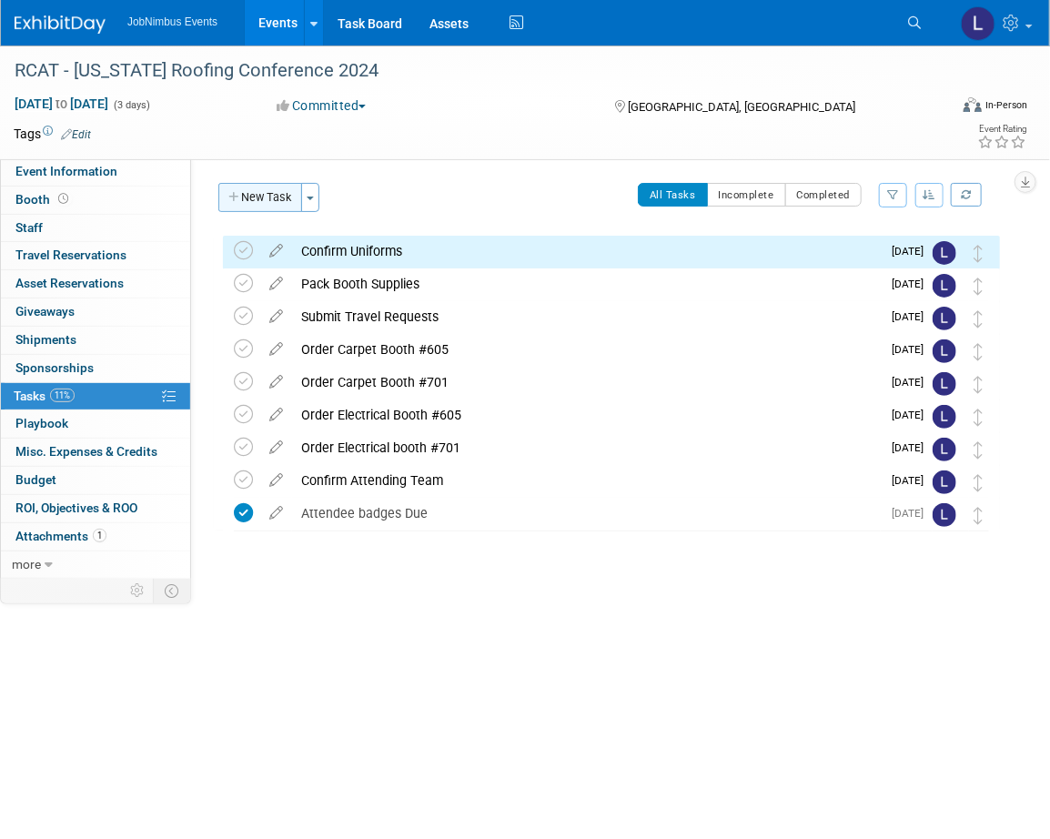
click at [265, 192] on button "New Task" at bounding box center [260, 197] width 84 height 29
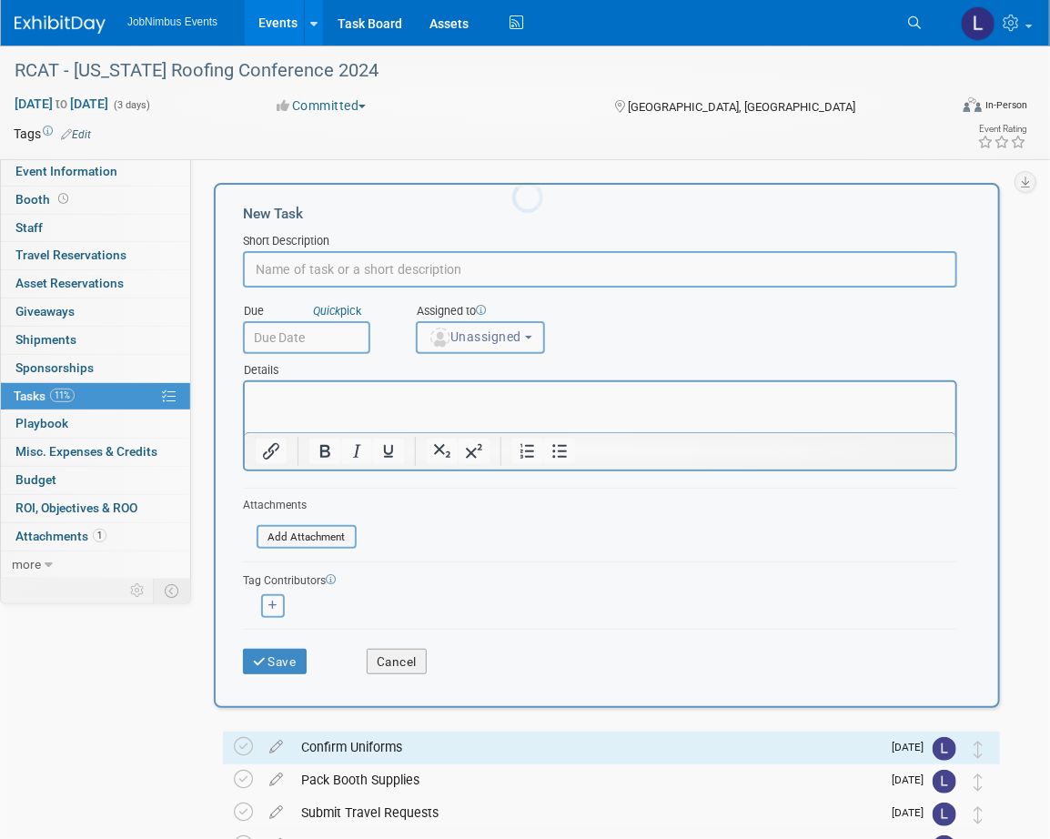
scroll to position [0, 0]
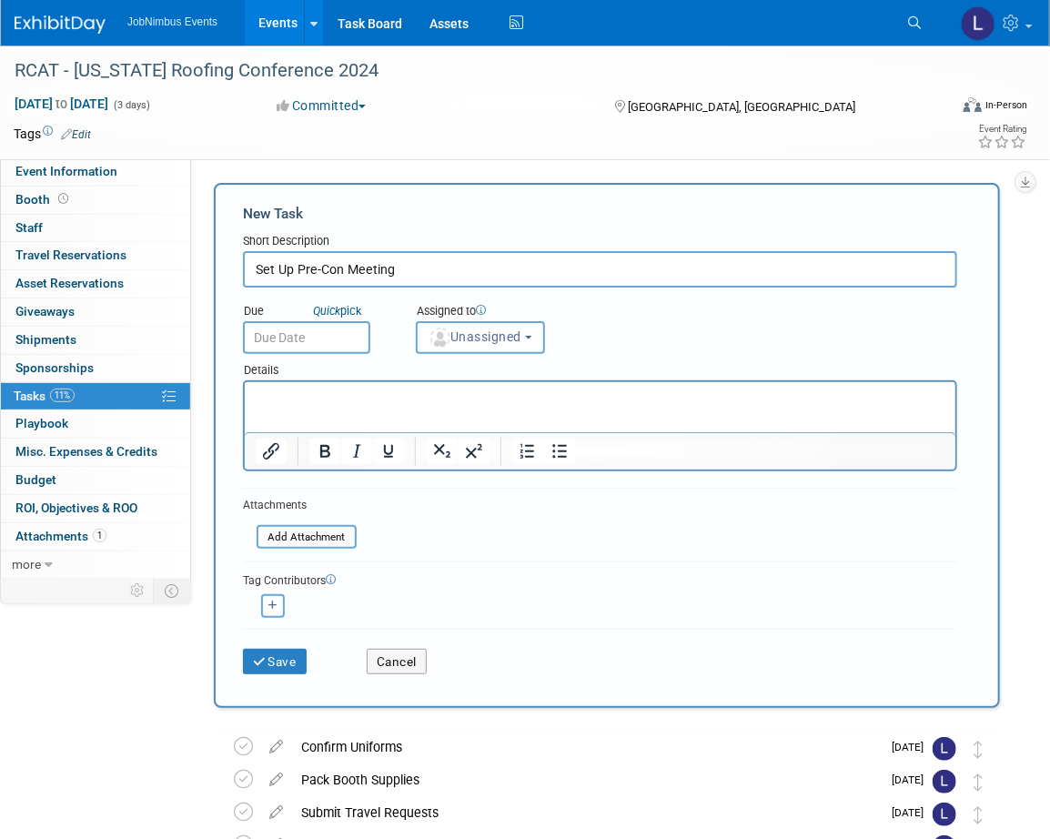
type input "Set Up Pre-Con Meeting"
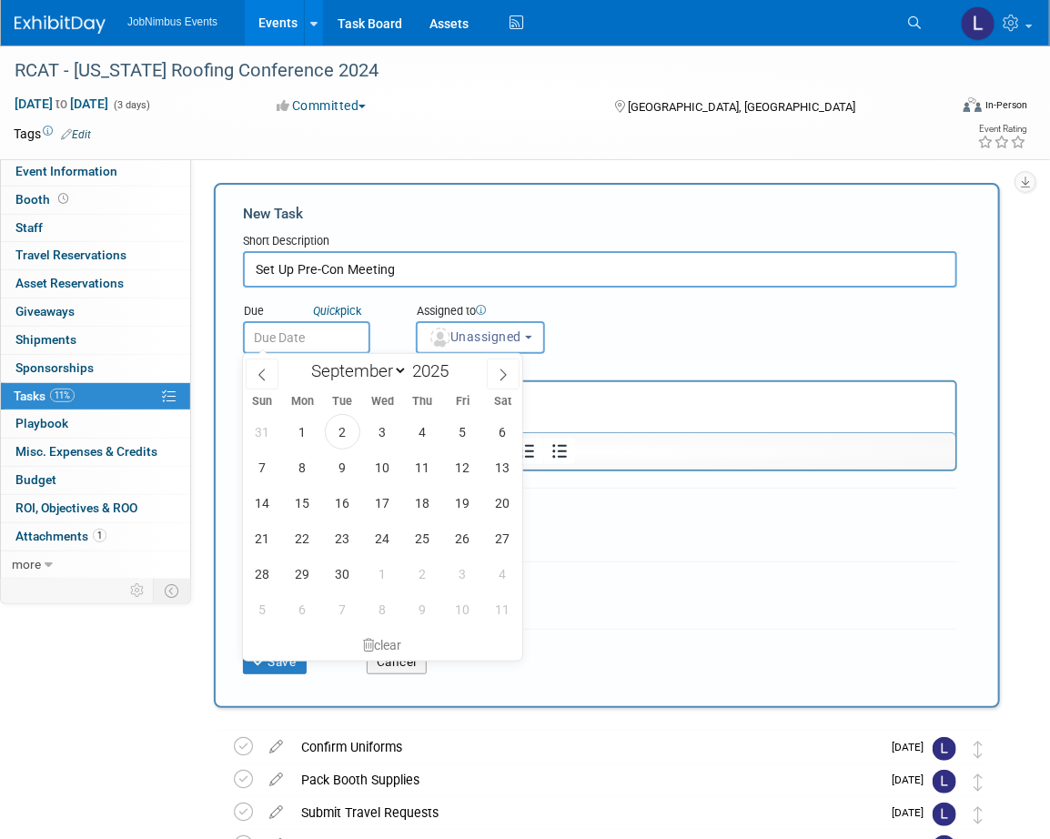
click at [303, 341] on input "text" at bounding box center [306, 337] width 127 height 33
click at [413, 464] on span "11" at bounding box center [422, 467] width 35 height 35
type input "Sep 11, 2025"
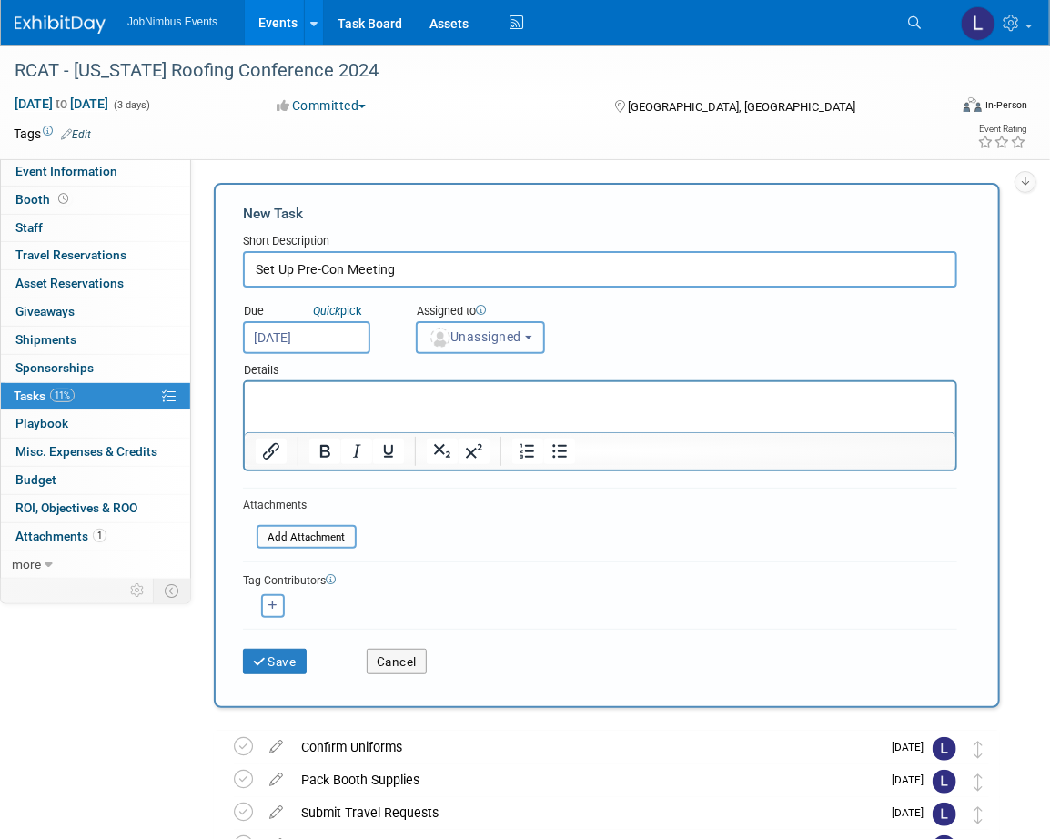
click at [466, 340] on span "Unassigned" at bounding box center [475, 336] width 93 height 15
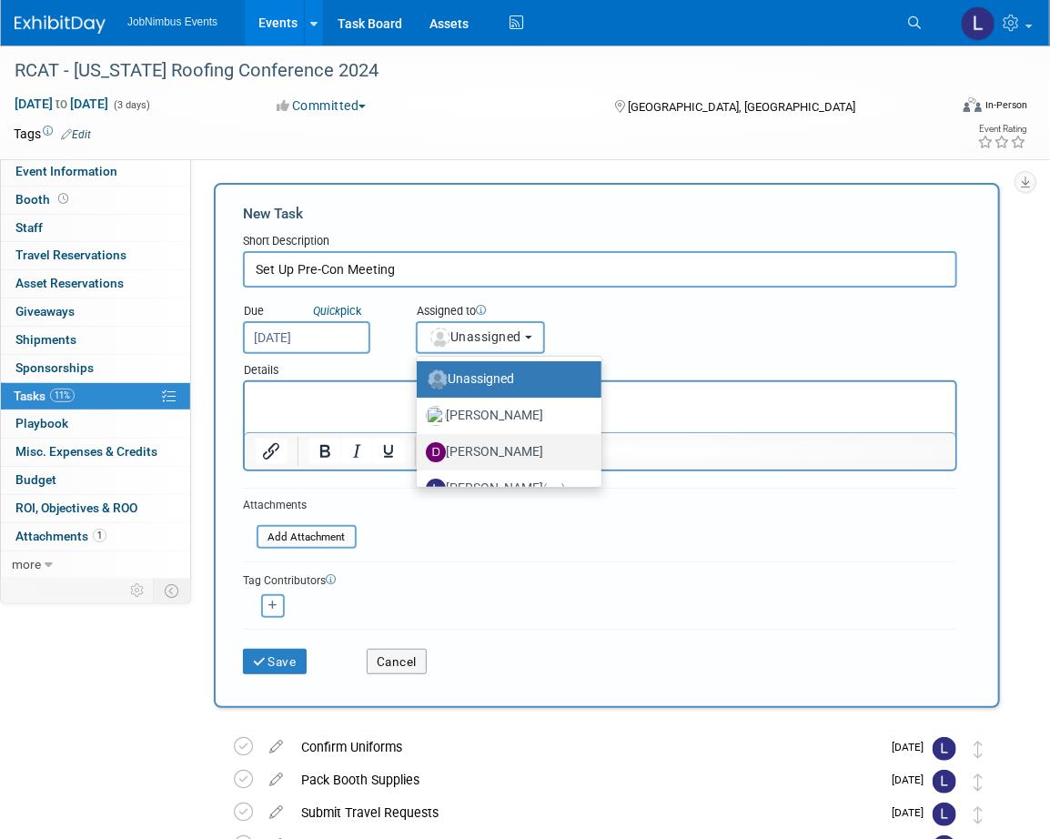
scroll to position [24, 0]
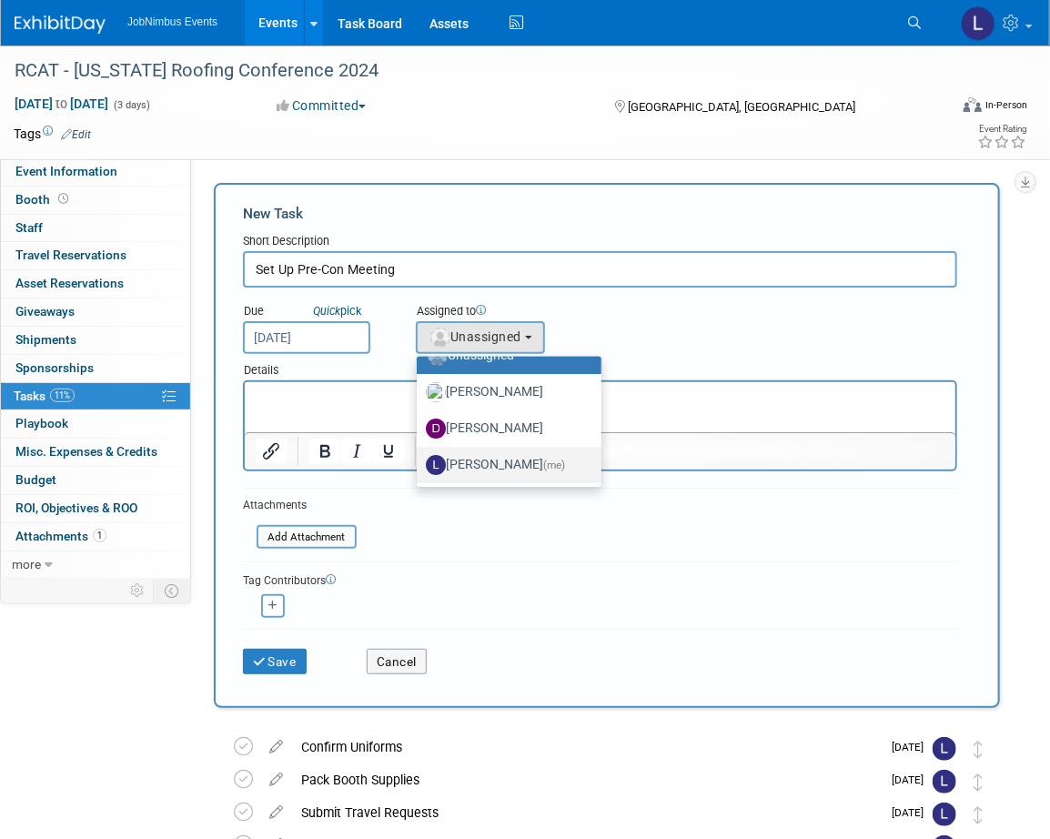
click at [476, 452] on label "Laly Matos (me)" at bounding box center [504, 464] width 157 height 29
click at [419, 457] on input "Laly Matos (me)" at bounding box center [414, 463] width 12 height 12
select select "fca2b710-a78b-45c1-a641-6fbd0912a1f3"
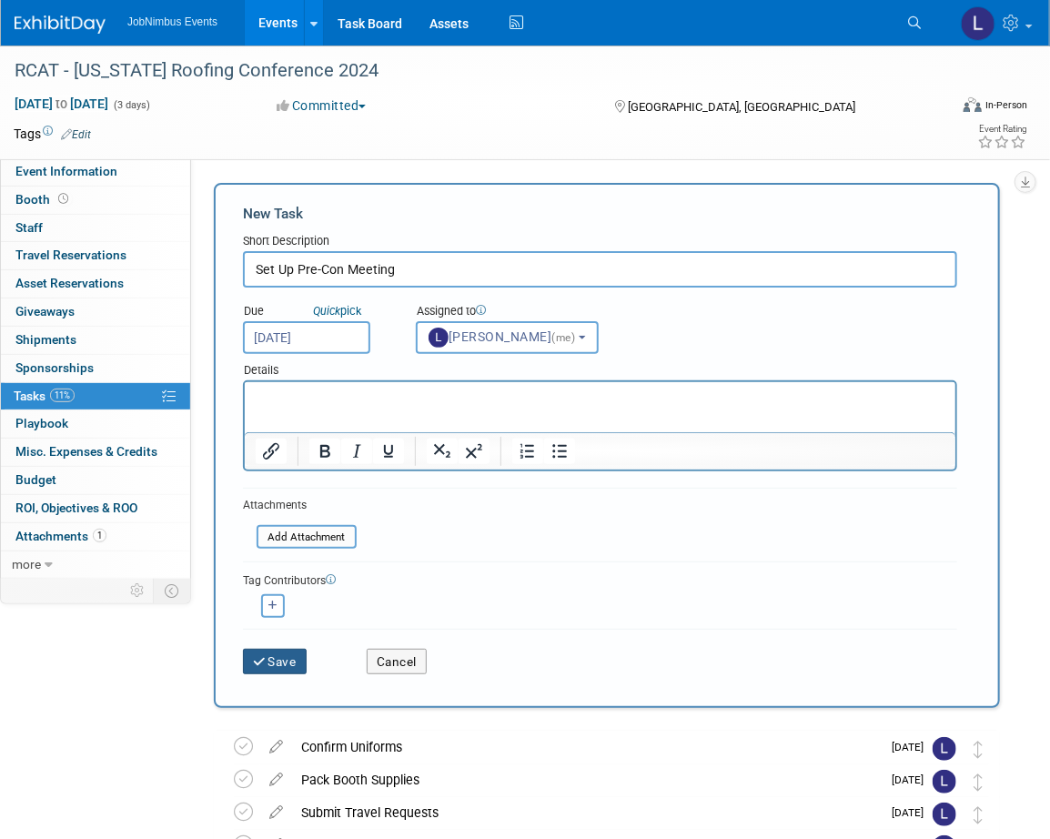
click at [284, 664] on button "Save" at bounding box center [275, 661] width 64 height 25
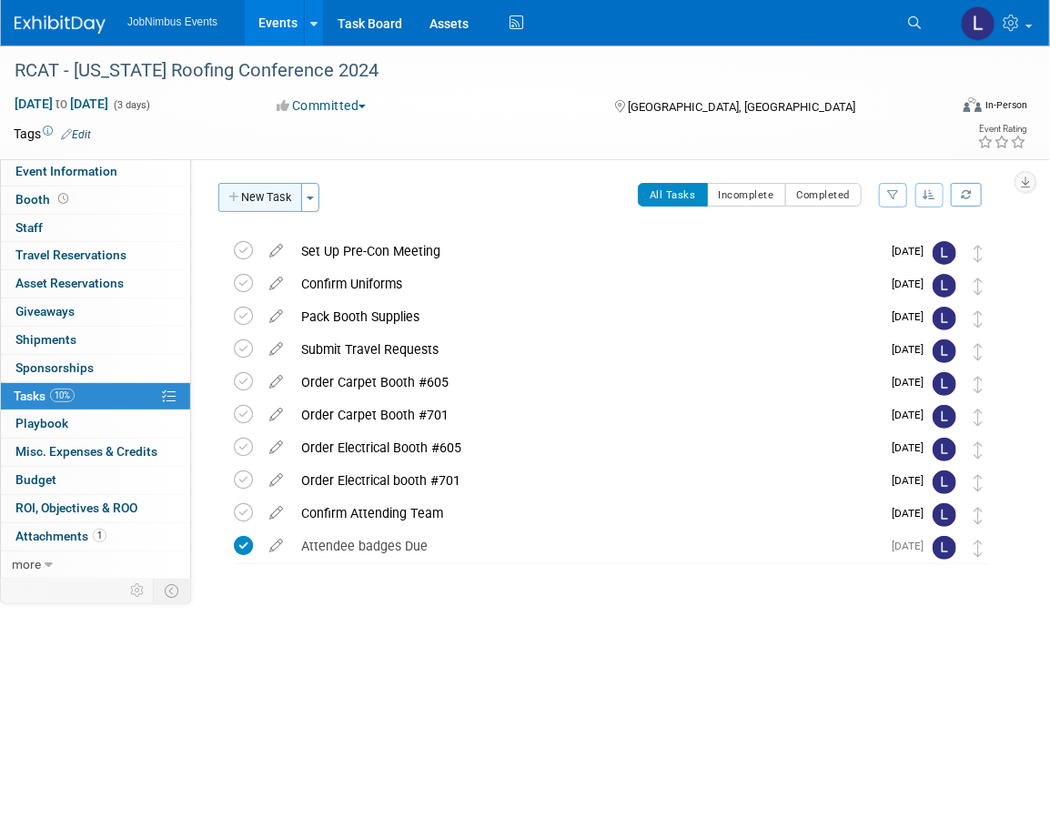
click at [264, 200] on button "New Task" at bounding box center [260, 197] width 84 height 29
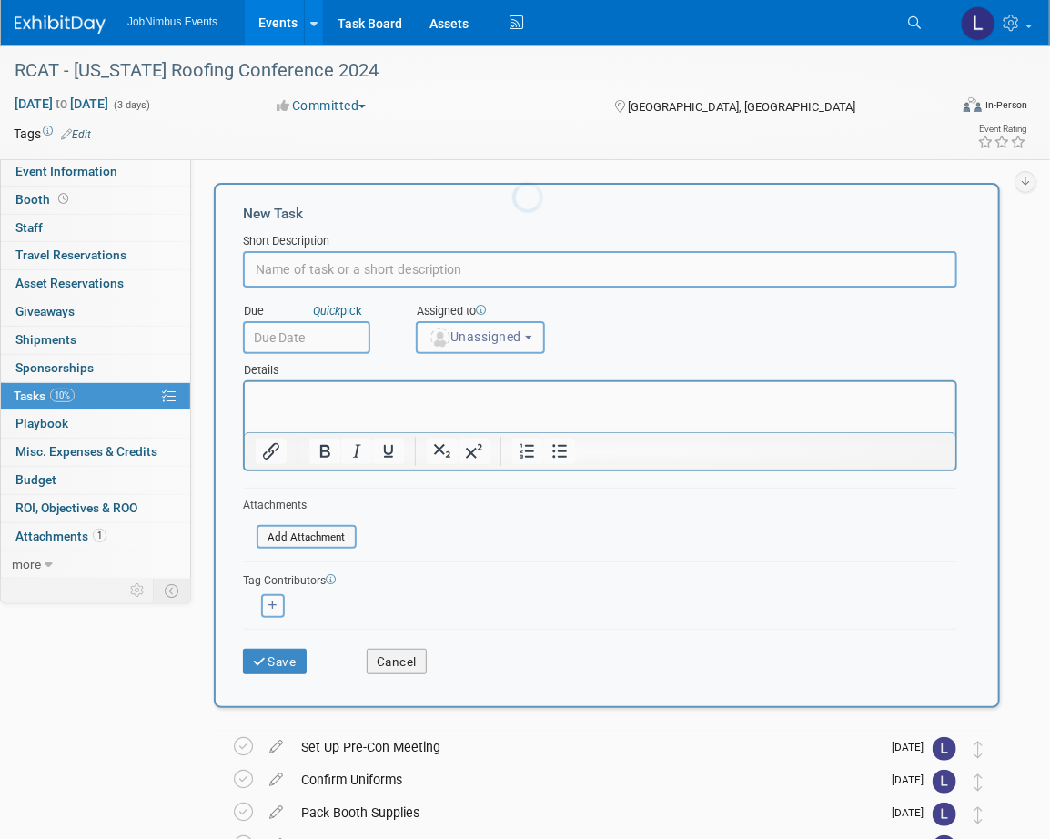
scroll to position [0, 0]
click at [424, 280] on input "text" at bounding box center [600, 269] width 714 height 36
type input "Create Show Info Doc"
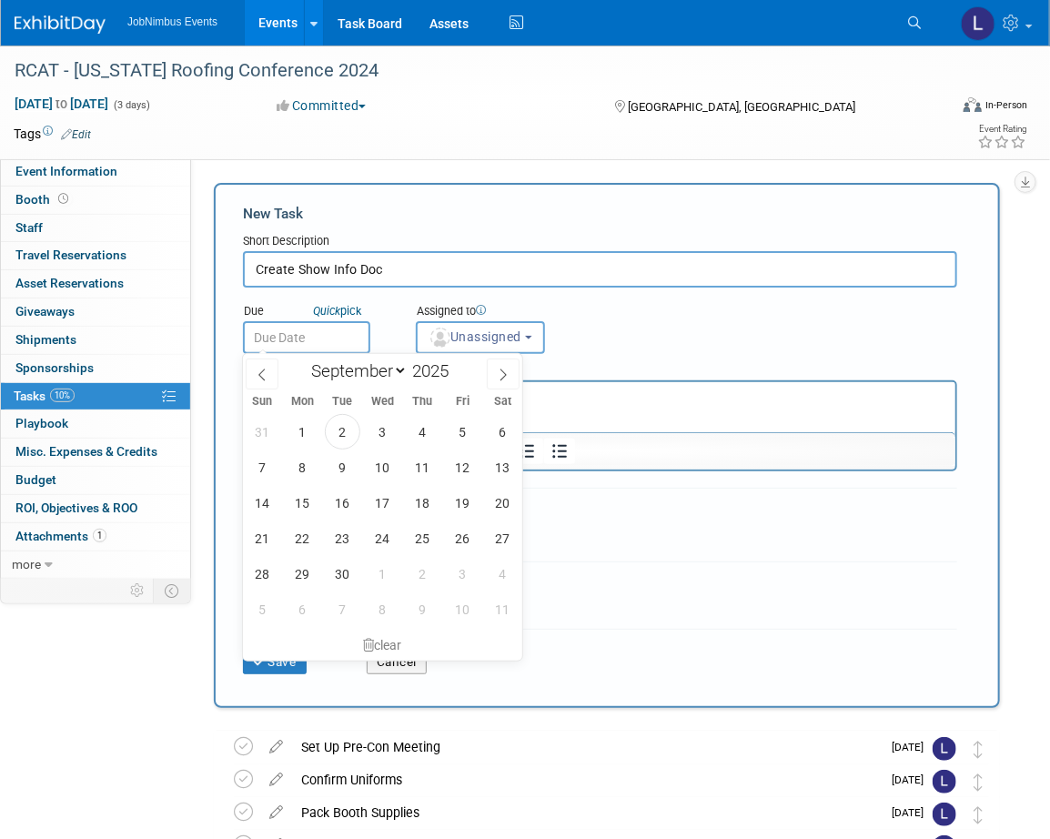
click at [337, 332] on input "text" at bounding box center [306, 337] width 127 height 33
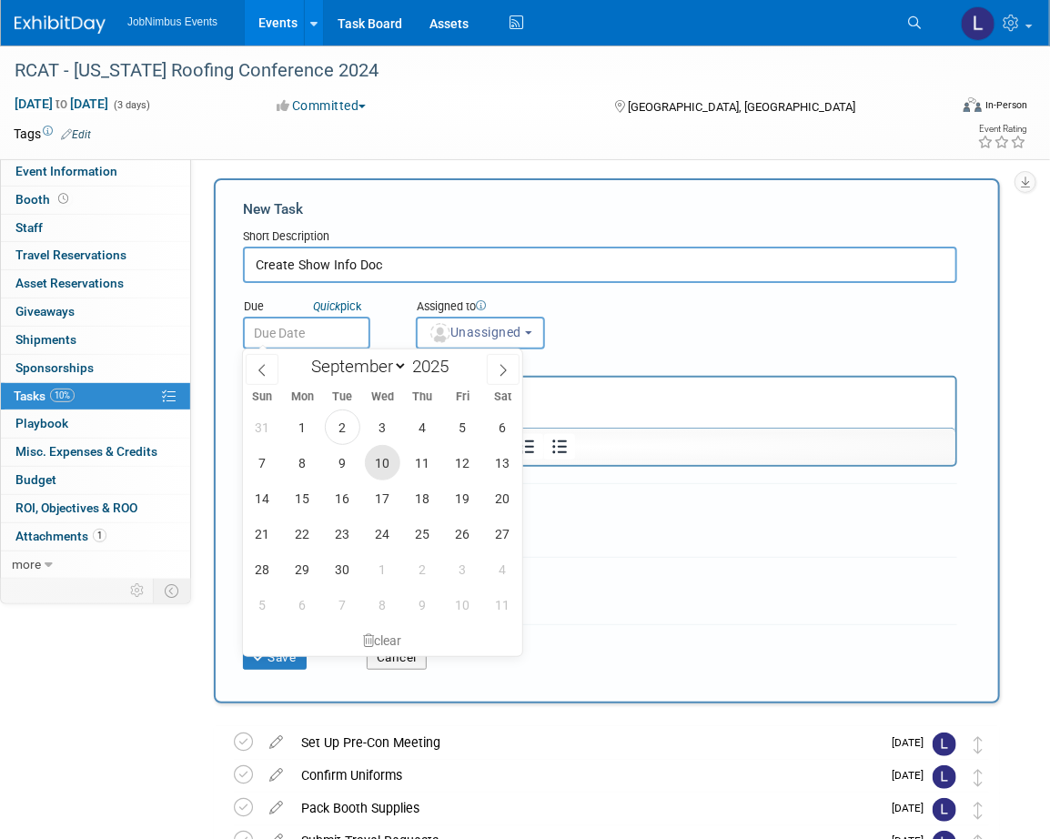
click at [393, 460] on span "10" at bounding box center [382, 462] width 35 height 35
type input "Sep 10, 2025"
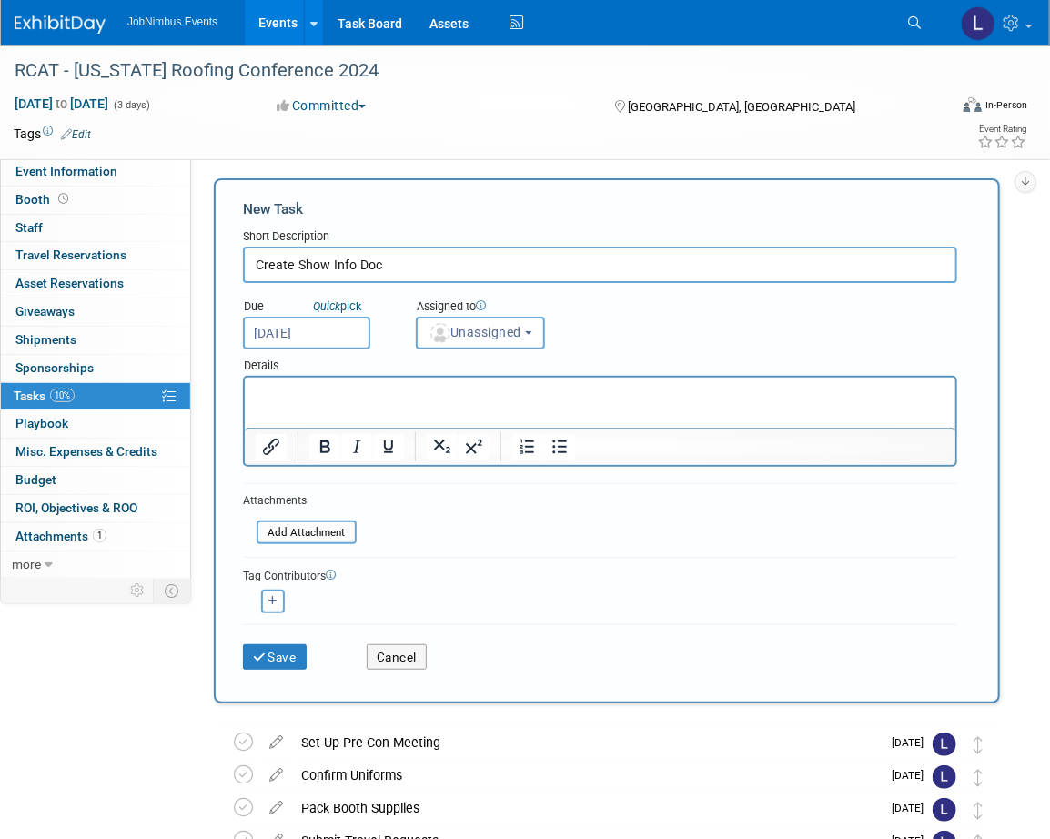
scroll to position [7, 0]
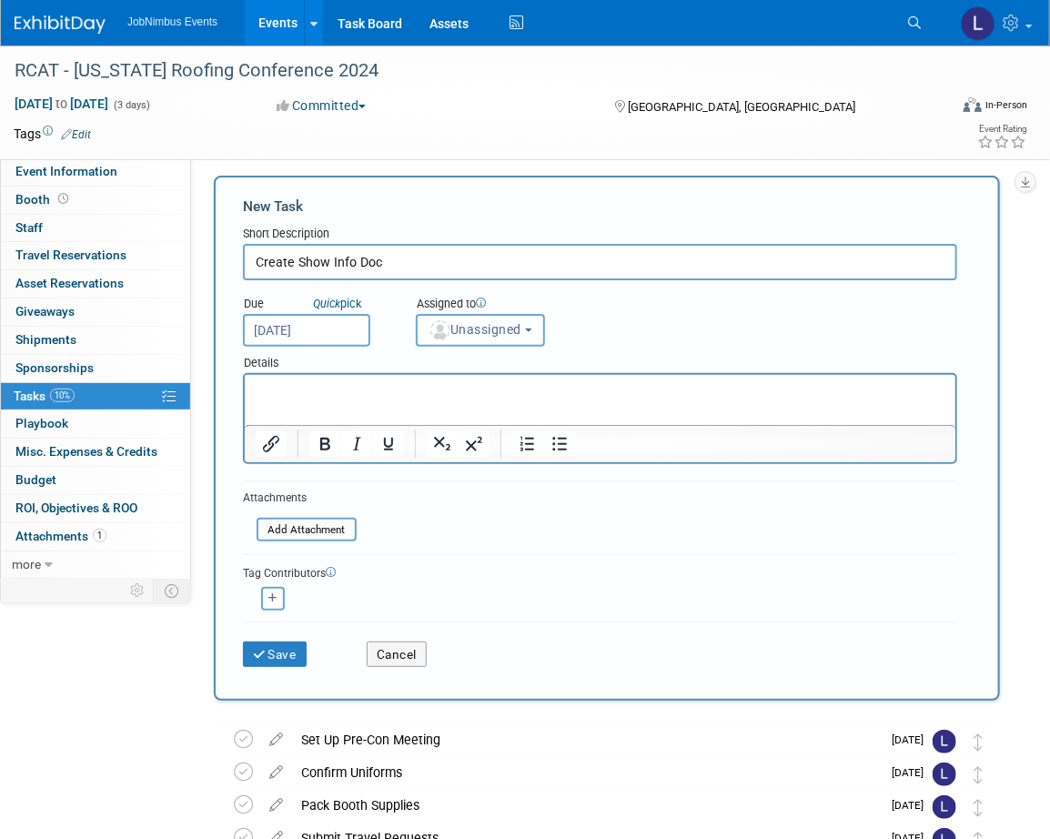
click at [503, 325] on span "Unassigned" at bounding box center [475, 329] width 93 height 15
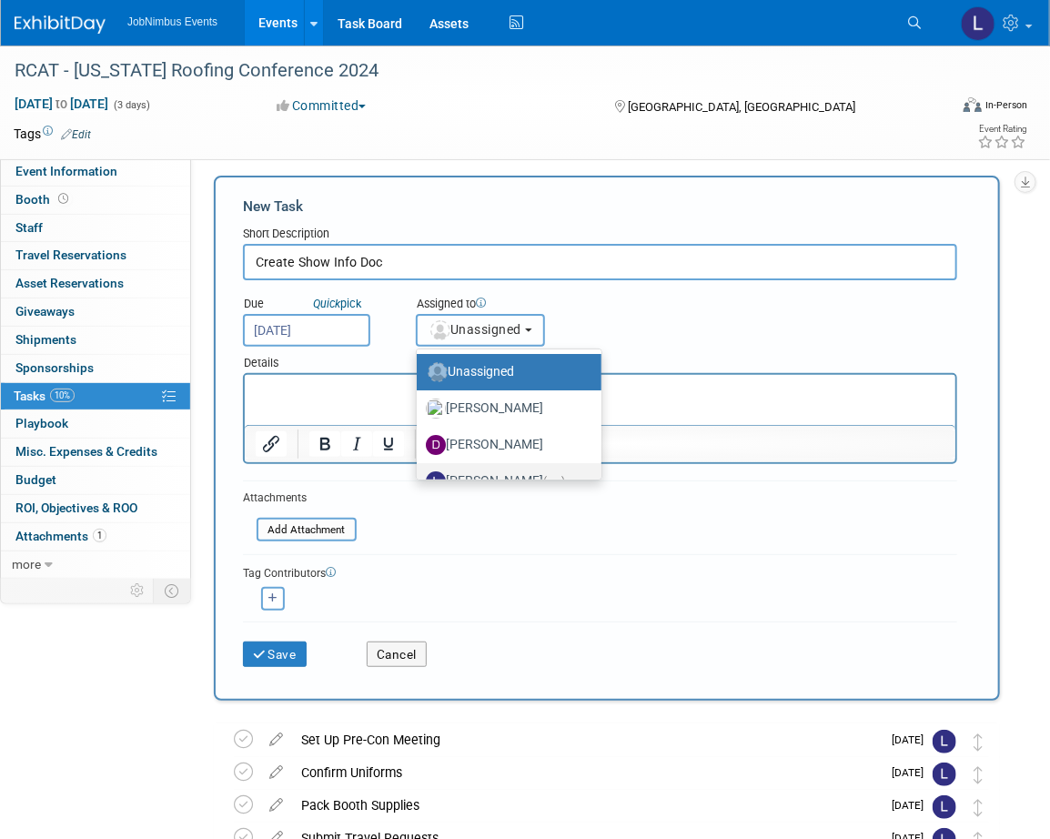
scroll to position [24, 0]
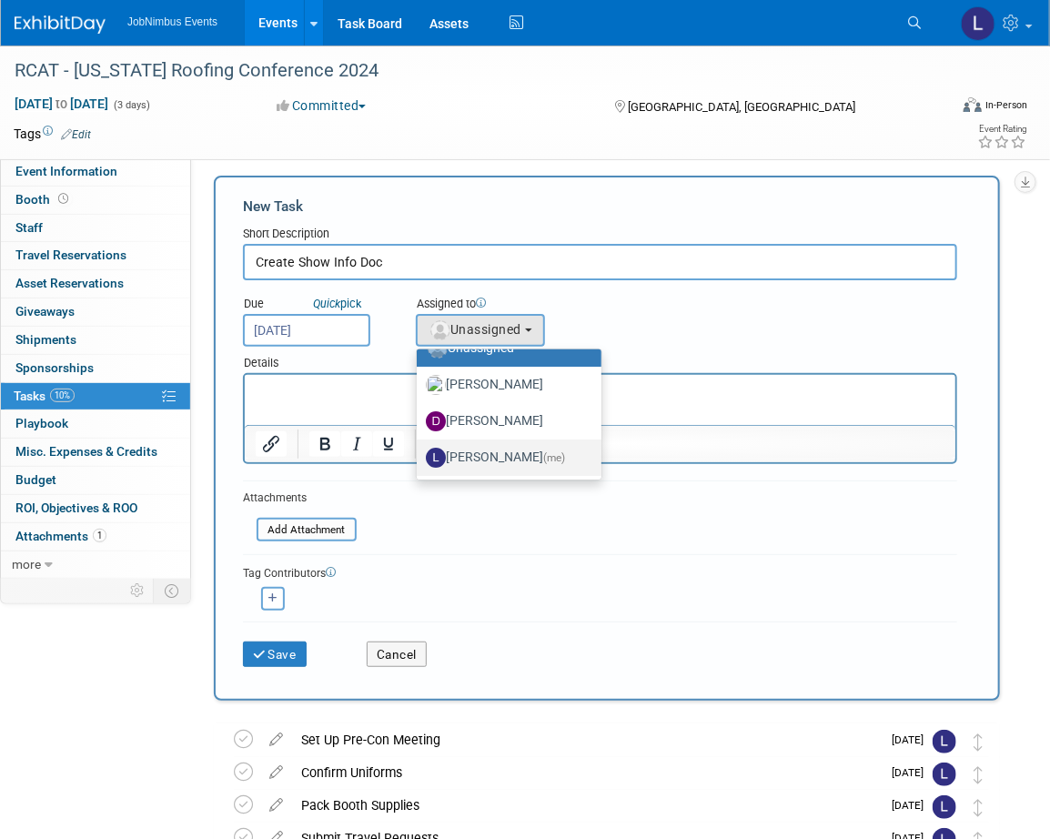
click at [493, 443] on label "Laly Matos (me)" at bounding box center [504, 457] width 157 height 29
click at [419, 450] on input "Laly Matos (me)" at bounding box center [414, 456] width 12 height 12
select select "fca2b710-a78b-45c1-a641-6fbd0912a1f3"
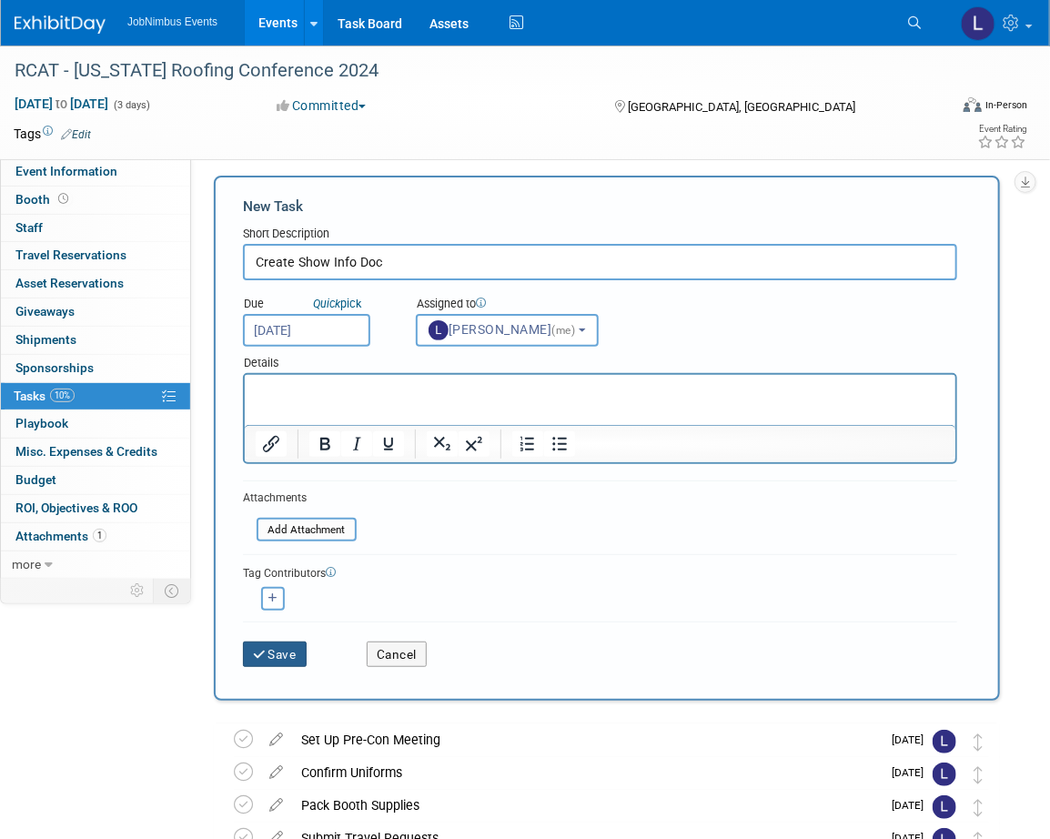
click at [277, 652] on button "Save" at bounding box center [275, 654] width 64 height 25
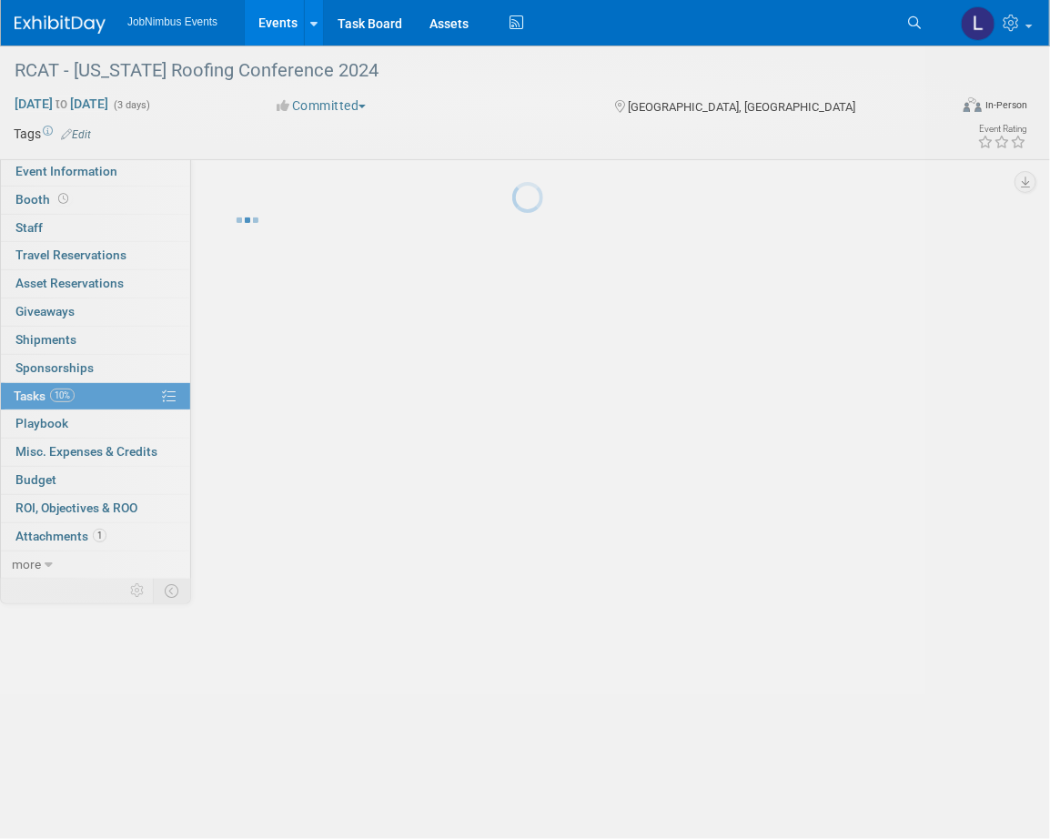
scroll to position [0, 0]
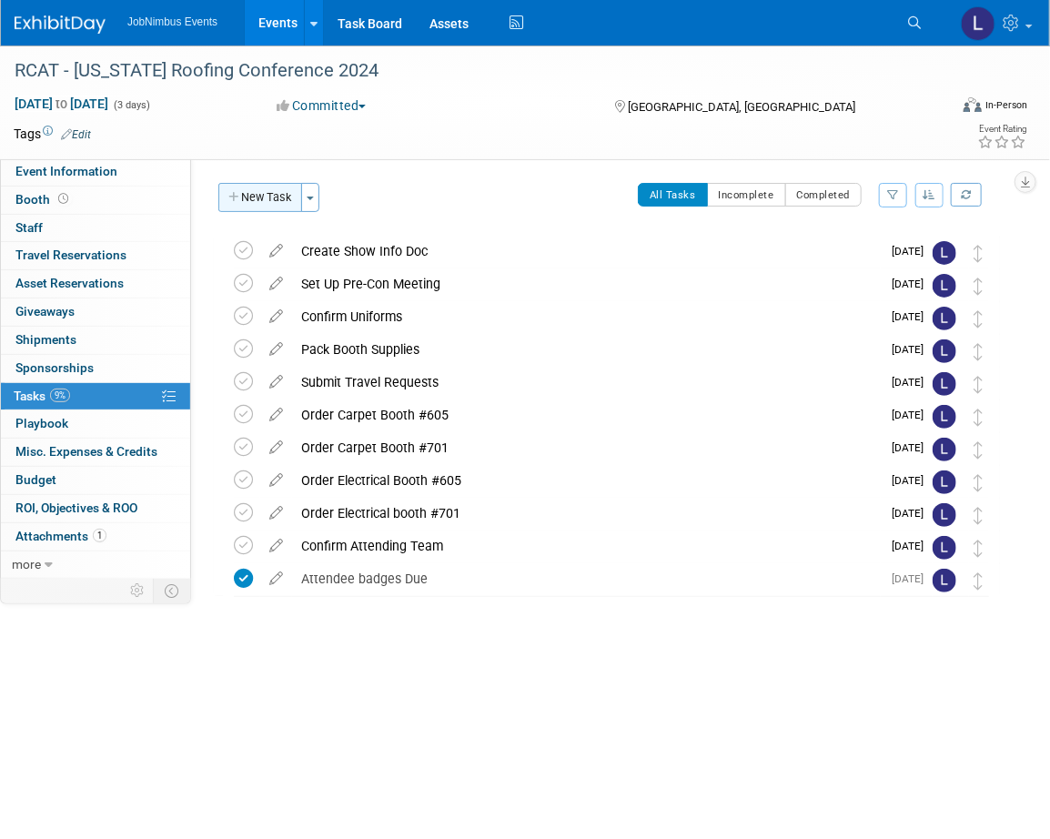
click at [270, 194] on button "New Task" at bounding box center [260, 197] width 84 height 29
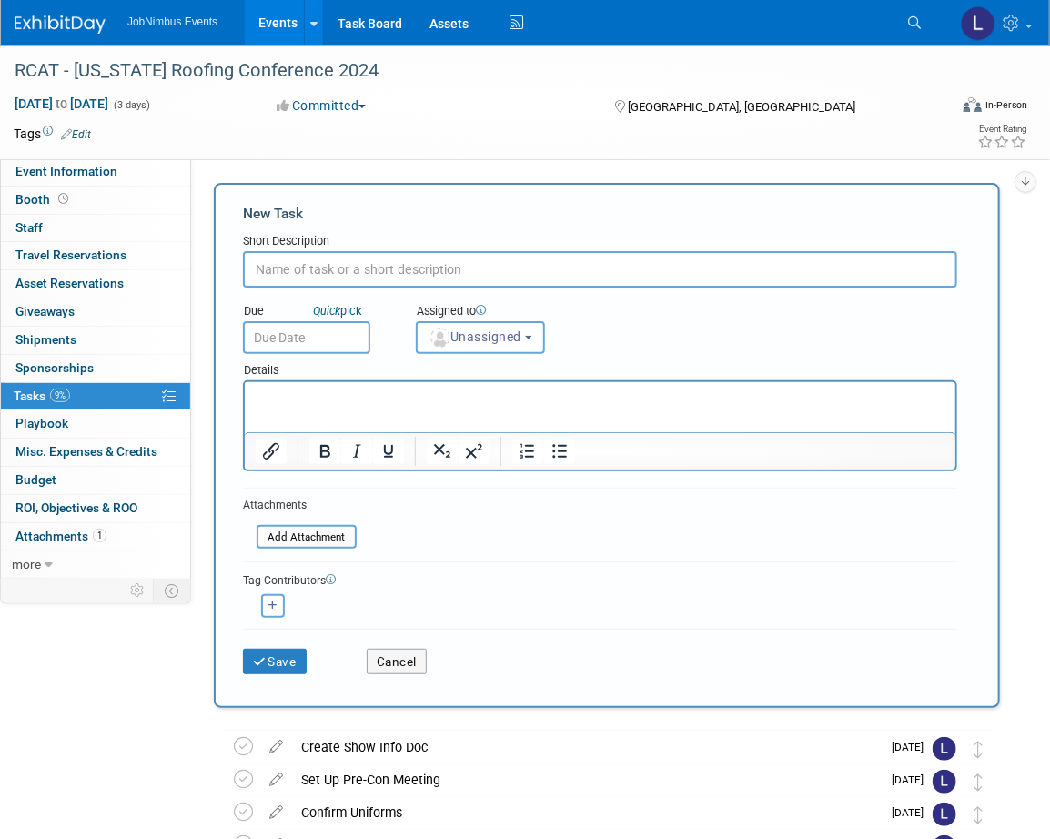
click at [330, 279] on input "text" at bounding box center [600, 269] width 714 height 36
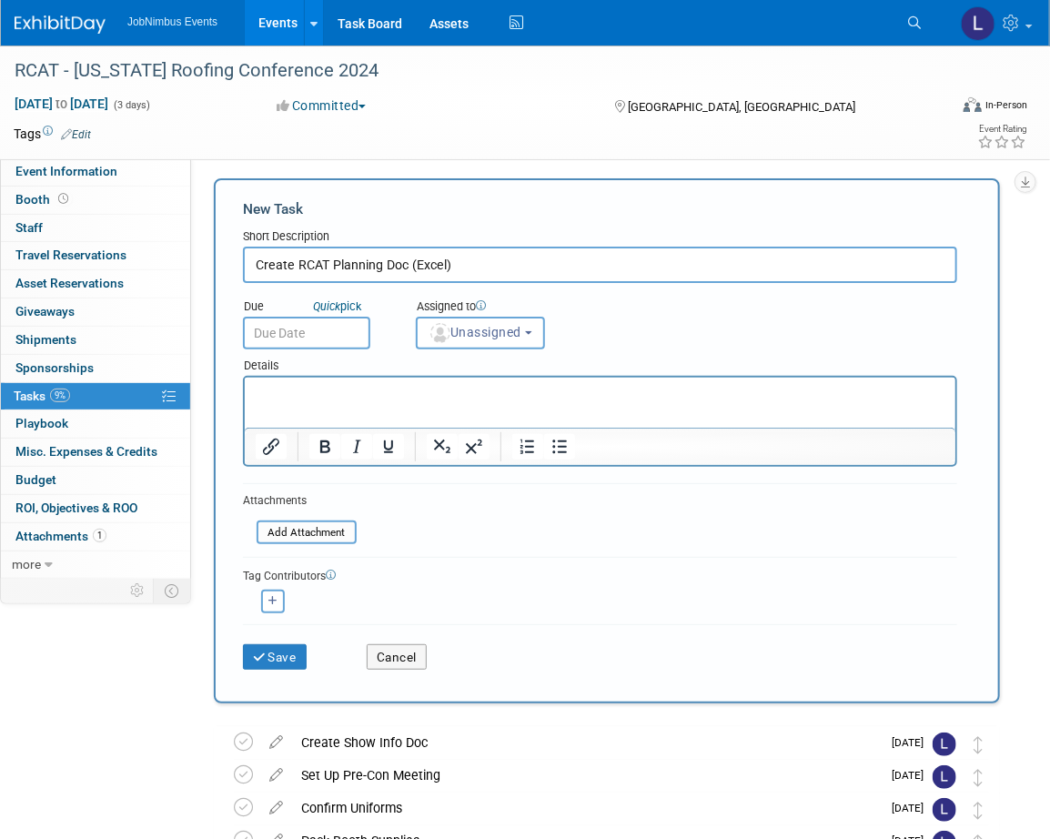
type input "Create RCAT Planning Doc (Excel)"
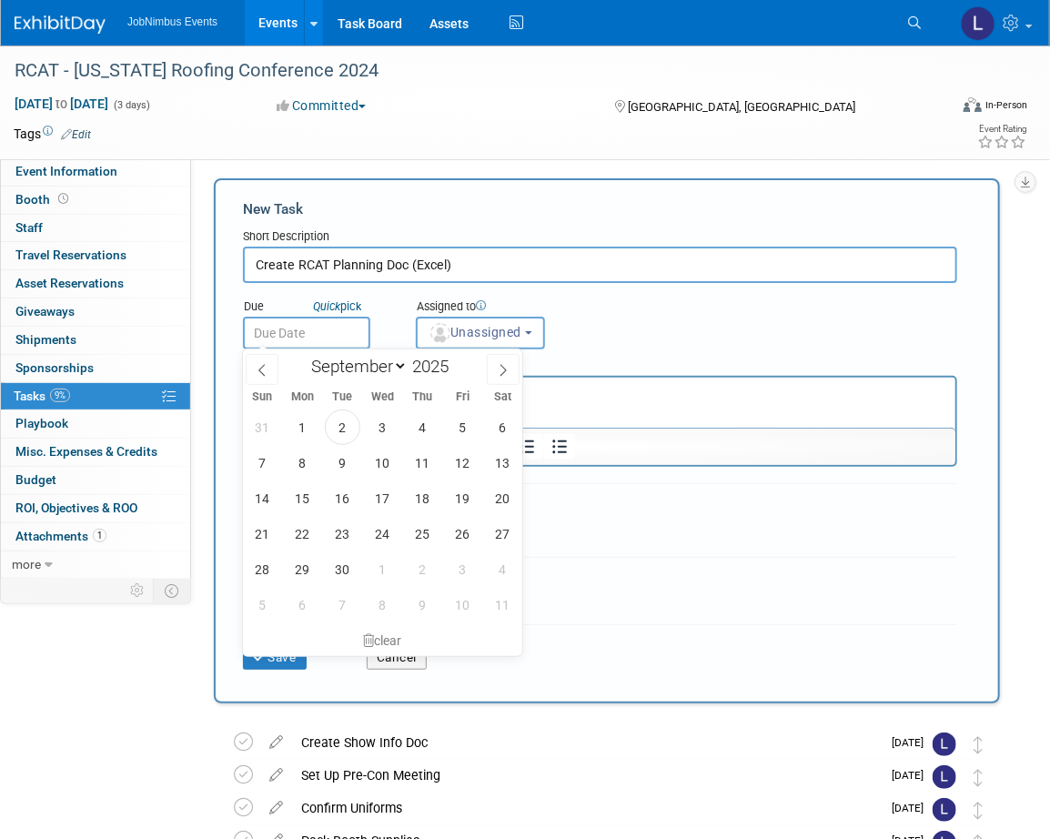
click at [321, 347] on body "JobNimbus Events Events Add Event Bulk Upload Events Shareable Event Boards Rec…" at bounding box center [525, 414] width 1050 height 839
click at [418, 431] on span "4" at bounding box center [422, 425] width 35 height 35
type input "Sep 4, 2025"
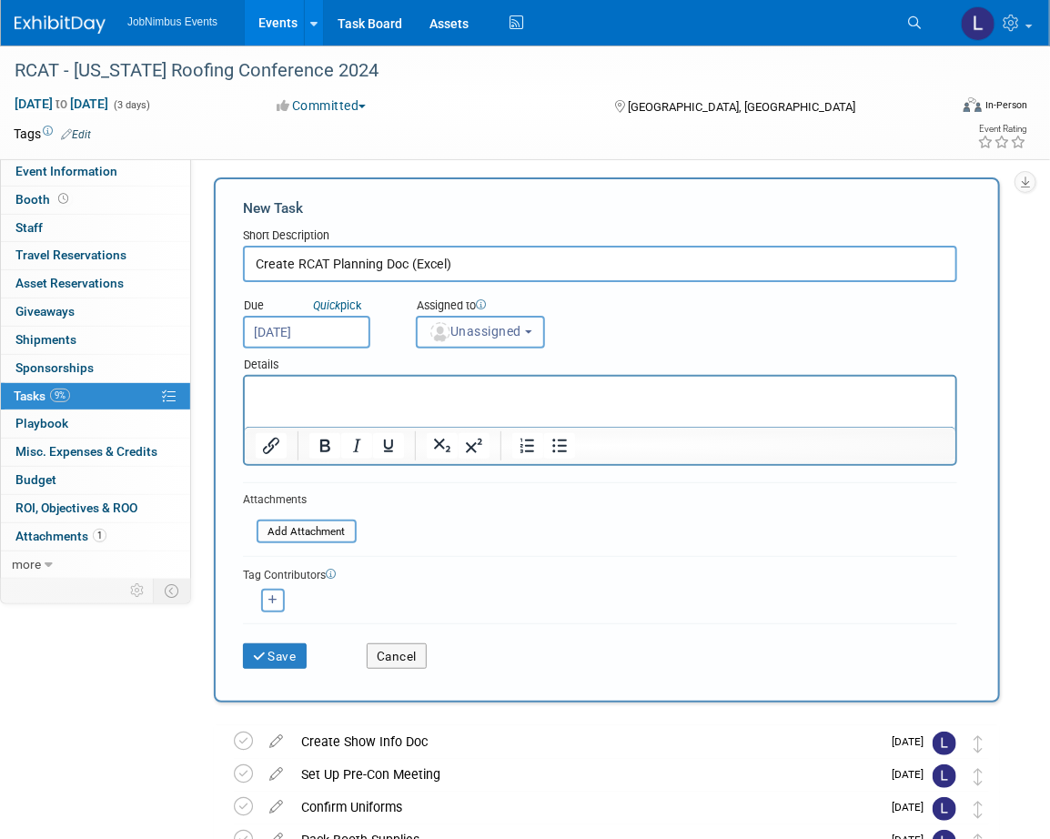
click at [486, 326] on span "Unassigned" at bounding box center [475, 331] width 93 height 15
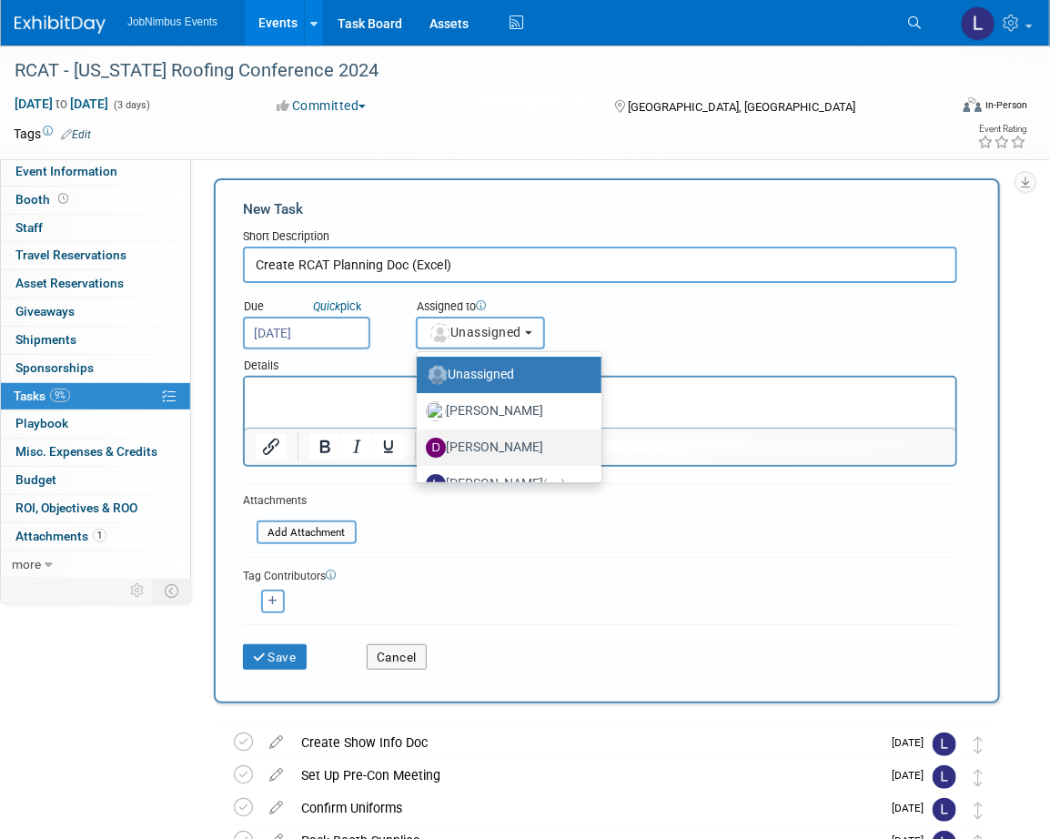
scroll to position [24, 0]
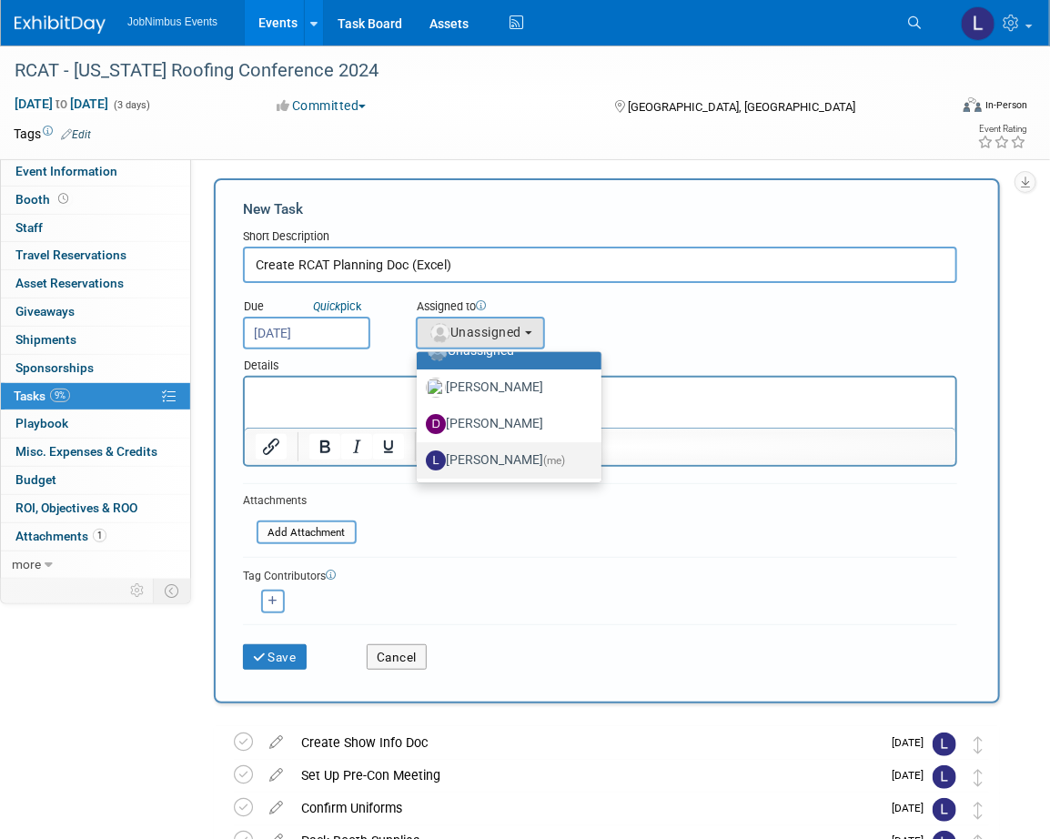
click at [481, 446] on label "Laly Matos (me)" at bounding box center [504, 460] width 157 height 29
click at [419, 452] on input "Laly Matos (me)" at bounding box center [414, 458] width 12 height 12
select select "fca2b710-a78b-45c1-a641-6fbd0912a1f3"
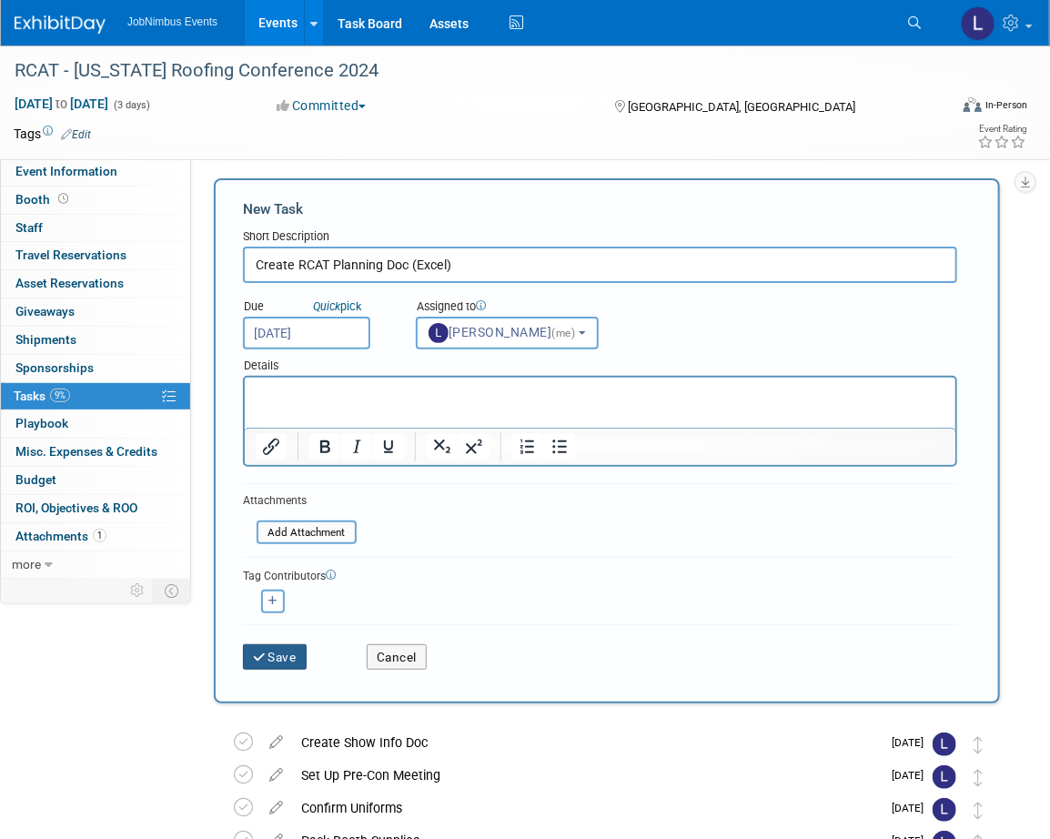
click at [279, 650] on button "Save" at bounding box center [275, 656] width 64 height 25
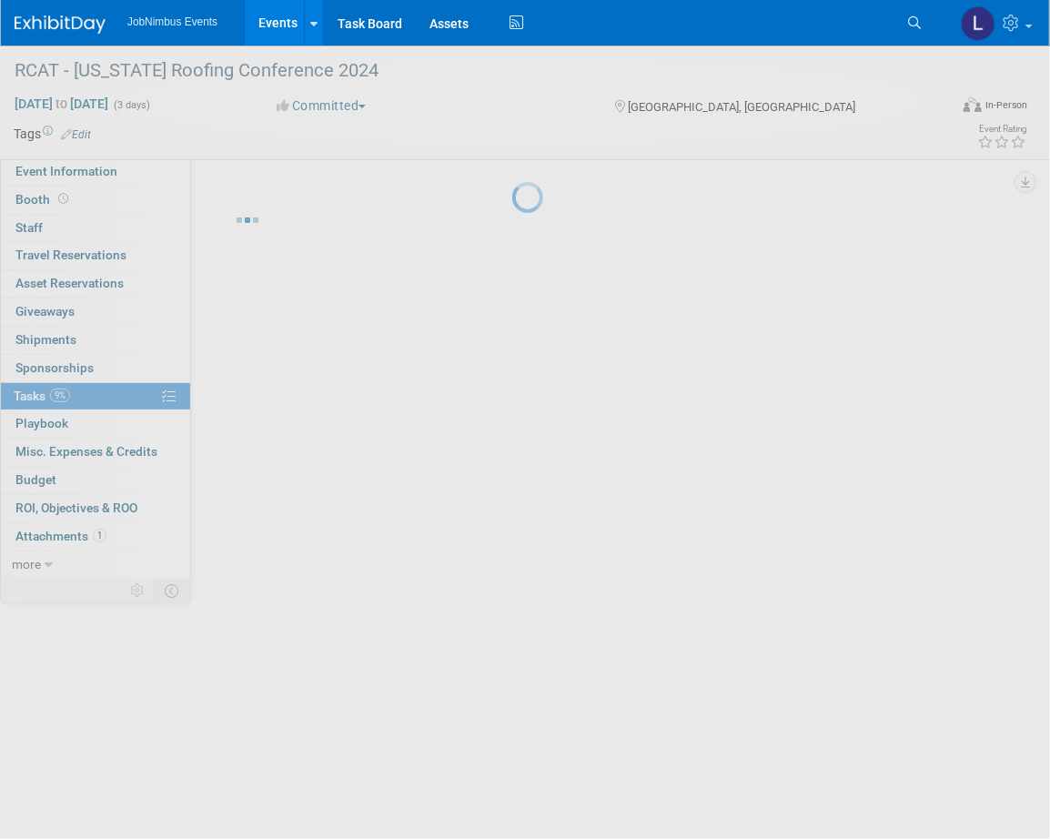
scroll to position [0, 0]
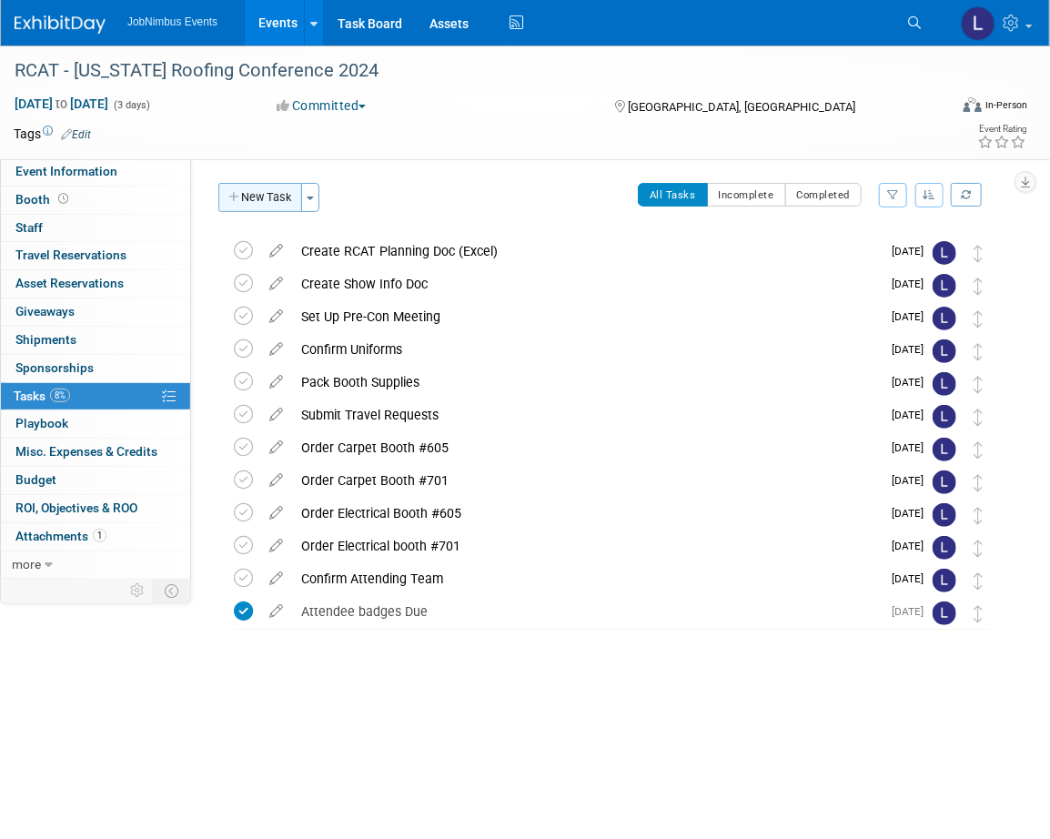
click at [270, 211] on button "New Task" at bounding box center [260, 197] width 84 height 29
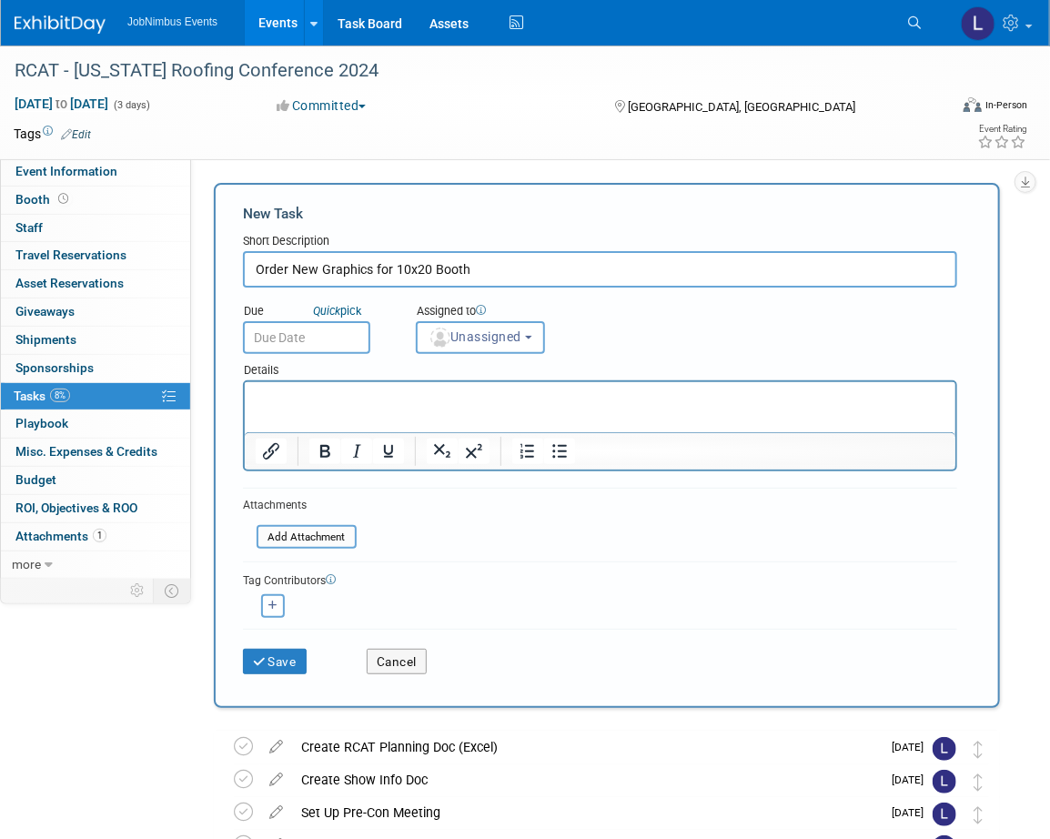
type input "Order New Graphics for 10x20 Booth"
click at [243, 649] on button "Save" at bounding box center [275, 661] width 64 height 25
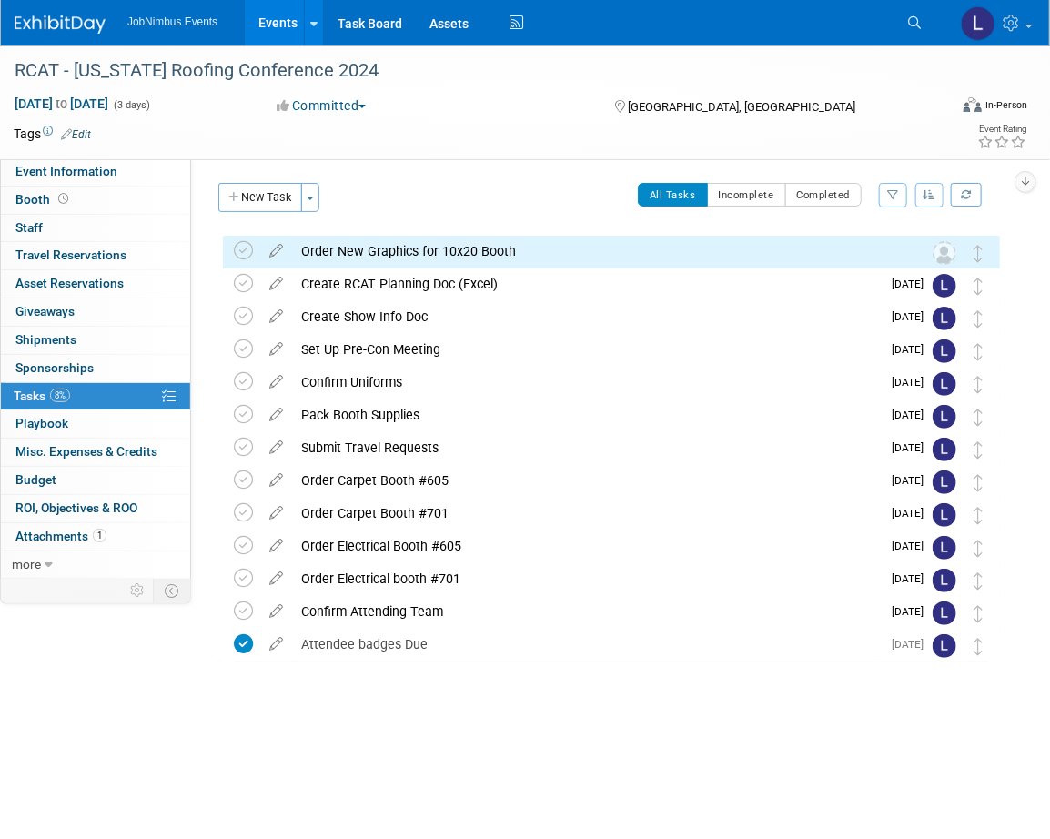
click at [531, 248] on div "Order New Graphics for 10x20 Booth" at bounding box center [594, 251] width 604 height 31
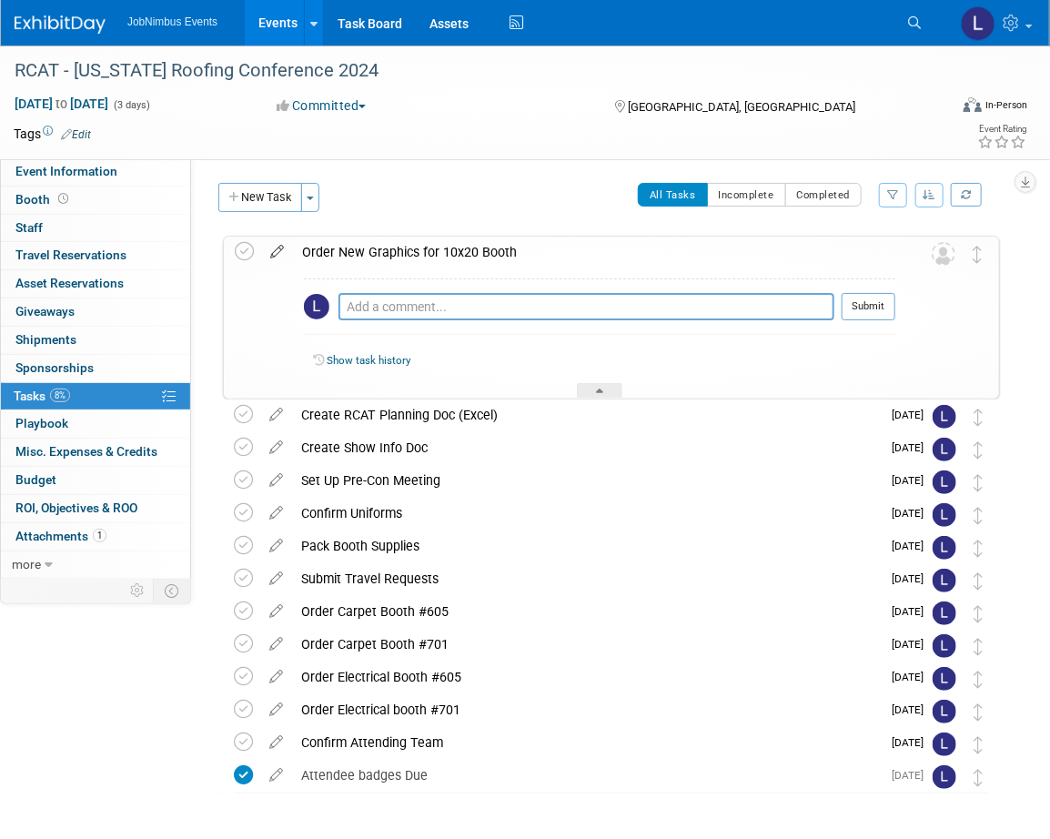
click at [278, 251] on icon at bounding box center [277, 248] width 32 height 23
select select "8"
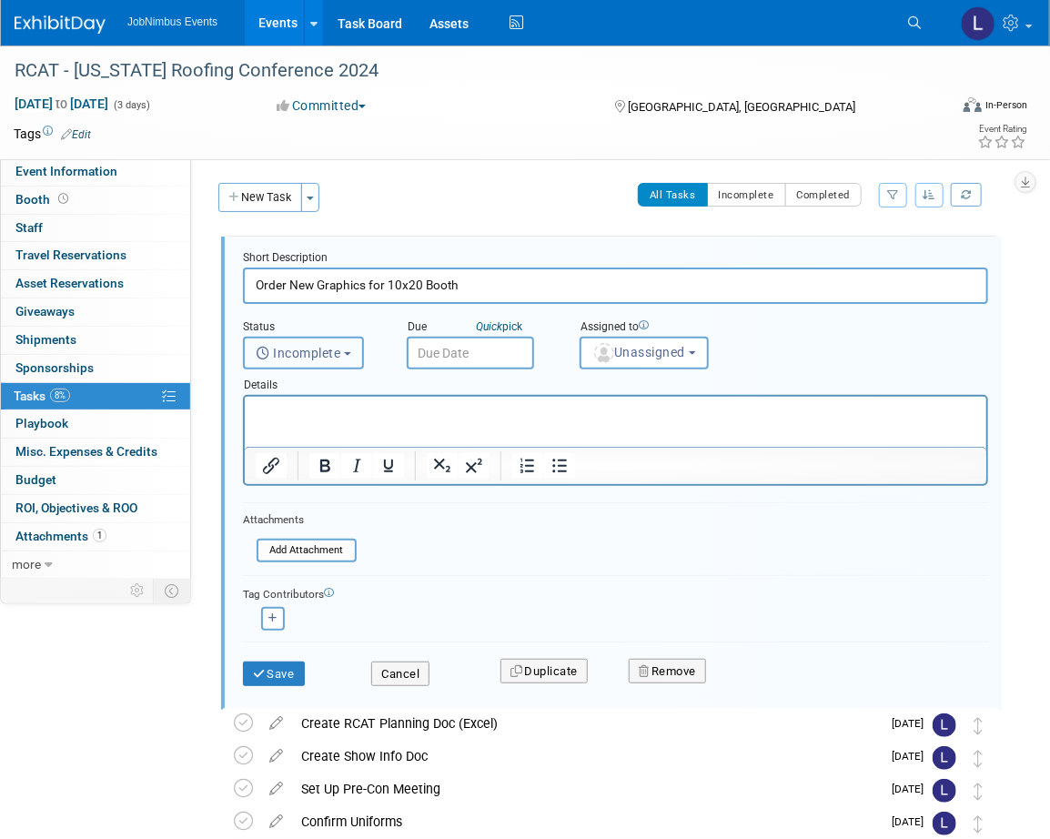
click at [335, 350] on span "Incomplete" at bounding box center [299, 353] width 86 height 15
click at [451, 350] on input "text" at bounding box center [470, 353] width 127 height 33
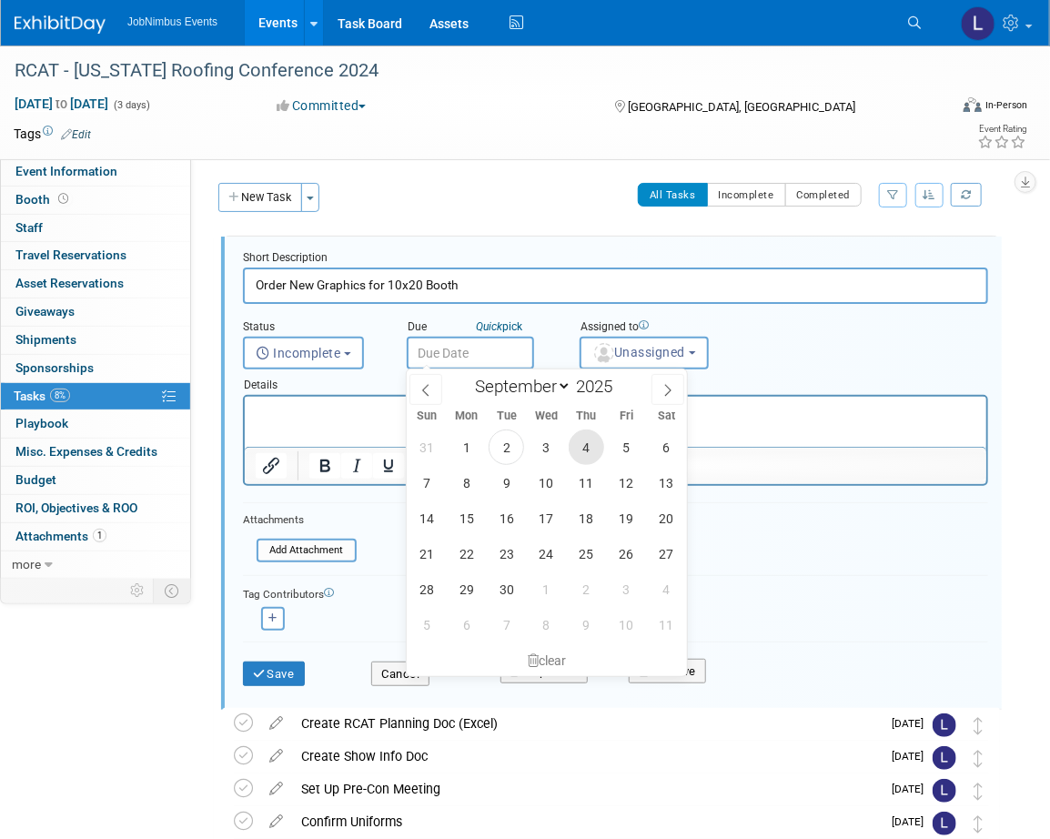
drag, startPoint x: 597, startPoint y: 447, endPoint x: 356, endPoint y: 50, distance: 464.3
click at [597, 447] on span "4" at bounding box center [586, 446] width 35 height 35
type input "Sep 4, 2025"
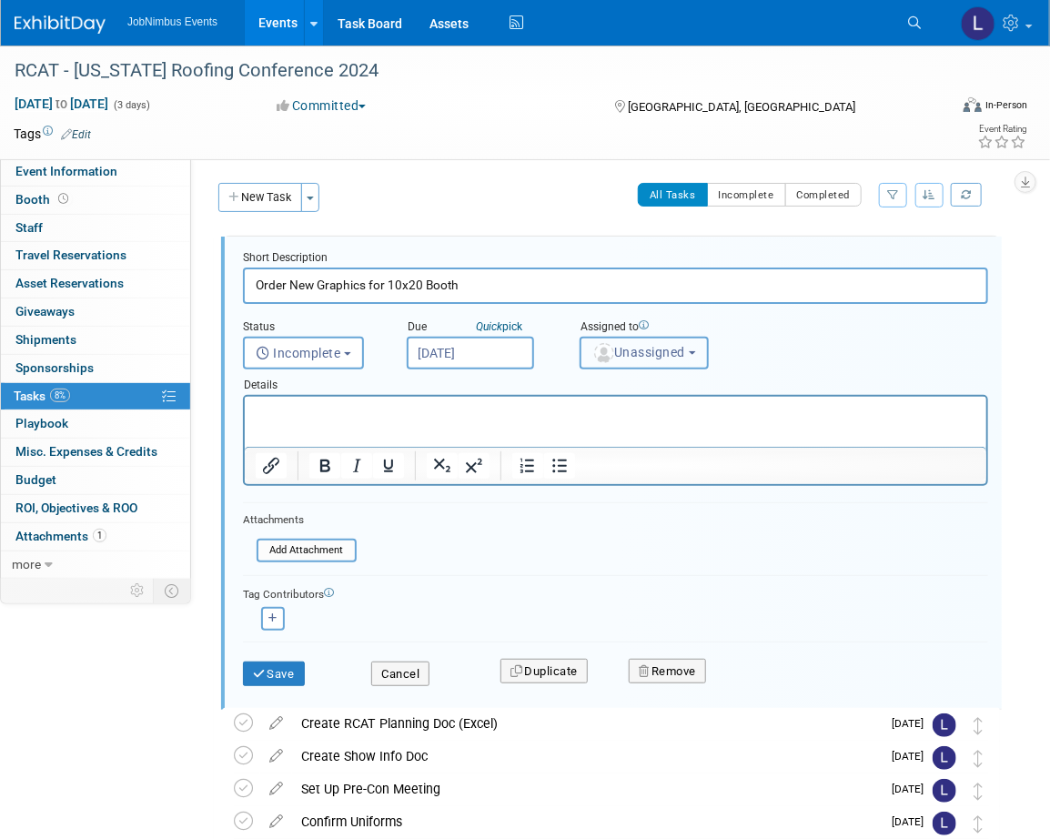
click at [660, 348] on span "Unassigned" at bounding box center [638, 352] width 93 height 15
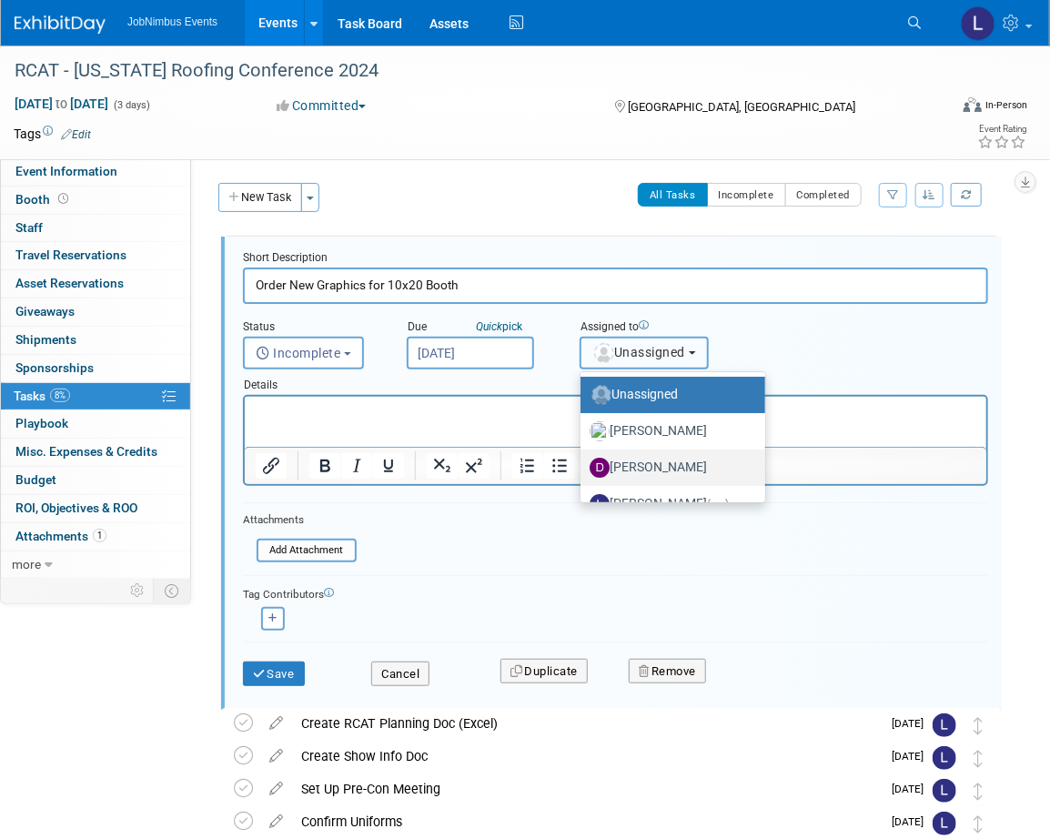
scroll to position [24, 0]
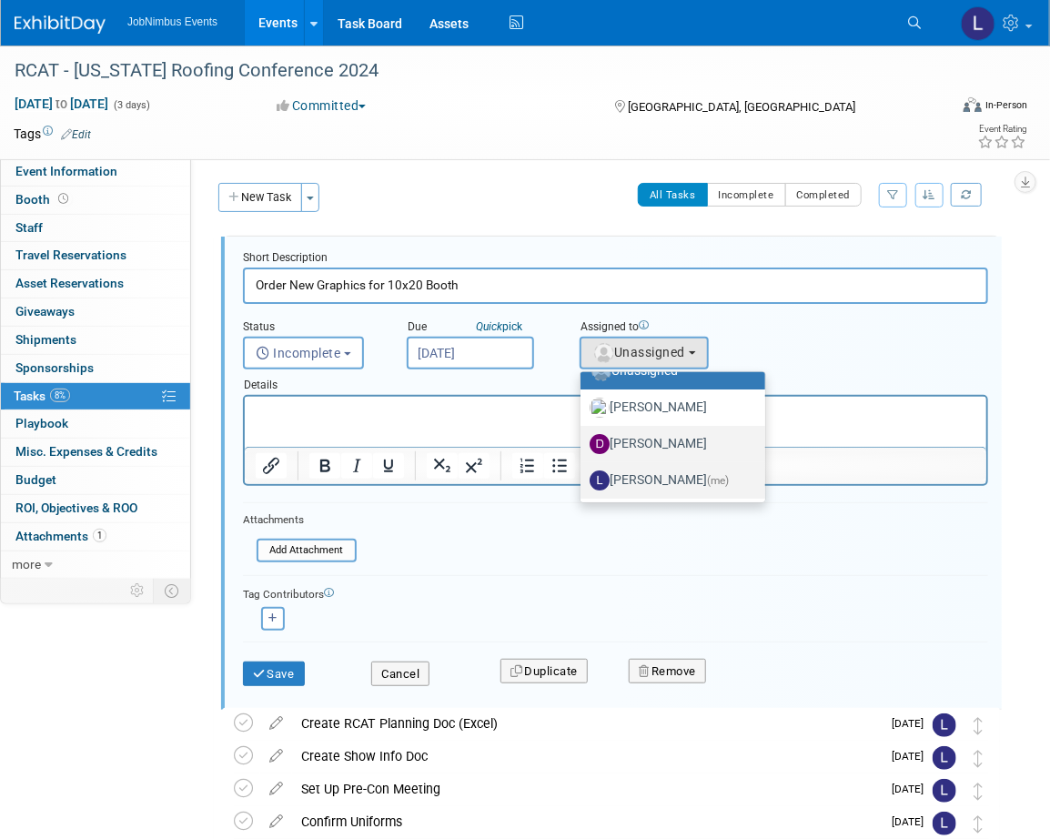
click at [646, 468] on label "Laly Matos (me)" at bounding box center [668, 480] width 157 height 29
click at [583, 472] on input "Laly Matos (me)" at bounding box center [577, 478] width 12 height 12
select select "fca2b710-a78b-45c1-a641-6fbd0912a1f3"
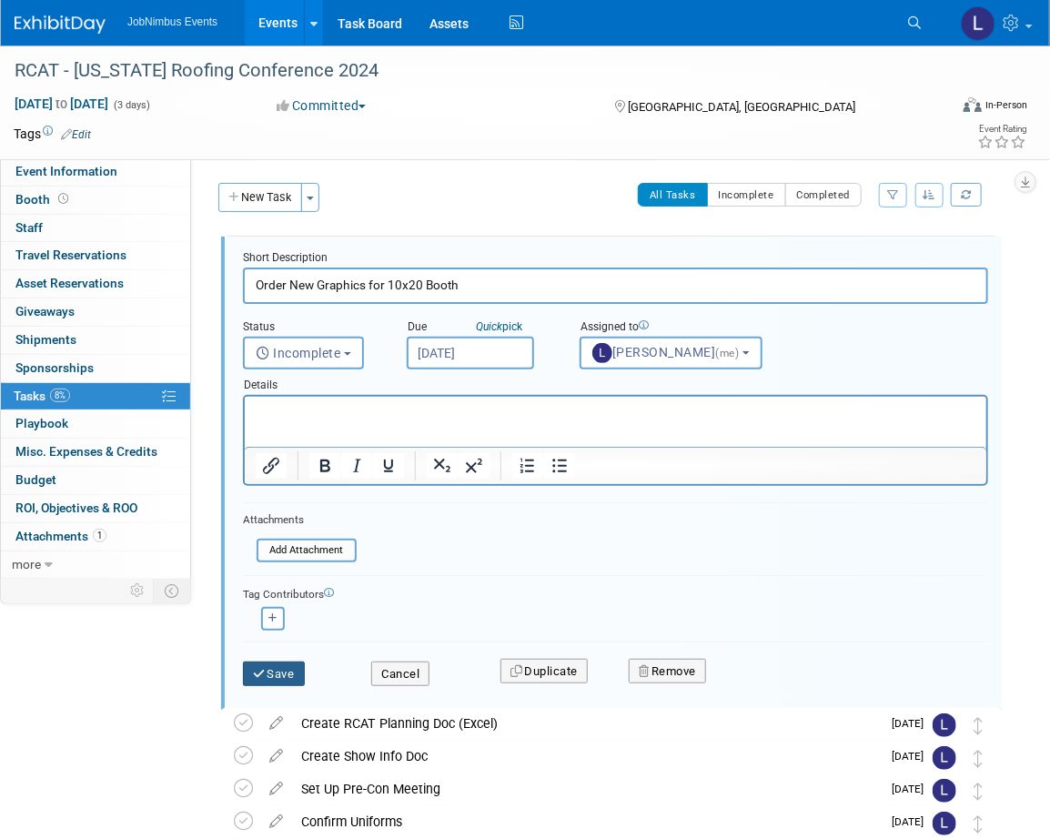
click at [298, 672] on button "Save" at bounding box center [274, 674] width 62 height 25
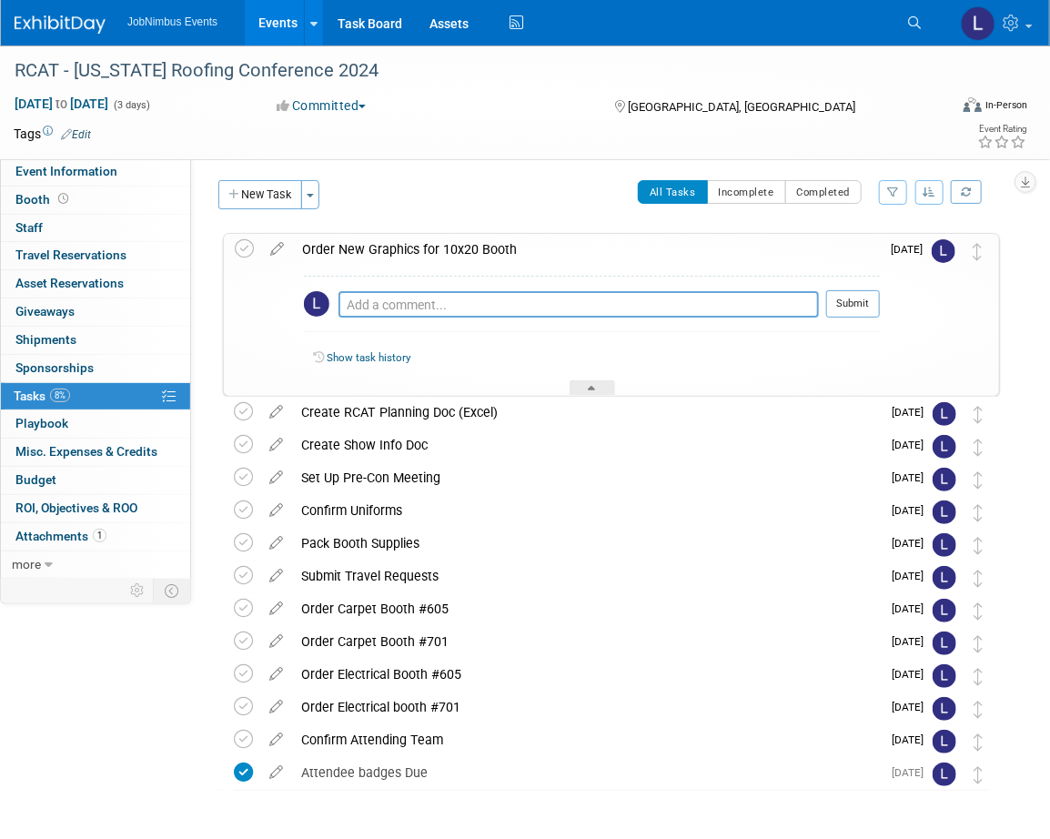
scroll to position [4, 0]
click at [468, 179] on div "All Tasks Incomplete Completed Filter by Assignee -- Select Assignee -- All una…" at bounding box center [664, 198] width 671 height 38
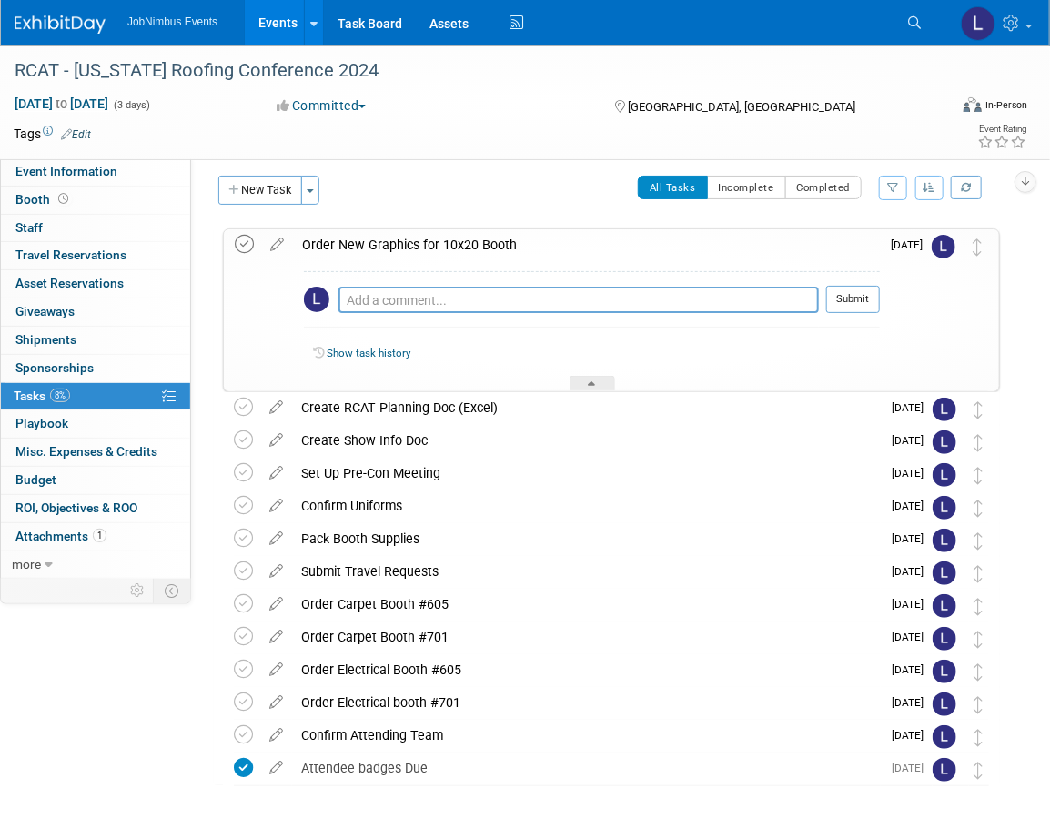
click at [248, 245] on icon at bounding box center [244, 244] width 19 height 19
click at [980, 257] on span at bounding box center [977, 253] width 9 height 13
click at [610, 381] on div at bounding box center [592, 383] width 45 height 15
